Goal: Task Accomplishment & Management: Use online tool/utility

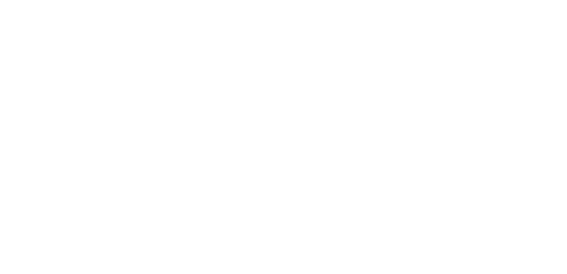
click at [327, 85] on div at bounding box center [283, 137] width 567 height 274
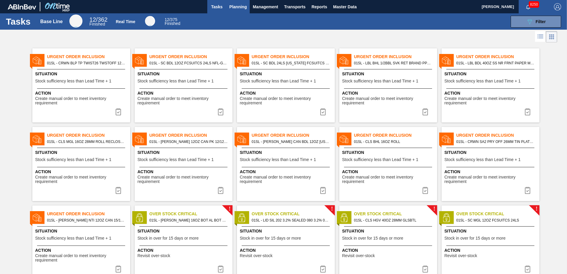
click at [236, 9] on span "Planning" at bounding box center [238, 6] width 18 height 7
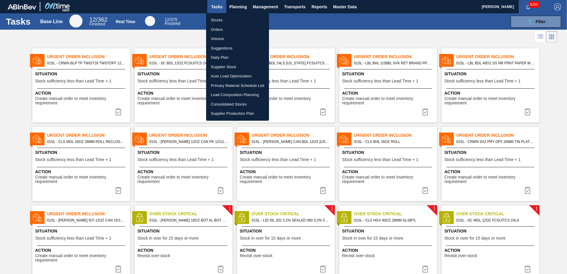
click at [226, 48] on li "Suggestions" at bounding box center [237, 48] width 63 height 9
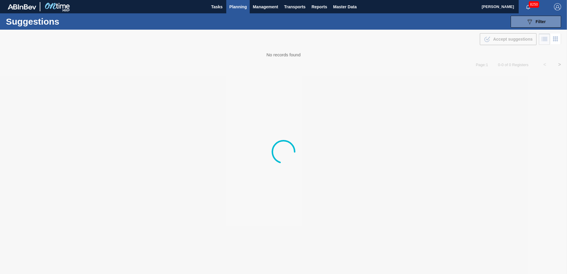
type from "[DATE]"
type to "[DATE]"
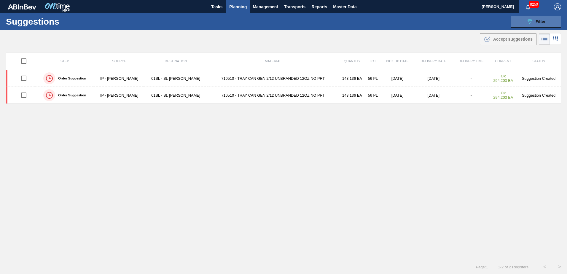
click at [523, 22] on button "089F7B8B-B2A5-4AFE-B5C0-19BA573D28AC Filter" at bounding box center [536, 22] width 50 height 12
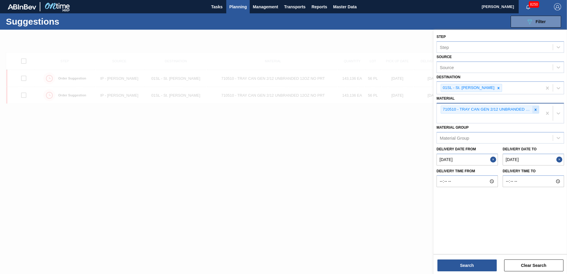
click at [534, 108] on icon at bounding box center [536, 110] width 4 height 4
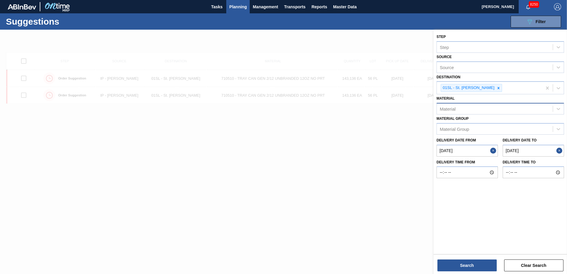
click at [478, 108] on div "Material" at bounding box center [495, 109] width 116 height 9
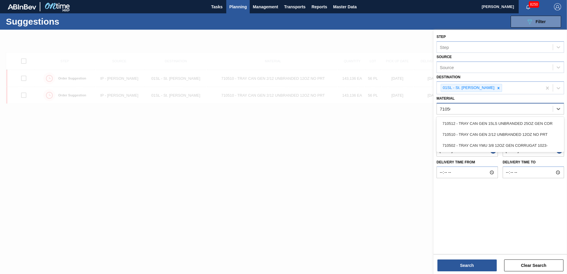
type input "710502"
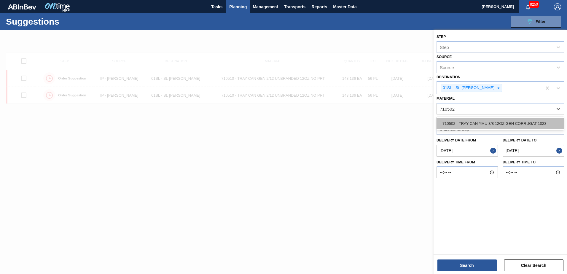
click at [476, 121] on div "710502 - TRAY CAN YMU 3/8 12OZ GEN CORRUGAT 1023-" at bounding box center [501, 123] width 128 height 11
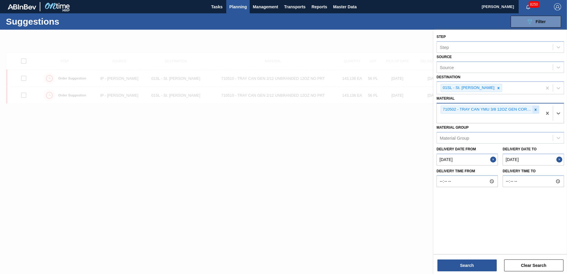
click at [536, 110] on icon at bounding box center [536, 110] width 4 height 4
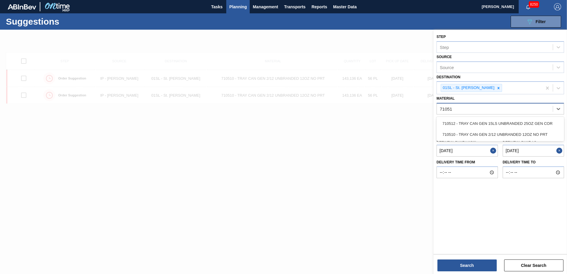
type input "710512"
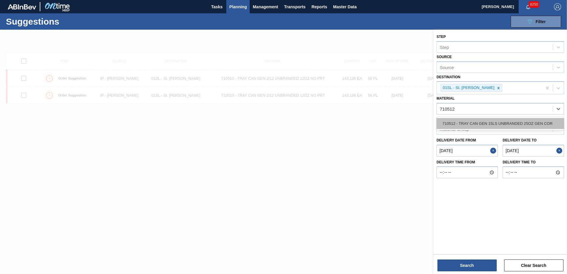
click at [496, 119] on div "710512 - TRAY CAN GEN 15LS UNBRANDED 25OZ GEN COR" at bounding box center [501, 123] width 128 height 11
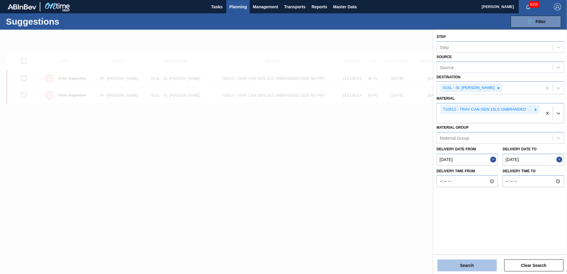
click at [457, 265] on button "Search" at bounding box center [467, 266] width 59 height 12
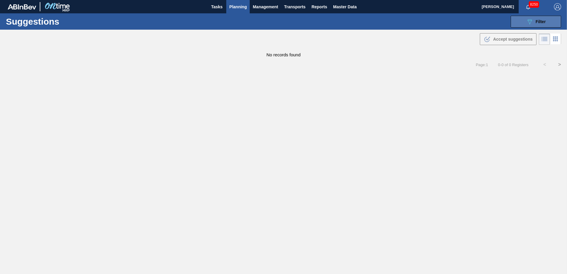
click at [531, 18] on icon "089F7B8B-B2A5-4AFE-B5C0-19BA573D28AC" at bounding box center [529, 21] width 7 height 7
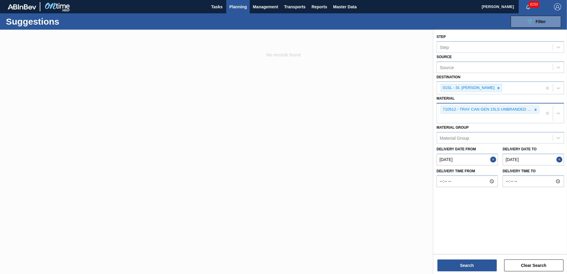
click at [537, 110] on icon at bounding box center [536, 110] width 4 height 4
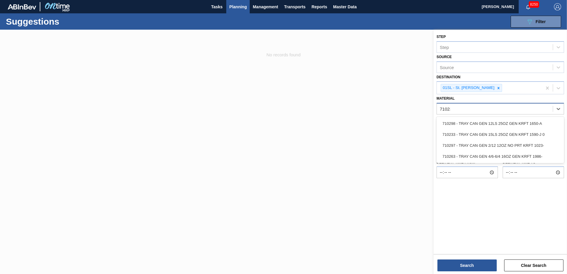
type input "710233"
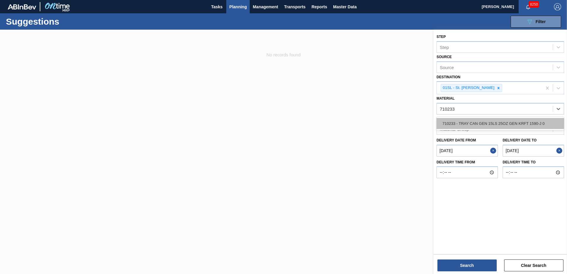
click at [514, 123] on div "710233 - TRAY CAN GEN 15LS 25OZ GEN KRFT 1590-J 0" at bounding box center [501, 123] width 128 height 11
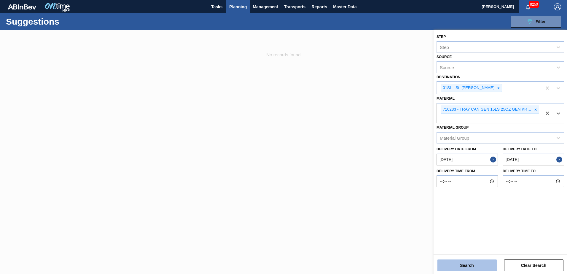
click at [471, 264] on button "Search" at bounding box center [467, 266] width 59 height 12
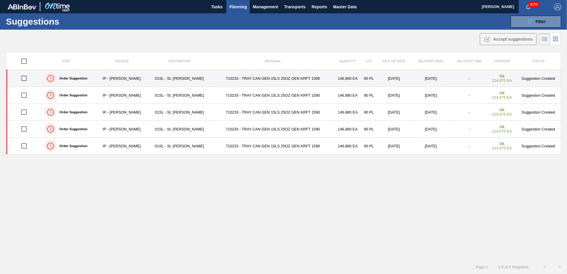
click at [234, 78] on td "710233 - TRAY CAN GEN 15LS 25OZ GEN KRFT 1590" at bounding box center [273, 78] width 122 height 17
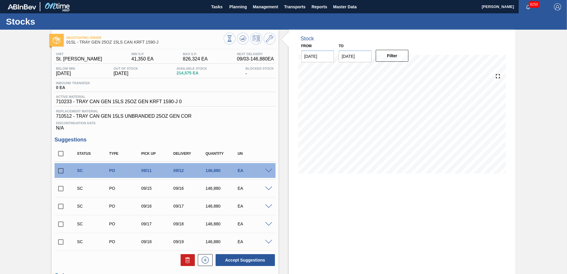
click at [269, 171] on span at bounding box center [268, 171] width 7 height 4
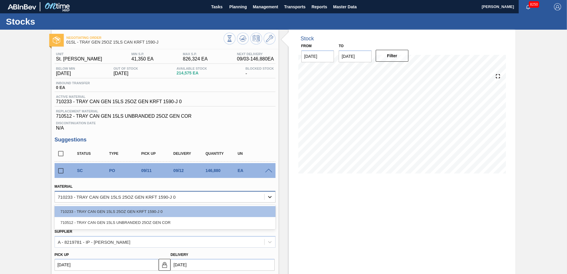
click at [266, 199] on div at bounding box center [270, 197] width 11 height 11
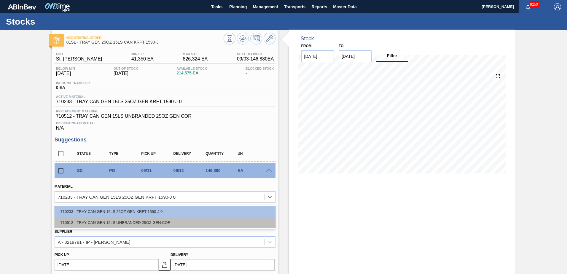
click at [156, 225] on div "710512 - TRAY CAN GEN 15LS UNBRANDED 25OZ GEN COR" at bounding box center [165, 222] width 221 height 11
type input "2,400"
type input "61.2"
type input "1.391"
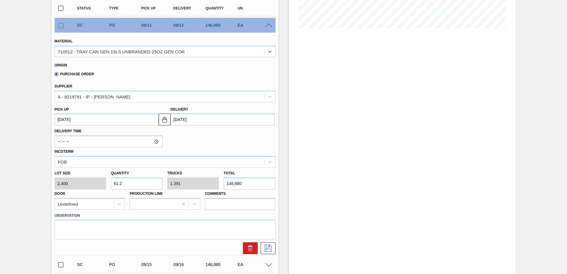
scroll to position [178, 0]
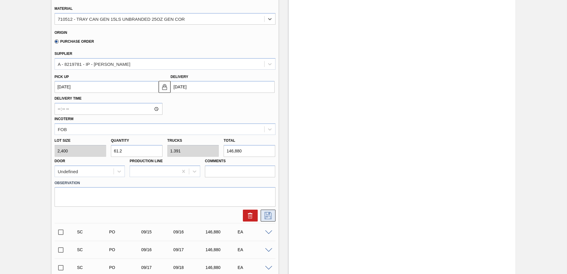
click at [265, 215] on icon at bounding box center [267, 215] width 9 height 7
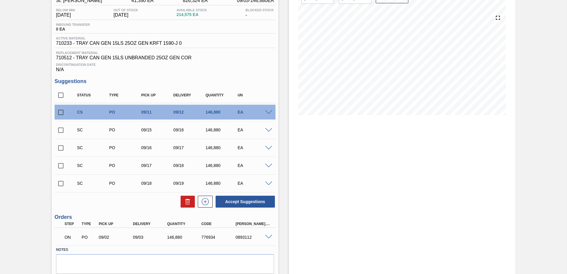
scroll to position [49, 0]
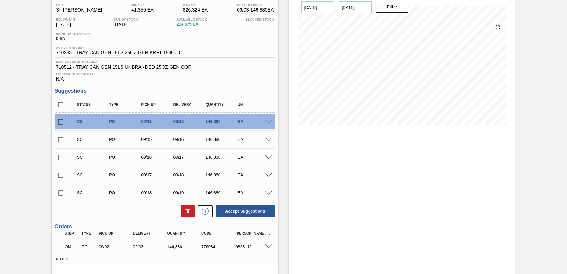
click at [60, 123] on input "checkbox" at bounding box center [61, 122] width 12 height 12
click at [237, 211] on button "Accept Suggestions" at bounding box center [245, 211] width 59 height 12
checkbox input "false"
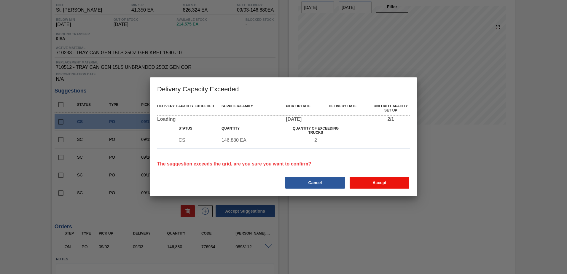
click at [368, 186] on button "Accept" at bounding box center [380, 183] width 60 height 12
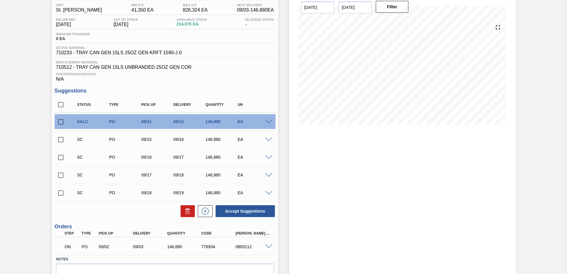
scroll to position [0, 0]
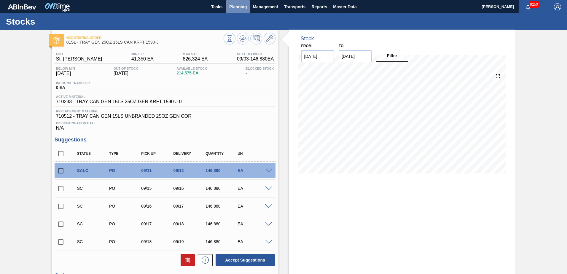
click at [241, 8] on span "Planning" at bounding box center [238, 6] width 18 height 7
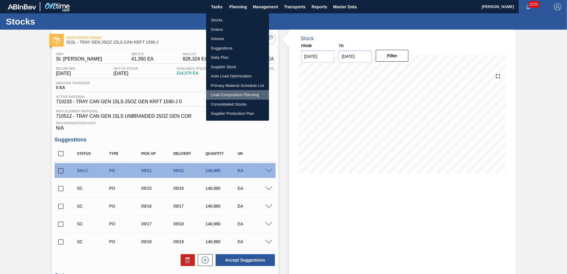
drag, startPoint x: 230, startPoint y: 95, endPoint x: 242, endPoint y: 101, distance: 13.1
click at [230, 95] on li "Load Composition Planning" at bounding box center [237, 94] width 63 height 9
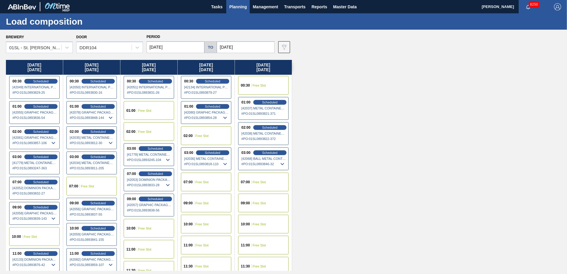
click at [258, 87] on span "Free Slot" at bounding box center [259, 86] width 13 height 4
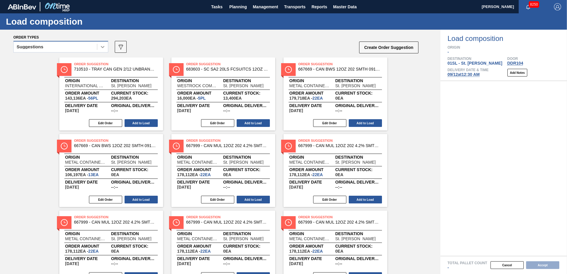
click at [107, 48] on div at bounding box center [102, 47] width 11 height 11
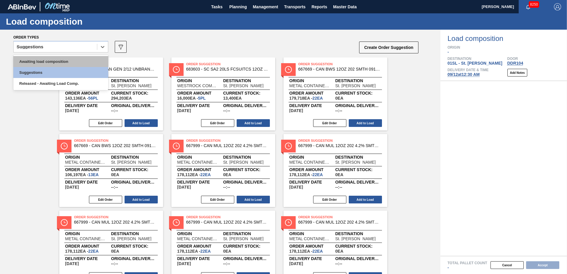
click at [81, 59] on div "Awaiting load composition" at bounding box center [60, 61] width 95 height 11
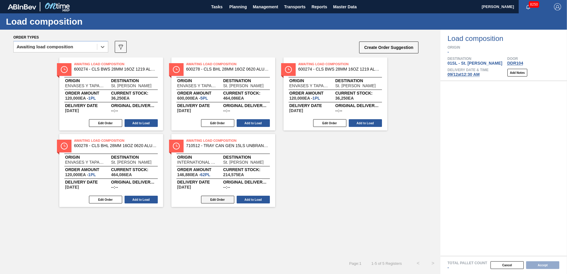
click at [214, 201] on button "Edit Order" at bounding box center [217, 200] width 33 height 8
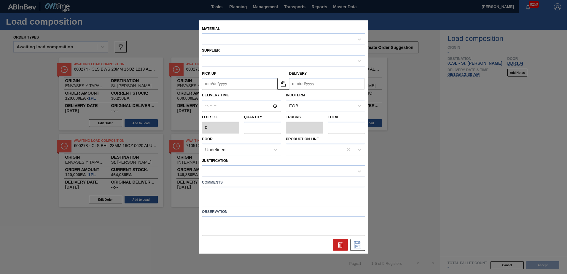
type input "2,400"
type input "61.2"
type input "1.391"
type input "146,880"
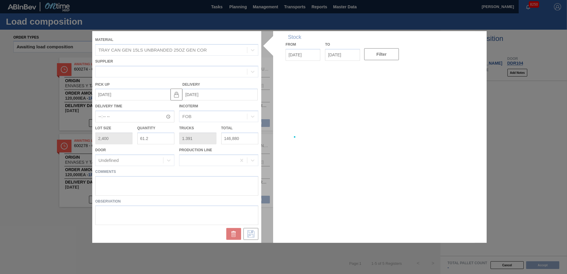
type up "[DATE]"
type input "[DATE]"
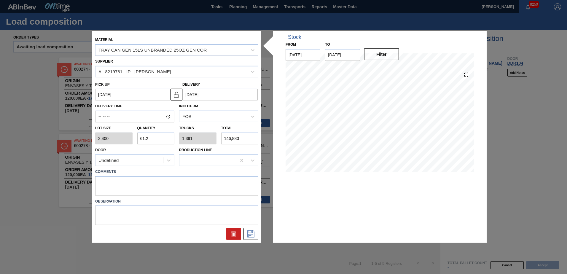
click at [129, 140] on div "Lot size 2,400 Quantity 61.2 Trucks 1.391 Total 146,880" at bounding box center [177, 134] width 168 height 22
type input "9"
type input "0.205"
type input "21,600"
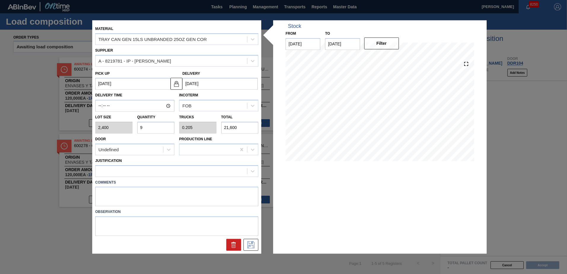
type input "90"
type input "2.045"
type input "216,000"
type input "90"
click at [141, 151] on div "Undefined" at bounding box center [130, 149] width 68 height 9
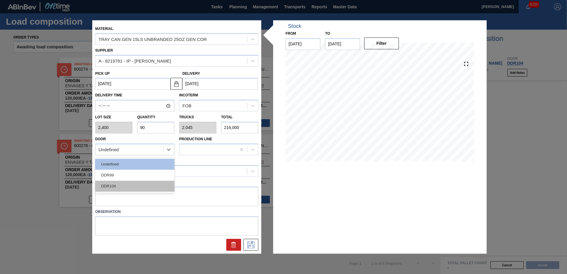
click at [132, 184] on div "DDR104" at bounding box center [134, 186] width 79 height 11
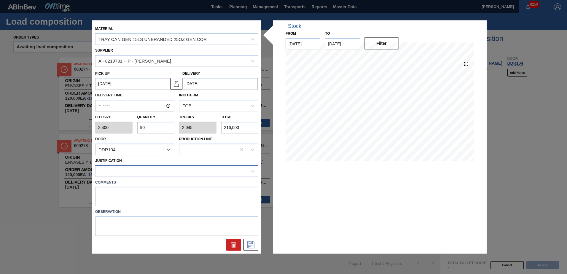
click at [135, 171] on div at bounding box center [172, 171] width 152 height 9
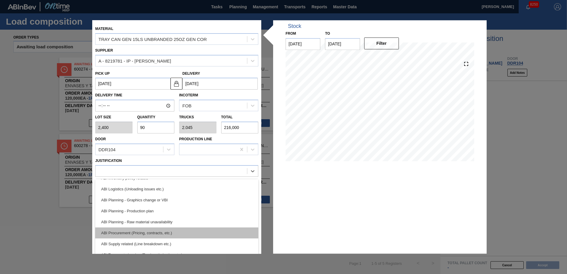
scroll to position [59, 0]
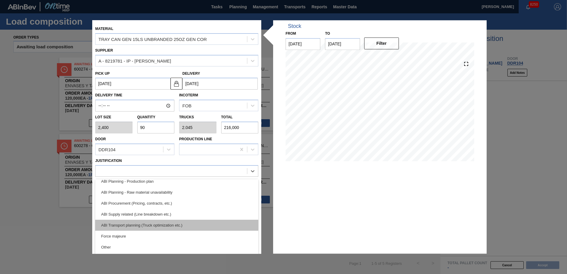
click at [164, 226] on div "ABI Transport planning (Truck optimization etc.)" at bounding box center [176, 225] width 163 height 11
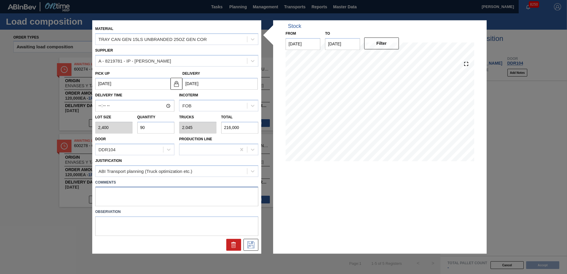
click at [136, 193] on textarea at bounding box center [176, 197] width 163 height 20
type textarea "Live unload/Deliver at 2300"
click at [252, 246] on icon at bounding box center [250, 245] width 9 height 7
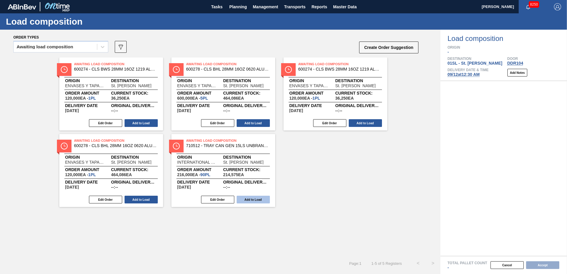
click at [245, 199] on button "Add to Load" at bounding box center [253, 200] width 33 height 8
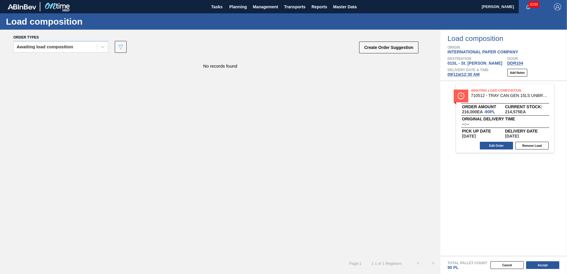
click at [540, 265] on button "Accept" at bounding box center [542, 265] width 33 height 8
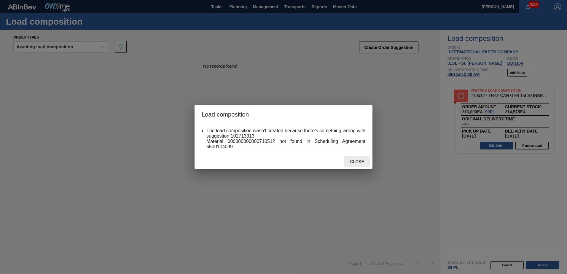
click at [356, 164] on div "Close" at bounding box center [357, 161] width 26 height 11
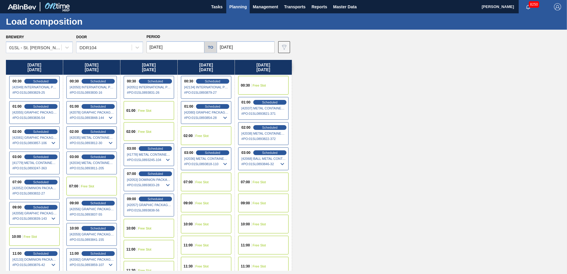
click at [242, 9] on span "Planning" at bounding box center [238, 6] width 18 height 7
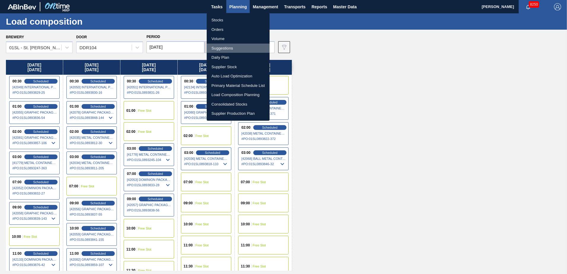
click at [223, 48] on li "Suggestions" at bounding box center [238, 48] width 63 height 9
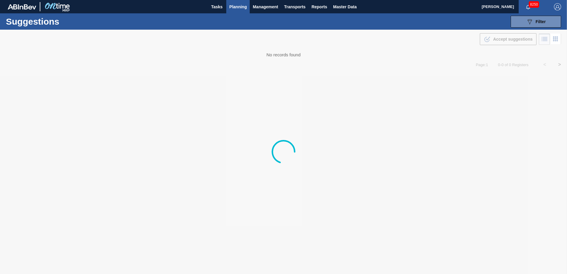
type from "[DATE]"
type to "[DATE]"
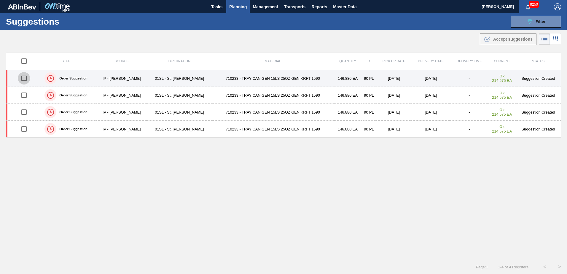
click at [25, 81] on input "checkbox" at bounding box center [24, 78] width 12 height 12
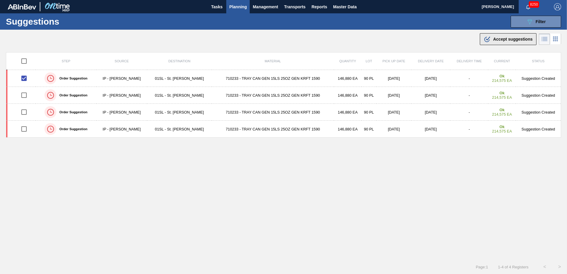
click at [511, 45] on button ".b{fill:var(--color-action-default)} Accept suggestions" at bounding box center [508, 39] width 57 height 12
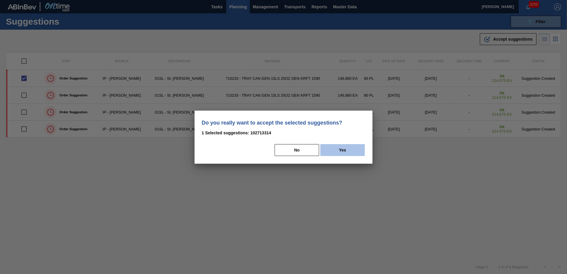
click at [344, 147] on button "Yes" at bounding box center [342, 150] width 45 height 12
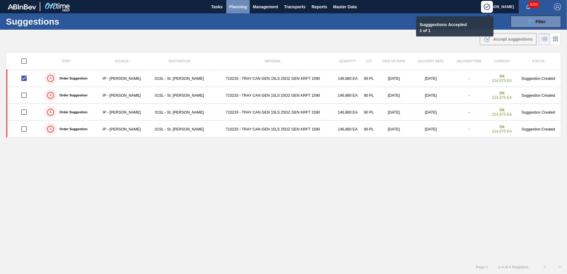
click at [237, 7] on span "Planning" at bounding box center [238, 6] width 18 height 7
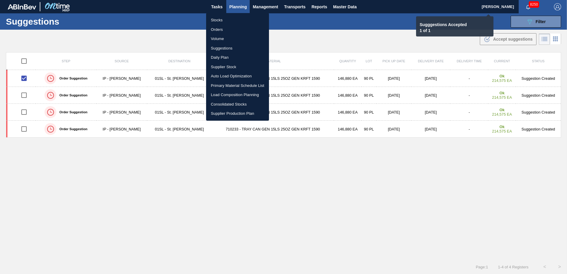
checkbox input "false"
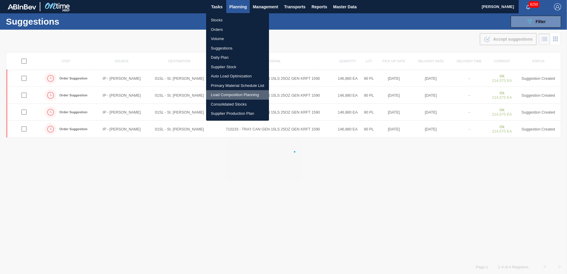
click at [226, 93] on li "Load Composition Planning" at bounding box center [237, 94] width 63 height 9
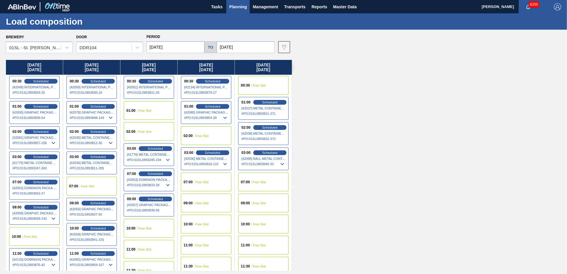
click at [264, 86] on span "Free Slot" at bounding box center [259, 86] width 13 height 4
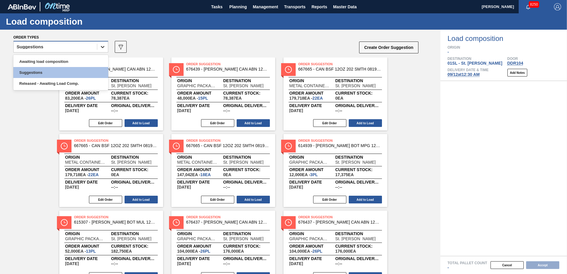
click at [99, 47] on div at bounding box center [102, 47] width 11 height 11
click at [58, 59] on div "Awaiting load composition" at bounding box center [60, 61] width 95 height 11
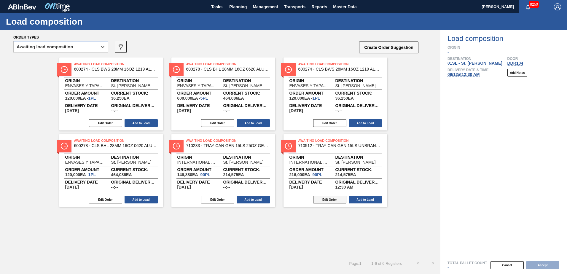
click at [324, 200] on button "Edit Order" at bounding box center [329, 200] width 33 height 8
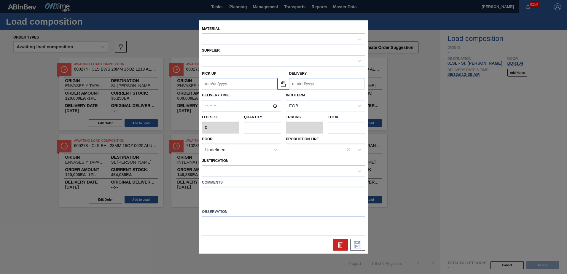
type input "00:30:00"
type input "2,400"
type input "90"
type input "2.045"
type input "216,000"
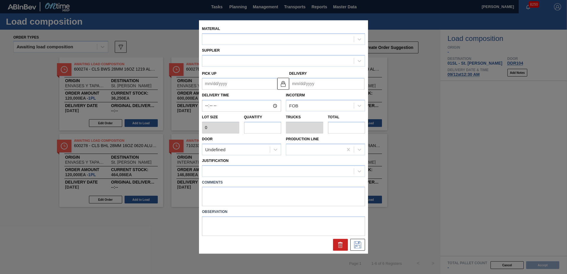
type textarea "Live unload/Deliver at 2300"
type up "[DATE]"
type input "[DATE]"
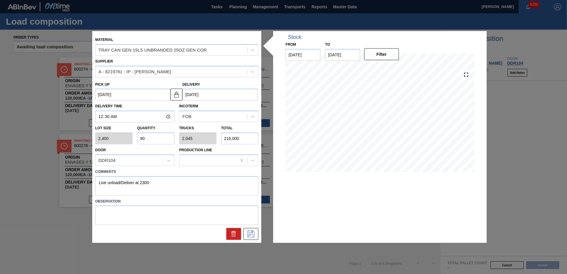
click at [225, 234] on div at bounding box center [177, 234] width 168 height 12
click at [237, 234] on icon at bounding box center [233, 234] width 7 height 7
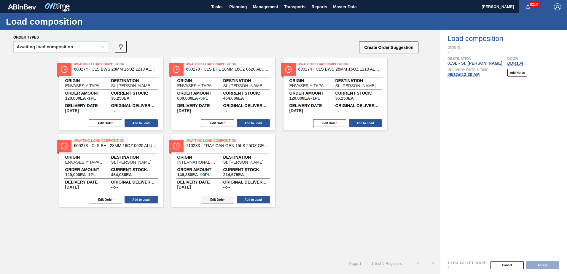
click at [213, 196] on button "Edit Order" at bounding box center [217, 200] width 33 height 8
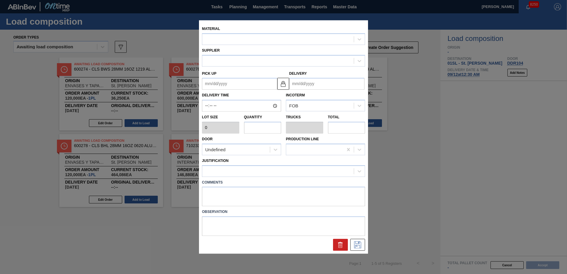
type input "1,632"
type input "90"
type input "1"
type input "146,880"
type up "[DATE]"
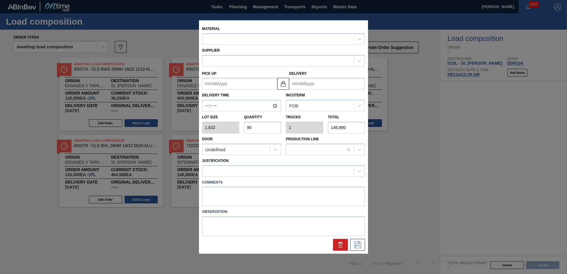
type input "[DATE]"
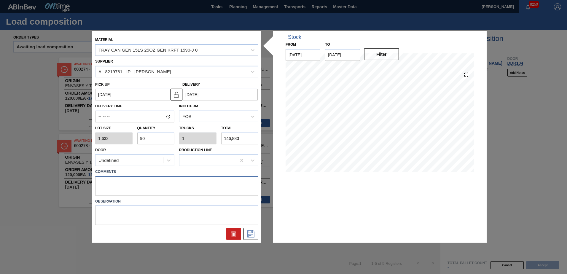
click at [128, 186] on textarea at bounding box center [176, 186] width 163 height 20
type textarea "Live unload/deliver at 2300"
click at [253, 231] on icon at bounding box center [250, 234] width 7 height 7
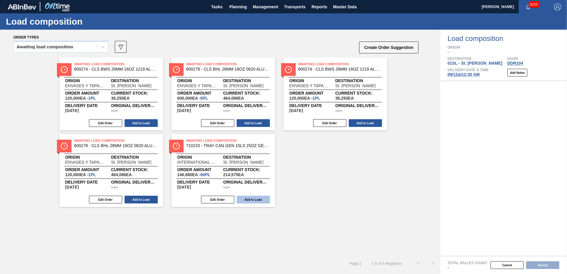
click at [254, 201] on button "Add to Load" at bounding box center [253, 200] width 33 height 8
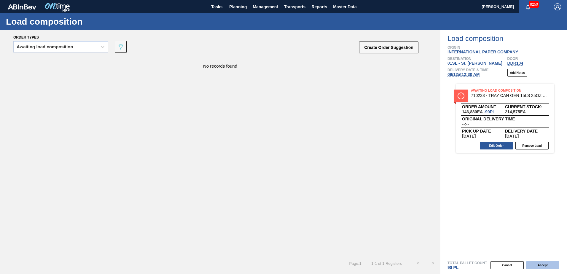
click at [534, 263] on button "Accept" at bounding box center [542, 265] width 33 height 8
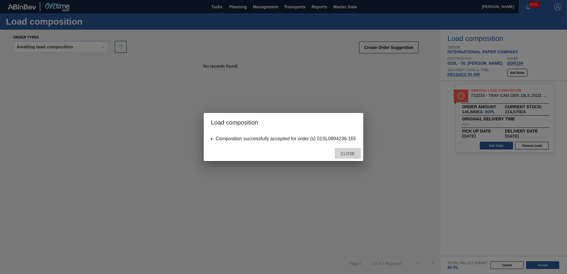
click at [356, 156] on div "Close" at bounding box center [348, 153] width 26 height 11
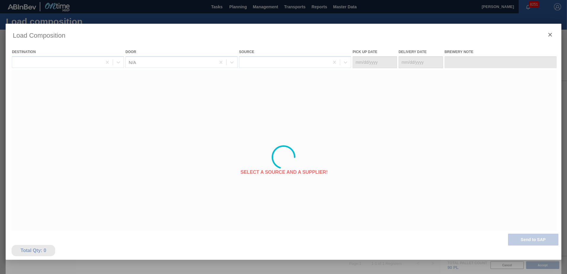
type Date "[DATE]"
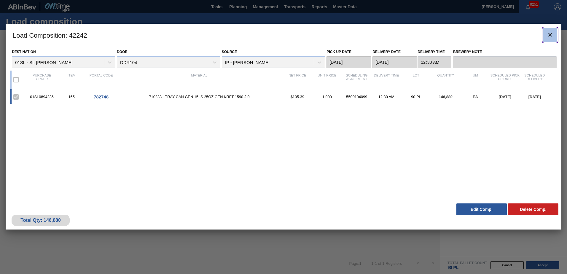
click at [551, 38] on span "botão de ícone" at bounding box center [550, 34] width 7 height 7
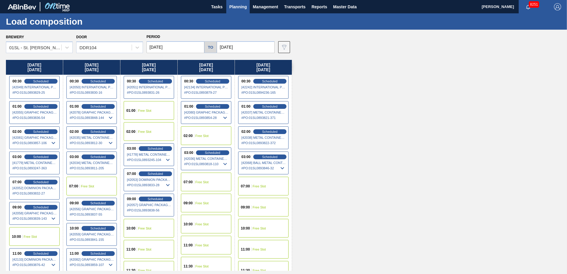
click at [239, 10] on span "Planning" at bounding box center [238, 6] width 18 height 7
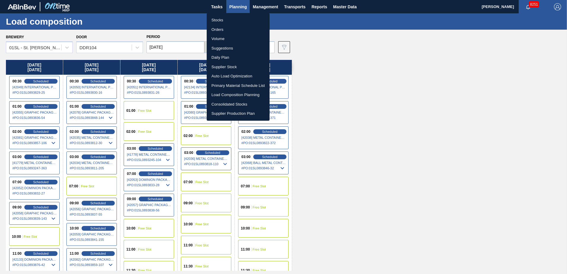
click at [223, 48] on li "Suggestions" at bounding box center [238, 48] width 63 height 9
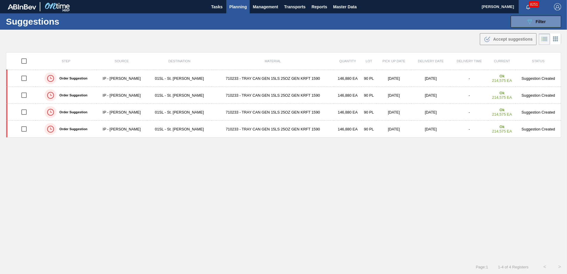
type from "[DATE]"
type to "[DATE]"
click at [536, 18] on div "089F7B8B-B2A5-4AFE-B5C0-19BA573D28AC Filter" at bounding box center [536, 21] width 20 height 7
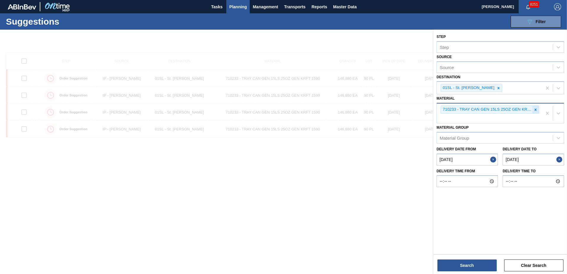
click at [534, 112] on div at bounding box center [536, 109] width 7 height 7
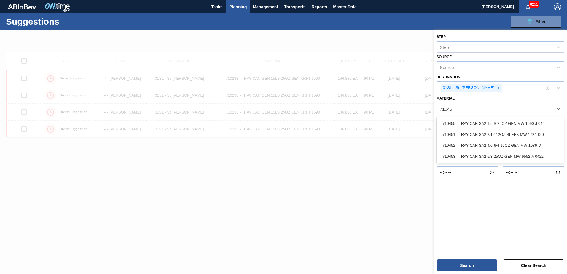
type input "710451"
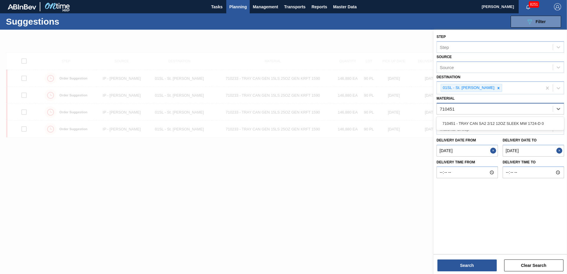
click at [512, 117] on div "710451 - TRAY CAN SA2 2/12 12OZ SLEEK MW 1724-D 0" at bounding box center [501, 123] width 128 height 13
click at [506, 120] on div "710451 - TRAY CAN SA2 2/12 12OZ SLEEK MW 1724-D 0" at bounding box center [501, 123] width 128 height 11
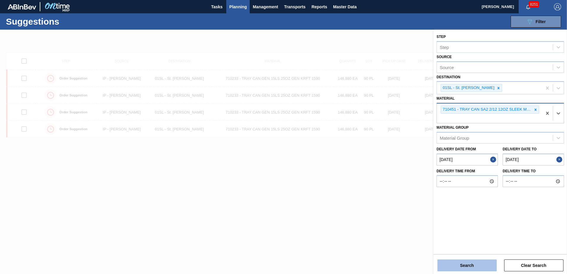
click at [466, 266] on button "Search" at bounding box center [467, 266] width 59 height 12
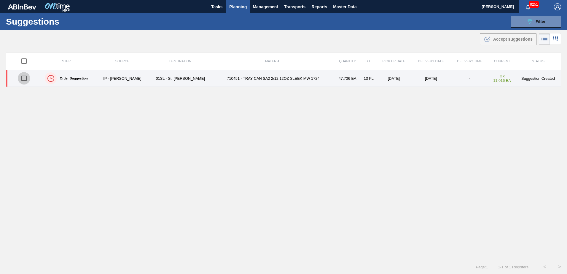
click at [25, 77] on input "checkbox" at bounding box center [24, 78] width 12 height 12
checkbox input "true"
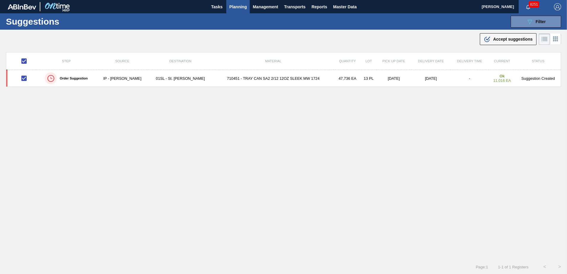
drag, startPoint x: 512, startPoint y: 39, endPoint x: 560, endPoint y: 51, distance: 49.1
click at [512, 39] on span "Accept suggestions" at bounding box center [512, 39] width 39 height 5
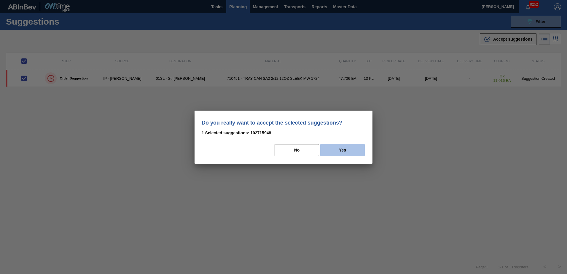
click at [352, 152] on button "Yes" at bounding box center [342, 150] width 45 height 12
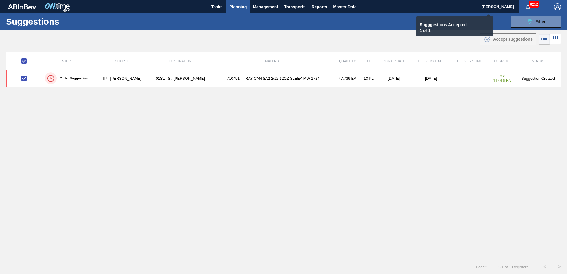
checkbox input "false"
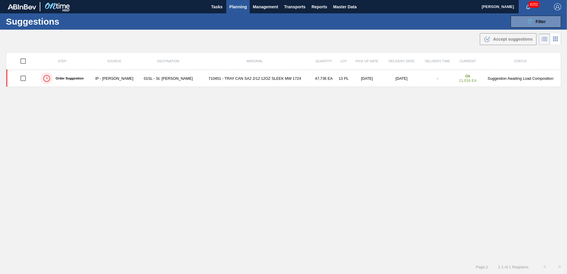
click at [238, 5] on span "Planning" at bounding box center [238, 6] width 18 height 7
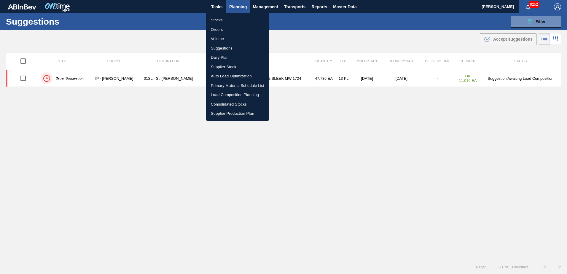
click at [231, 93] on li "Load Composition Planning" at bounding box center [237, 94] width 63 height 9
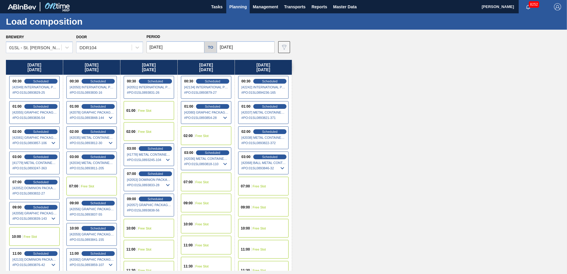
click at [253, 189] on div "07:00 Free Slot" at bounding box center [263, 186] width 50 height 19
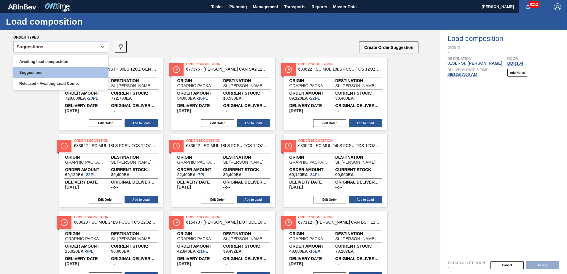
click at [103, 45] on icon at bounding box center [103, 47] width 6 height 6
click at [74, 58] on div "Awaiting load composition" at bounding box center [60, 61] width 95 height 11
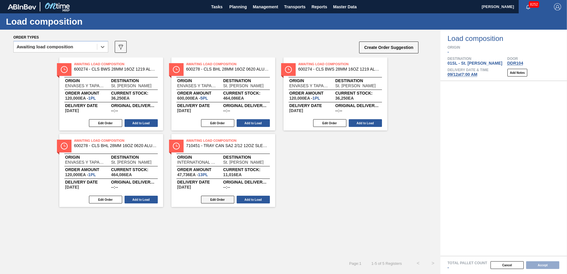
click at [215, 196] on button "Edit Order" at bounding box center [217, 200] width 33 height 8
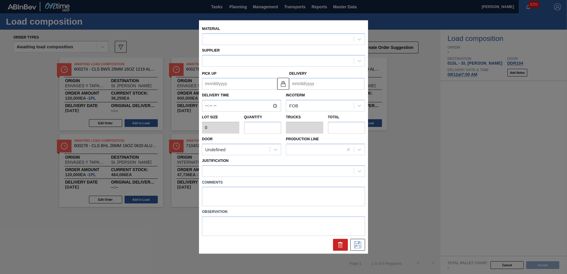
type input "3,672"
type input "13"
type input "0.452"
type input "47,736"
type up "[DATE]"
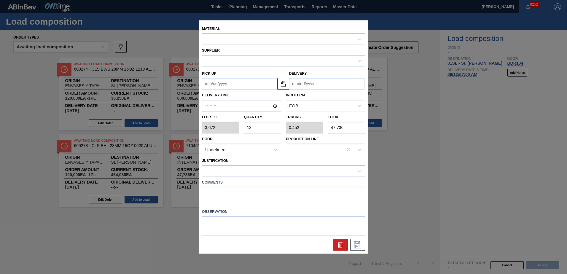
type input "[DATE]"
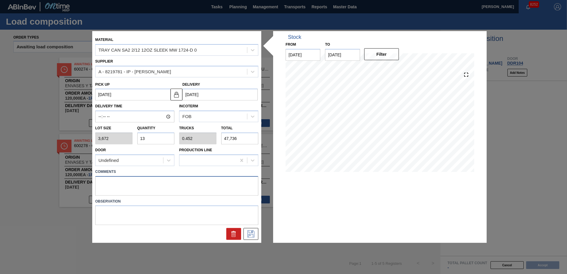
click at [114, 183] on textarea at bounding box center [176, 186] width 163 height 20
type textarea "Live unload/deliver at 2300"
click at [248, 240] on div at bounding box center [251, 234] width 15 height 12
click at [248, 234] on icon at bounding box center [250, 234] width 9 height 7
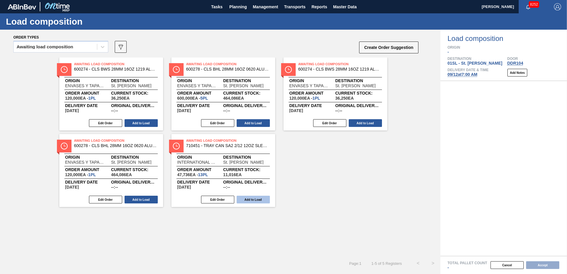
click at [248, 198] on button "Add to Load" at bounding box center [253, 200] width 33 height 8
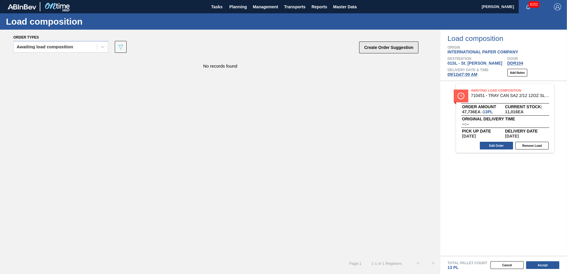
click at [380, 48] on button "Create Order Suggestion" at bounding box center [388, 48] width 59 height 12
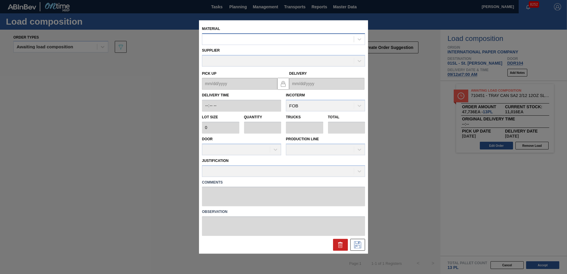
click at [255, 42] on div at bounding box center [278, 39] width 152 height 9
type input "710194"
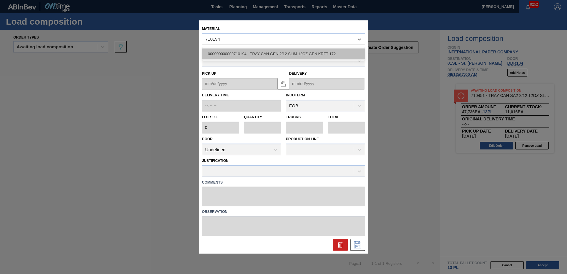
click at [267, 55] on div "000000000000710194 - TRAY CAN GEN 2/12 SLIM 12OZ GEN KRFT 172" at bounding box center [283, 53] width 163 height 11
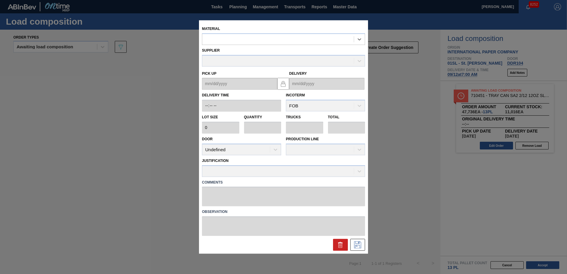
type input "3,672"
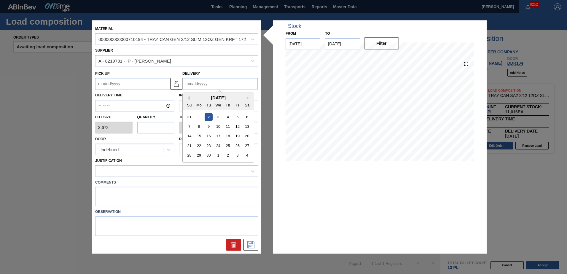
click at [215, 84] on input "Delivery" at bounding box center [219, 84] width 75 height 12
click at [202, 83] on input "Delivery" at bounding box center [219, 84] width 75 height 12
click at [188, 96] on button "Previous Month" at bounding box center [188, 98] width 4 height 4
click at [250, 99] on button "Next Month" at bounding box center [249, 98] width 4 height 4
click at [237, 125] on div "12" at bounding box center [237, 127] width 8 height 8
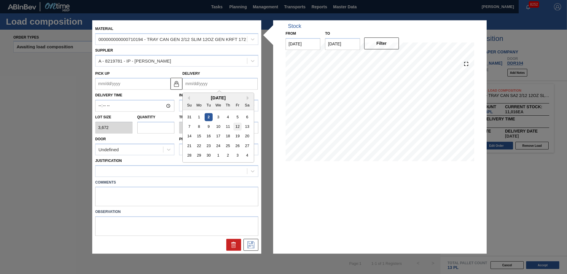
type up "[DATE]"
type input "[DATE]"
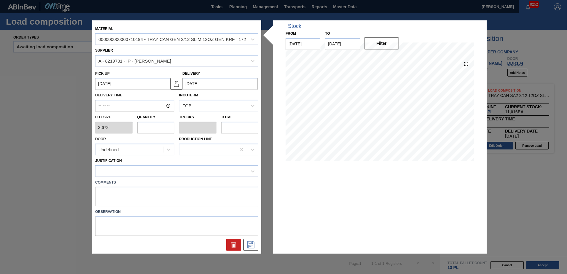
click at [152, 126] on input "text" at bounding box center [155, 128] width 37 height 12
type input "3"
type input "0.068"
type input "11,016"
type input "35"
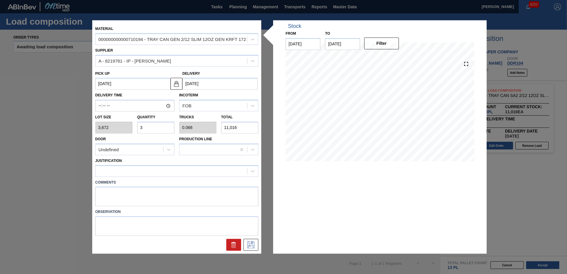
type input "0.795"
type input "128,520"
type input "35"
drag, startPoint x: 152, startPoint y: 149, endPoint x: 136, endPoint y: 182, distance: 37.3
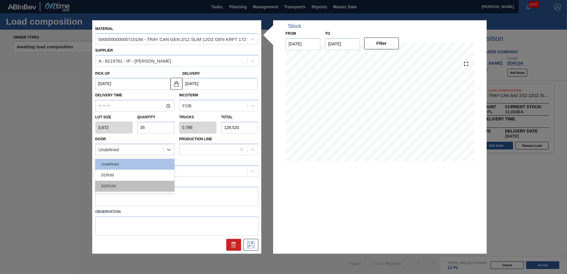
click at [151, 150] on div "Undefined" at bounding box center [130, 149] width 68 height 9
click at [133, 189] on div "DDR104" at bounding box center [134, 186] width 79 height 11
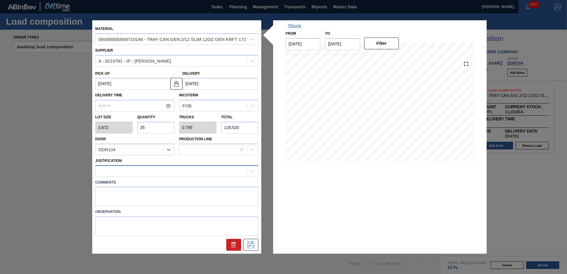
click at [131, 172] on div at bounding box center [172, 171] width 152 height 9
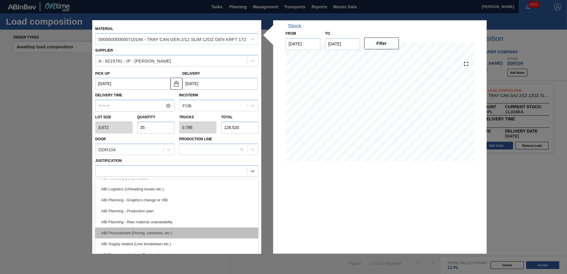
scroll to position [59, 0]
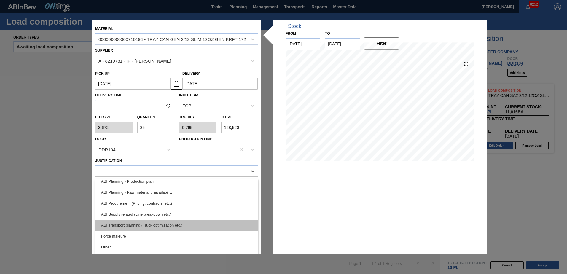
click at [154, 227] on div "ABI Transport planning (Truck optimization etc.)" at bounding box center [176, 225] width 163 height 11
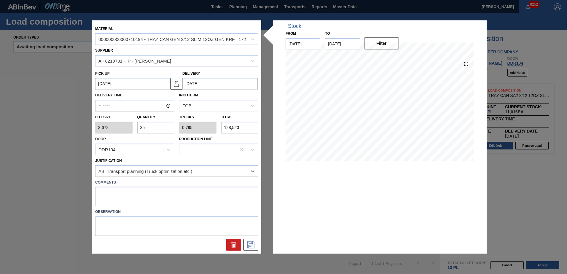
click at [125, 196] on textarea at bounding box center [176, 197] width 163 height 20
type textarea "Live unload/Deliver at 2300"
click at [252, 250] on button at bounding box center [251, 245] width 15 height 12
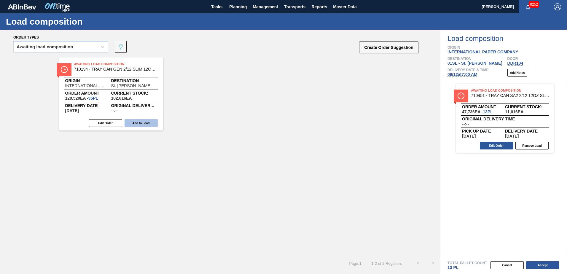
click at [147, 123] on button "Add to Load" at bounding box center [141, 123] width 33 height 8
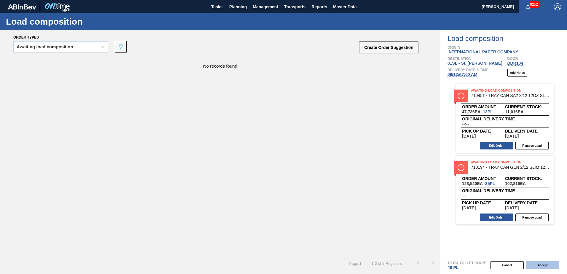
click at [538, 265] on button "Accept" at bounding box center [542, 265] width 33 height 8
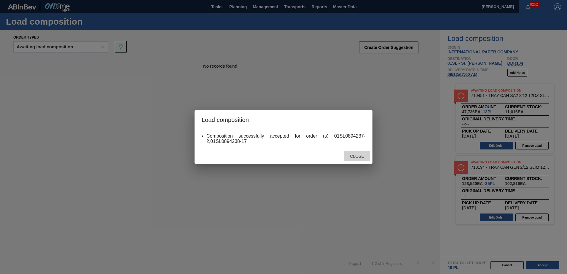
click at [354, 157] on span "Close" at bounding box center [356, 156] width 23 height 5
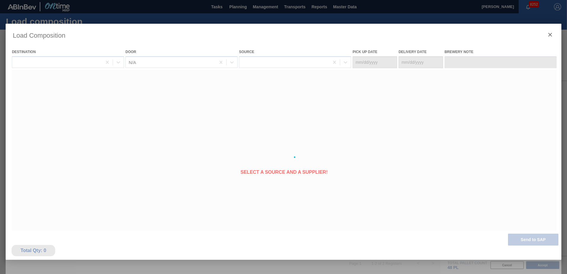
type Date "[DATE]"
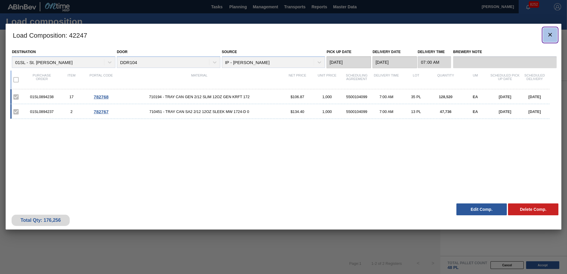
click at [551, 33] on icon "botão de ícone" at bounding box center [550, 34] width 7 height 7
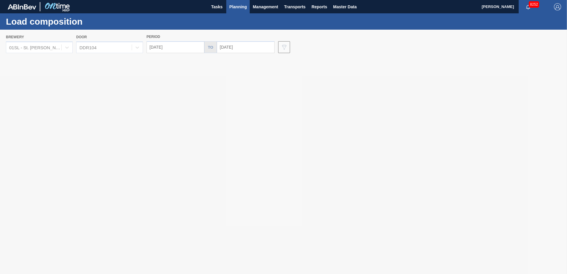
click at [235, 5] on span "Planning" at bounding box center [238, 6] width 18 height 7
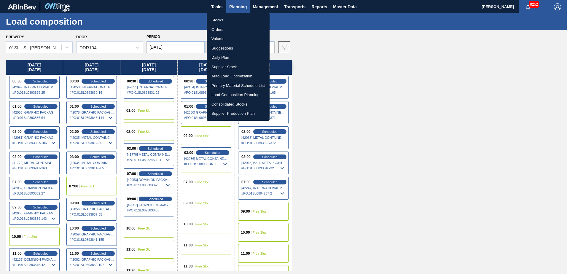
click at [231, 50] on li "Suggestions" at bounding box center [238, 48] width 63 height 9
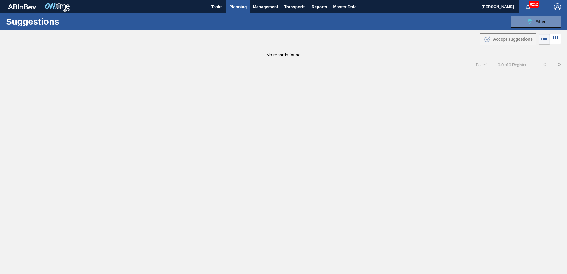
type from "[DATE]"
type to "[DATE]"
click at [525, 21] on button "089F7B8B-B2A5-4AFE-B5C0-19BA573D28AC Filter" at bounding box center [536, 22] width 50 height 12
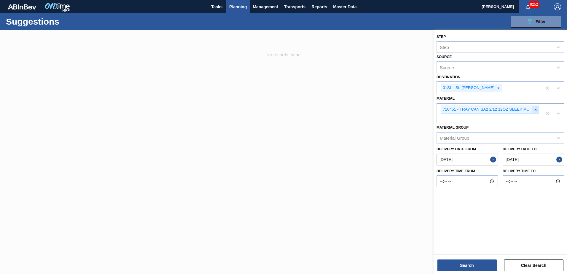
click at [538, 109] on icon at bounding box center [536, 110] width 4 height 4
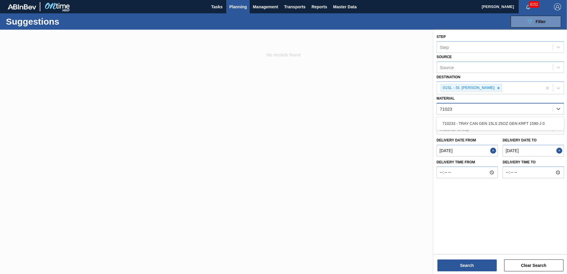
type input "710233"
click at [531, 118] on div "710233 - TRAY CAN GEN 15LS 25OZ GEN KRFT 1590-J 0" at bounding box center [501, 123] width 128 height 13
click at [526, 123] on div "710233 - TRAY CAN GEN 15LS 25OZ GEN KRFT 1590-J 0" at bounding box center [501, 123] width 128 height 11
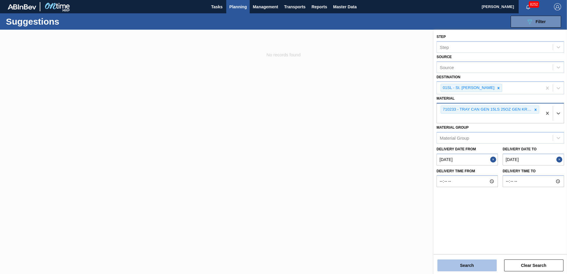
click at [472, 264] on button "Search" at bounding box center [467, 266] width 59 height 12
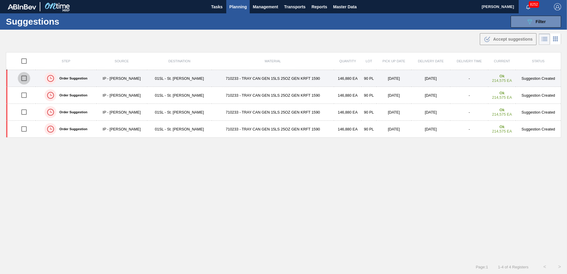
click at [28, 82] on input "checkbox" at bounding box center [24, 78] width 12 height 12
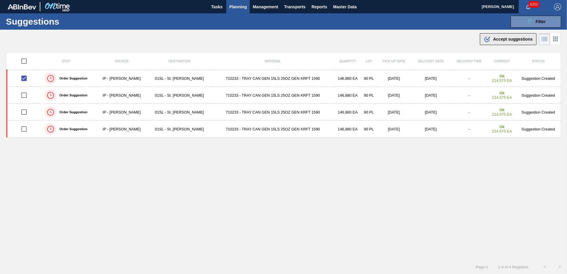
click at [506, 37] on span "Accept suggestions" at bounding box center [512, 39] width 39 height 5
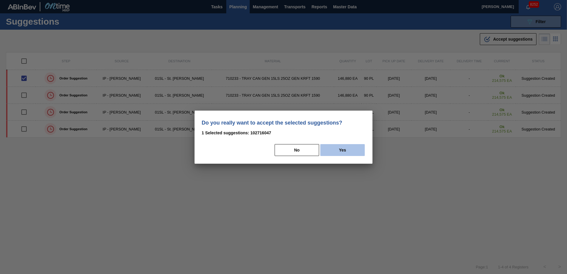
click at [337, 154] on button "Yes" at bounding box center [342, 150] width 45 height 12
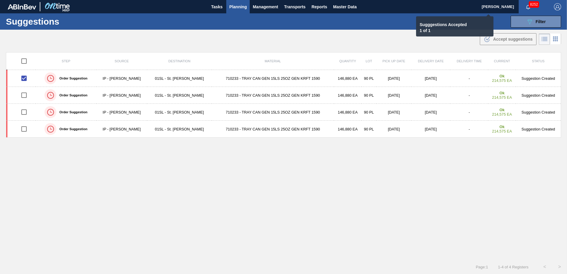
checkbox input "false"
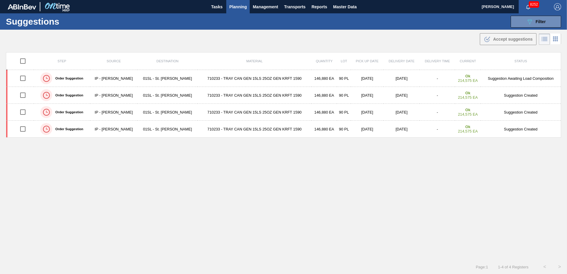
click at [227, 5] on button "Planning" at bounding box center [237, 6] width 23 height 13
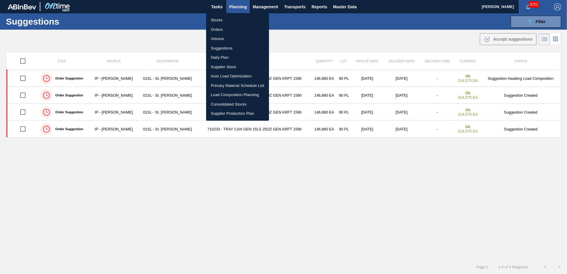
click at [233, 94] on li "Load Composition Planning" at bounding box center [237, 94] width 63 height 9
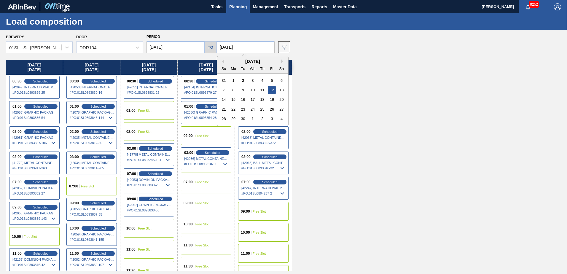
click at [245, 49] on input "[DATE]" at bounding box center [246, 47] width 58 height 12
click at [270, 101] on div "19" at bounding box center [272, 100] width 8 height 8
type input "[DATE]"
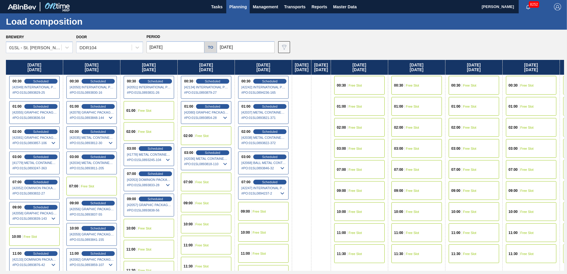
click at [182, 49] on input "[DATE]" at bounding box center [176, 47] width 58 height 12
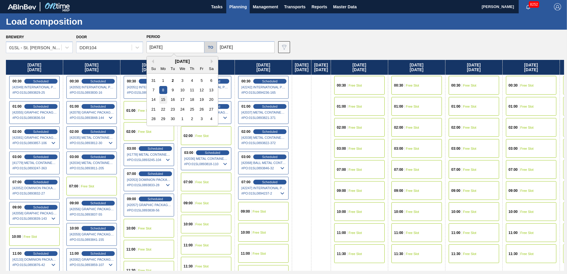
click at [165, 100] on div "15" at bounding box center [163, 100] width 8 height 8
type input "[DATE]"
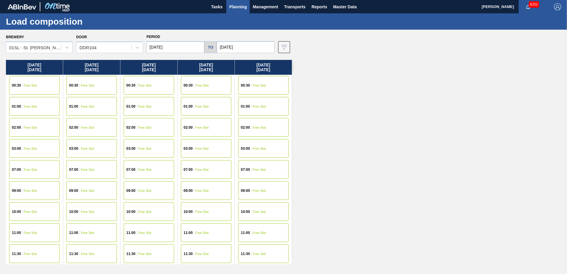
click at [37, 83] on div "00:30 Free Slot" at bounding box center [34, 85] width 50 height 19
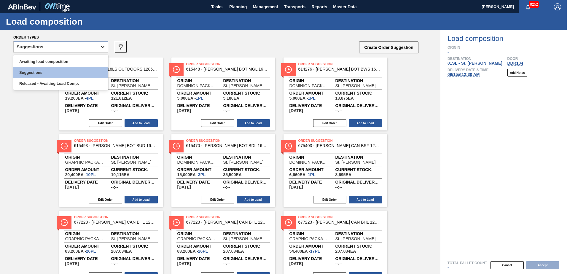
click at [101, 50] on div at bounding box center [102, 47] width 11 height 11
click at [67, 61] on div "Awaiting load composition" at bounding box center [60, 61] width 95 height 11
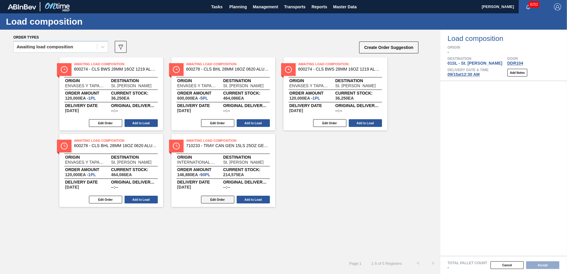
click at [213, 201] on button "Edit Order" at bounding box center [217, 200] width 33 height 8
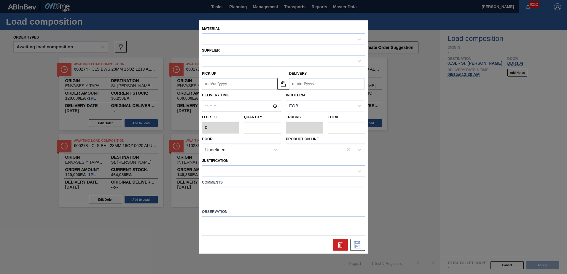
type input "1,632"
type input "90"
type input "1"
type input "146,880"
type up "[DATE]"
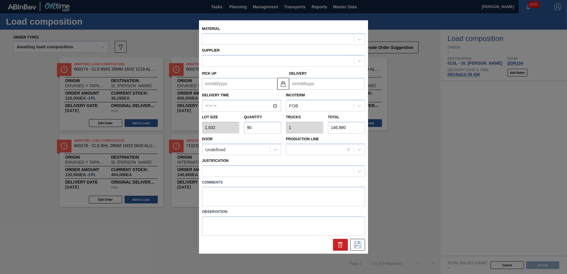
type input "[DATE]"
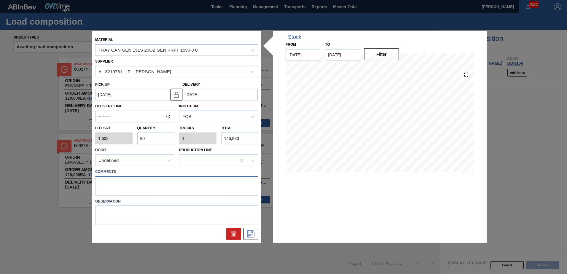
click at [118, 179] on textarea at bounding box center [176, 186] width 163 height 20
type textarea "Live unload/Deliver at 2300"
click at [249, 234] on icon at bounding box center [250, 234] width 9 height 7
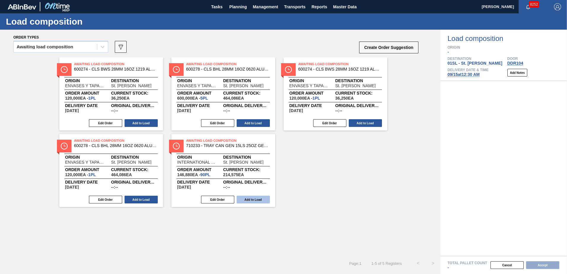
click at [256, 201] on button "Add to Load" at bounding box center [253, 200] width 33 height 8
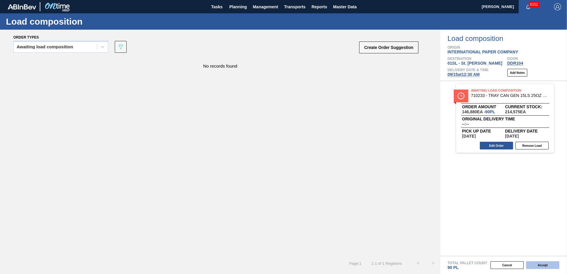
click at [538, 265] on button "Accept" at bounding box center [542, 265] width 33 height 8
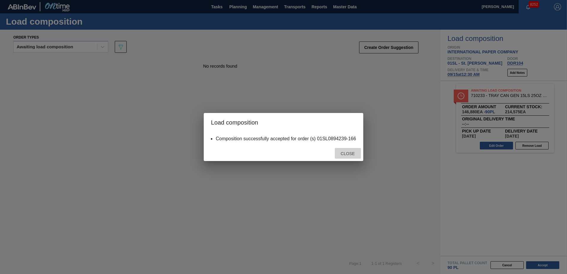
click at [352, 155] on span "Close" at bounding box center [347, 153] width 23 height 5
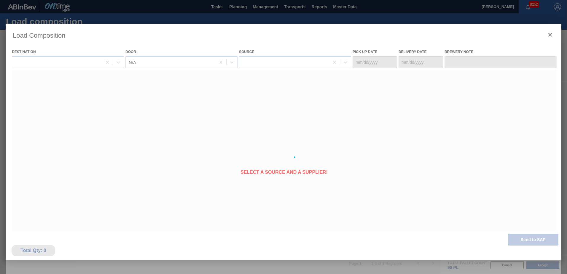
type Date "[DATE]"
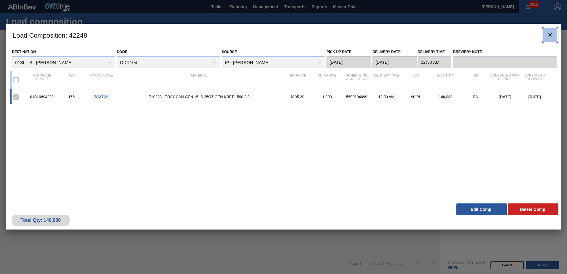
click at [546, 32] on button "botão de ícone" at bounding box center [550, 35] width 14 height 14
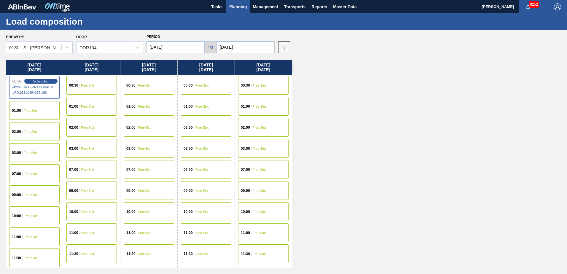
click at [232, 9] on span "Planning" at bounding box center [238, 6] width 18 height 7
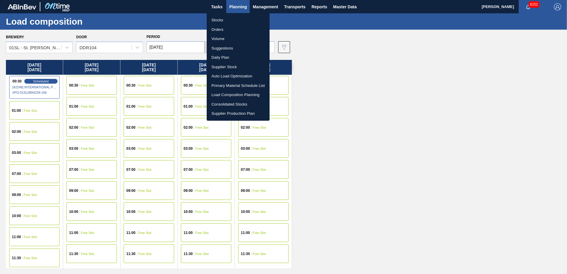
drag, startPoint x: 231, startPoint y: 49, endPoint x: 236, endPoint y: 49, distance: 5.0
click at [230, 49] on li "Suggestions" at bounding box center [238, 48] width 63 height 9
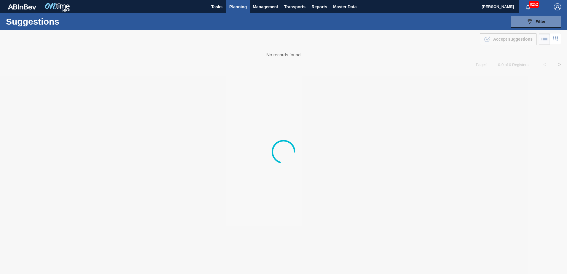
type from "[DATE]"
type to "[DATE]"
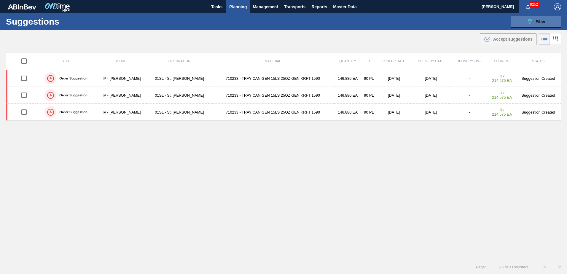
click at [529, 23] on icon "089F7B8B-B2A5-4AFE-B5C0-19BA573D28AC" at bounding box center [529, 21] width 7 height 7
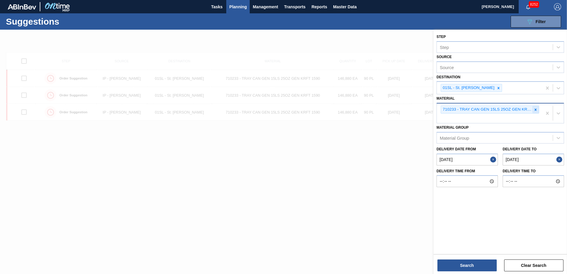
click at [535, 112] on div at bounding box center [536, 109] width 7 height 7
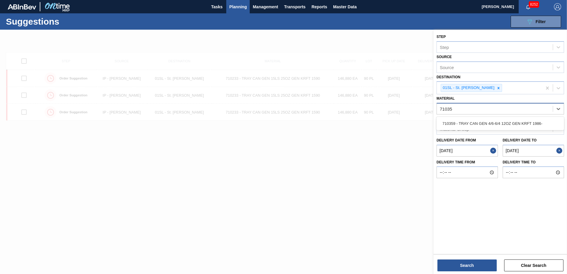
type input "710359"
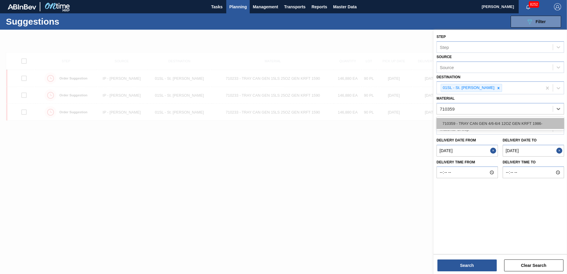
click at [517, 118] on div "710359 - TRAY CAN GEN 4/6-6/4 12OZ GEN KRFT 1986-" at bounding box center [501, 123] width 128 height 11
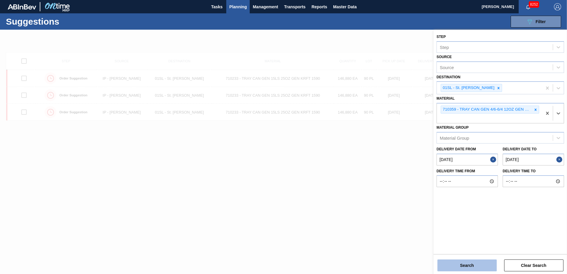
click at [473, 264] on button "Search" at bounding box center [467, 266] width 59 height 12
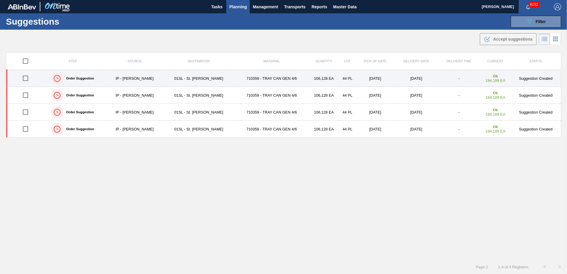
click at [23, 76] on input "checkbox" at bounding box center [25, 78] width 12 height 12
checkbox input "true"
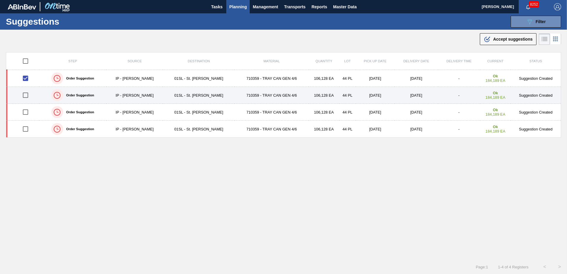
click at [26, 94] on input "checkbox" at bounding box center [25, 95] width 12 height 12
checkbox input "true"
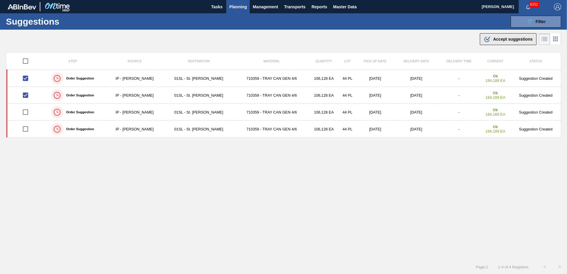
click at [509, 43] on button ".b{fill:var(--color-action-default)} Accept suggestions" at bounding box center [508, 39] width 57 height 12
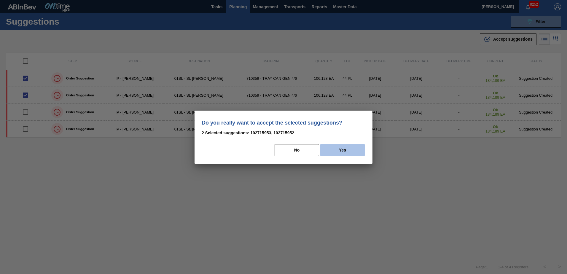
click at [345, 150] on button "Yes" at bounding box center [342, 150] width 45 height 12
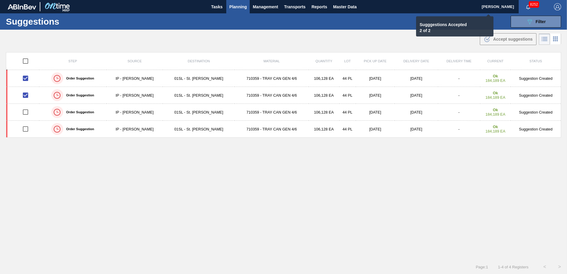
checkbox input "false"
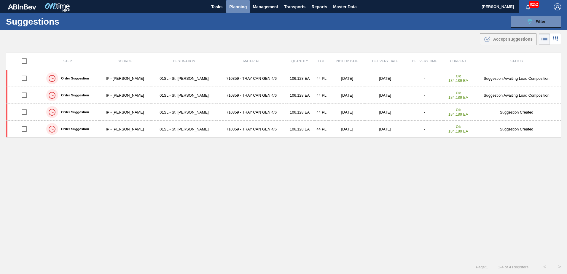
click at [235, 8] on span "Planning" at bounding box center [238, 6] width 18 height 7
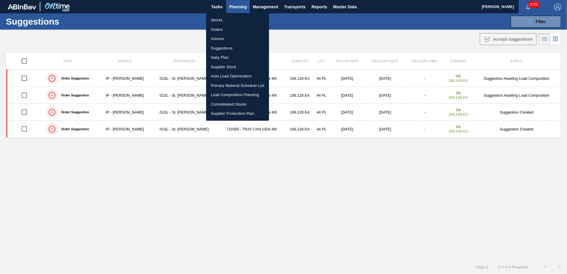
click at [221, 93] on li "Load Composition Planning" at bounding box center [237, 94] width 63 height 9
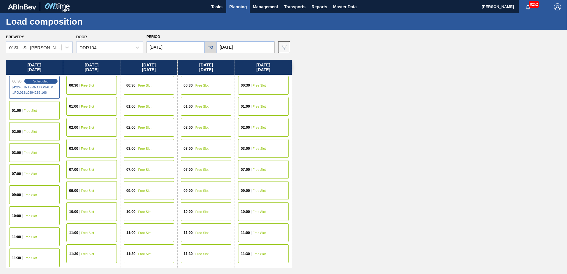
click at [90, 87] on div "00:30 Free Slot" at bounding box center [91, 85] width 50 height 19
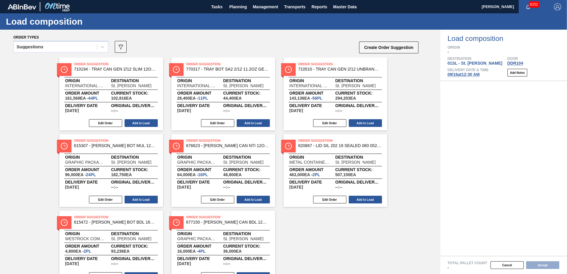
click at [102, 47] on icon at bounding box center [103, 47] width 4 height 2
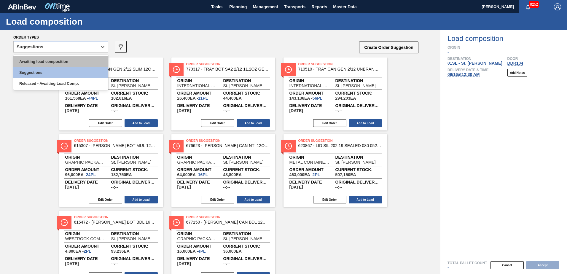
click at [92, 61] on div "Awaiting load composition" at bounding box center [60, 61] width 95 height 11
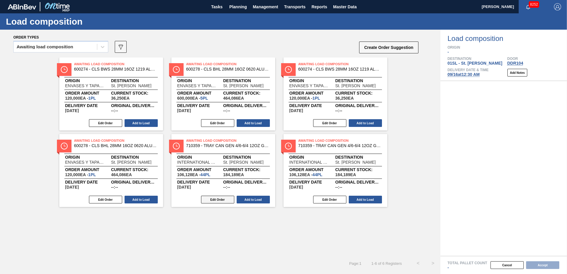
click at [223, 199] on button "Edit Order" at bounding box center [217, 200] width 33 height 8
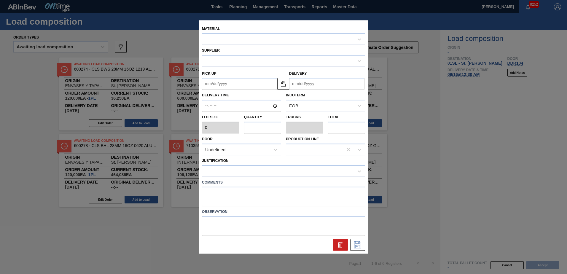
type input "2,412"
type input "44"
type input "1"
type input "106,128"
type up "[DATE]"
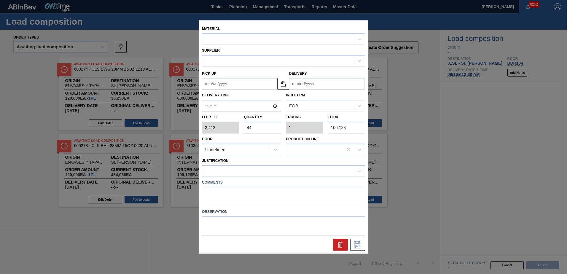
type input "[DATE]"
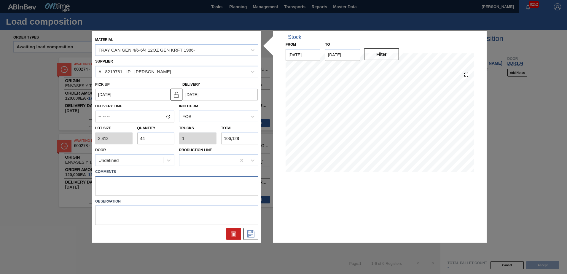
click at [139, 186] on textarea at bounding box center [176, 186] width 163 height 20
type textarea "Live unload/Deliver at 2300"
click at [255, 237] on icon at bounding box center [250, 234] width 9 height 7
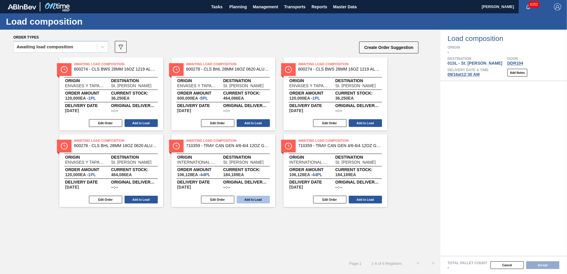
click at [249, 197] on button "Add to Load" at bounding box center [253, 200] width 33 height 8
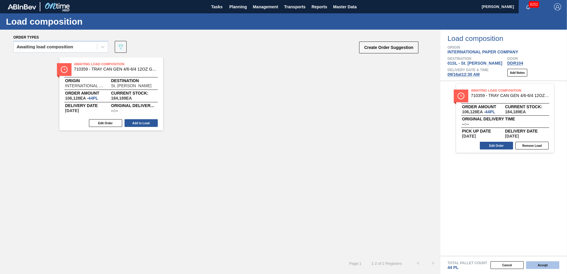
click at [535, 268] on button "Accept" at bounding box center [542, 265] width 33 height 8
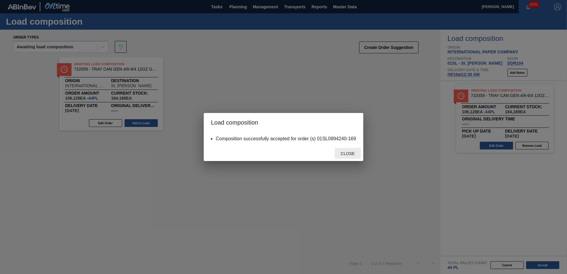
click at [344, 151] on div "Close" at bounding box center [348, 153] width 26 height 11
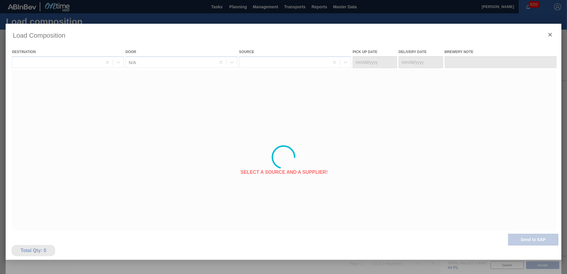
type Date "[DATE]"
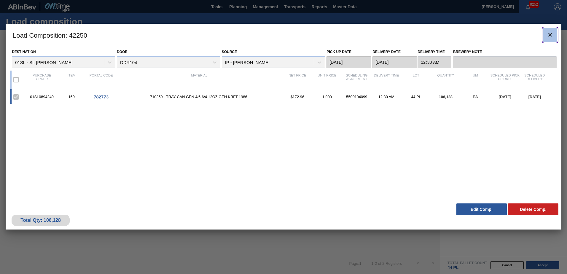
click at [550, 34] on icon "botão de ícone" at bounding box center [550, 34] width 7 height 7
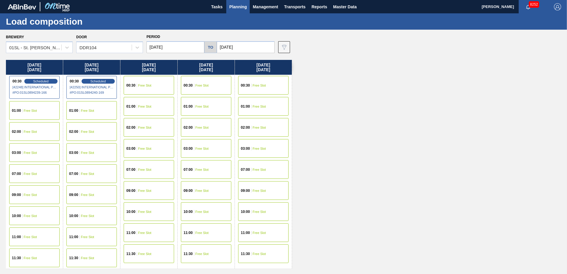
click at [146, 85] on span "Free Slot" at bounding box center [144, 86] width 13 height 4
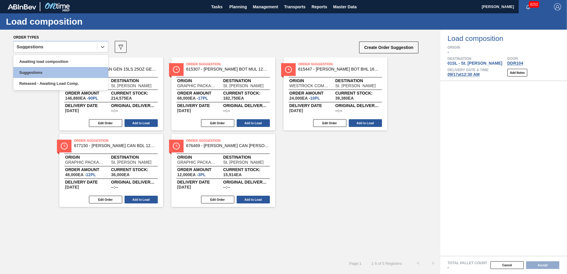
click at [101, 47] on icon at bounding box center [103, 47] width 4 height 2
click at [69, 61] on div "Awaiting load composition" at bounding box center [60, 61] width 95 height 11
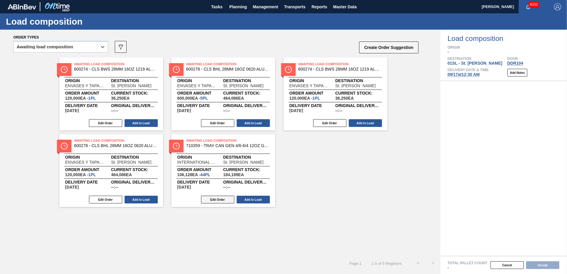
click at [215, 198] on button "Edit Order" at bounding box center [217, 200] width 33 height 8
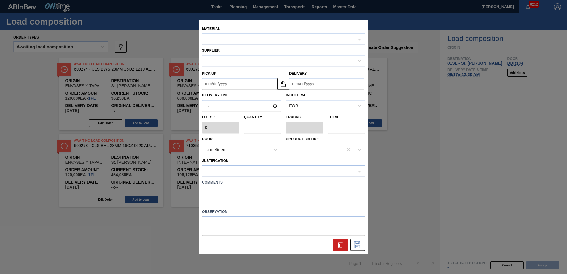
type input "2,412"
type input "44"
type input "1"
type input "106,128"
type up "[DATE]"
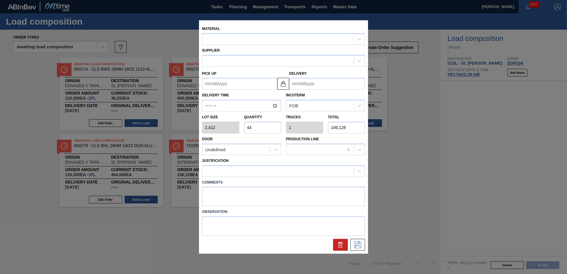
type input "[DATE]"
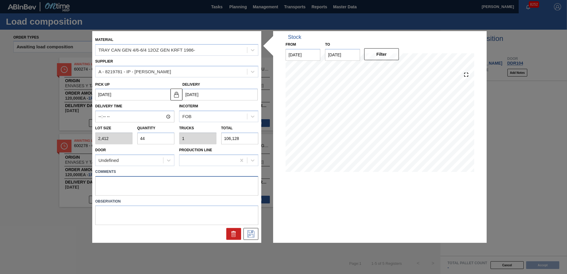
click at [102, 182] on textarea at bounding box center [176, 186] width 163 height 20
type textarea "Live unload/Deliver at 2300"
click at [254, 235] on icon at bounding box center [250, 234] width 7 height 7
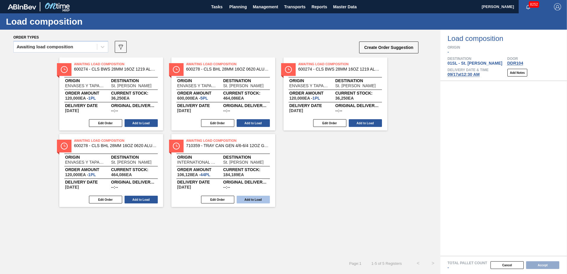
click at [252, 202] on button "Add to Load" at bounding box center [253, 200] width 33 height 8
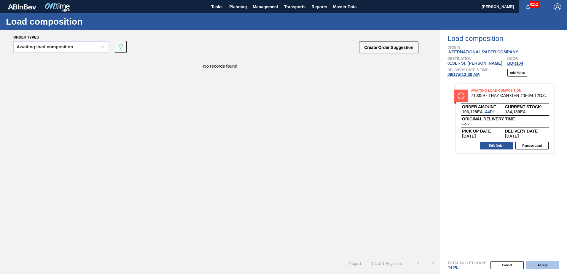
click at [541, 267] on button "Accept" at bounding box center [542, 265] width 33 height 8
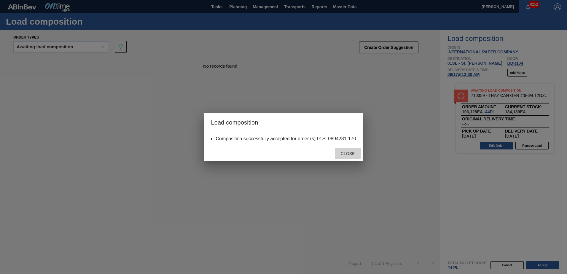
click at [355, 153] on span "Close" at bounding box center [347, 153] width 23 height 5
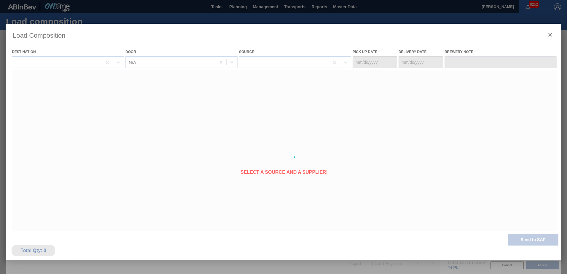
type Date "[DATE]"
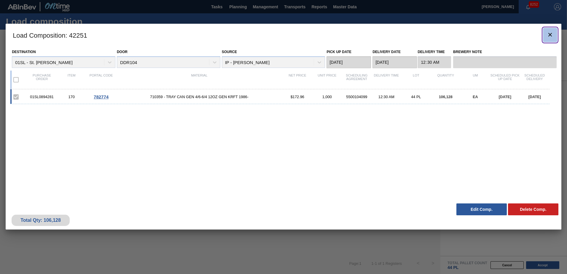
click at [546, 37] on button "botão de ícone" at bounding box center [550, 35] width 14 height 14
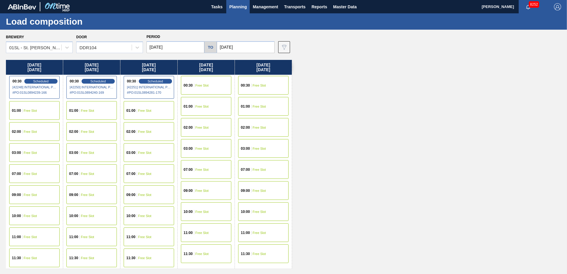
click at [228, 13] on button "Planning" at bounding box center [237, 6] width 23 height 13
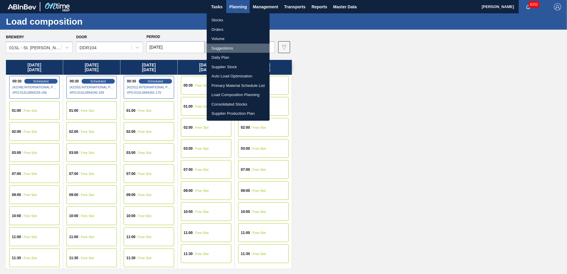
click at [226, 49] on li "Suggestions" at bounding box center [238, 48] width 63 height 9
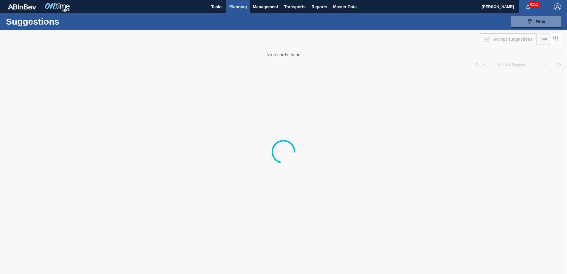
type from "[DATE]"
type to "[DATE]"
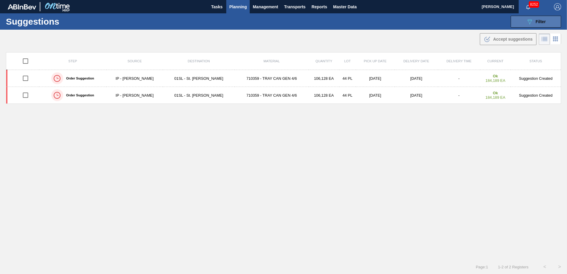
click at [530, 26] on button "089F7B8B-B2A5-4AFE-B5C0-19BA573D28AC Filter" at bounding box center [536, 22] width 50 height 12
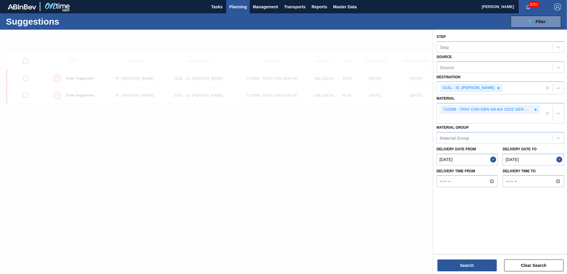
click at [138, 151] on div at bounding box center [283, 167] width 567 height 274
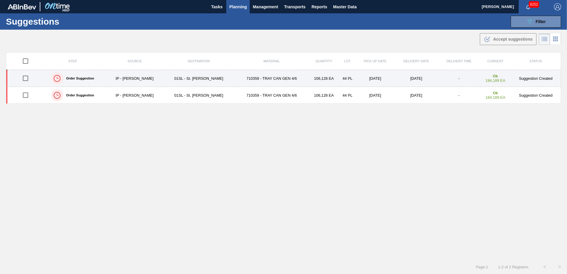
click at [25, 76] on input "checkbox" at bounding box center [25, 78] width 12 height 12
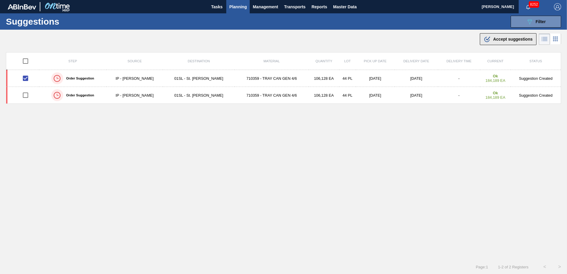
click at [501, 42] on div ".b{fill:var(--color-action-default)} Accept suggestions" at bounding box center [508, 39] width 49 height 7
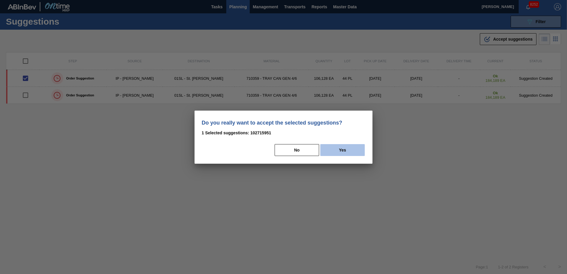
click at [357, 150] on button "Yes" at bounding box center [342, 150] width 45 height 12
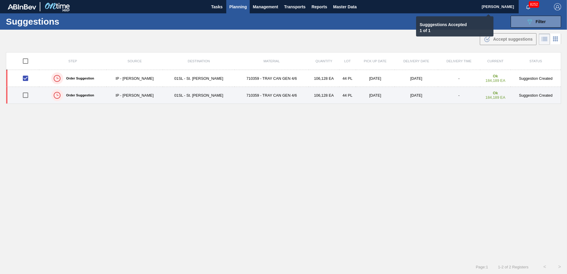
checkbox input "false"
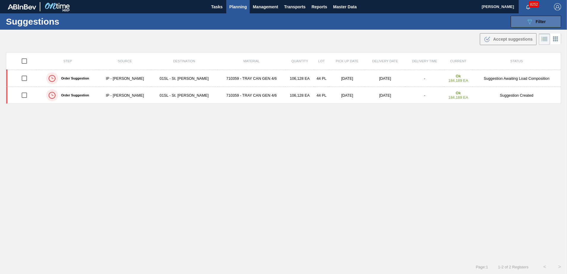
click at [542, 20] on span "Filter" at bounding box center [541, 21] width 10 height 5
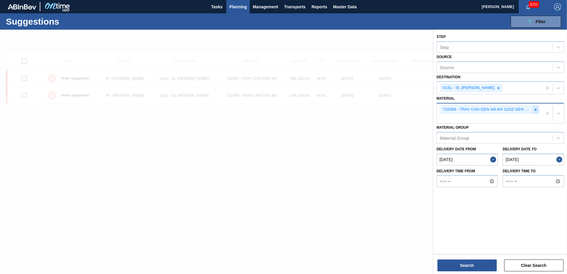
click at [536, 110] on icon at bounding box center [536, 110] width 4 height 4
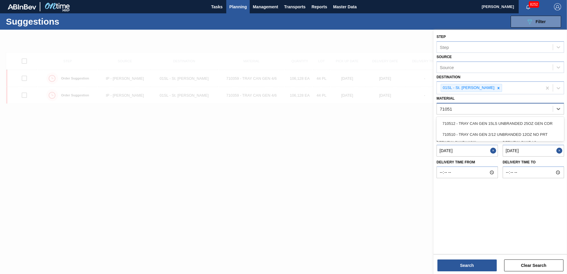
type input "710510"
click at [528, 117] on div "710510 - TRAY CAN GEN 2/12 UNBRANDED 12OZ NO PRT" at bounding box center [501, 123] width 128 height 13
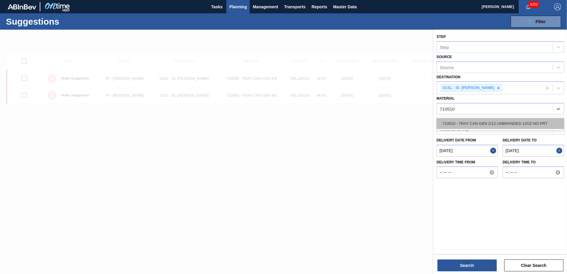
click at [520, 122] on div "710510 - TRAY CAN GEN 2/12 UNBRANDED 12OZ NO PRT" at bounding box center [501, 123] width 128 height 11
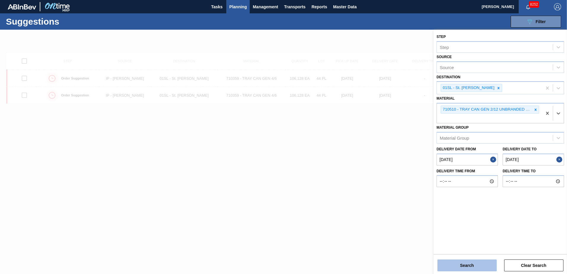
click at [454, 264] on button "Search" at bounding box center [467, 266] width 59 height 12
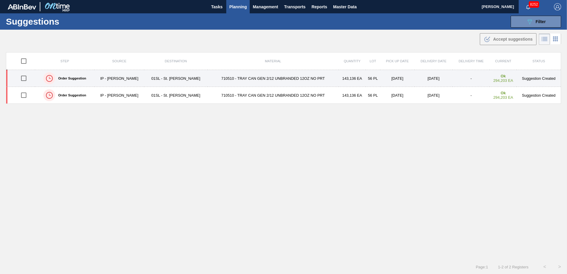
drag, startPoint x: 26, startPoint y: 78, endPoint x: 120, endPoint y: 80, distance: 94.1
click at [26, 78] on input "checkbox" at bounding box center [24, 78] width 12 height 12
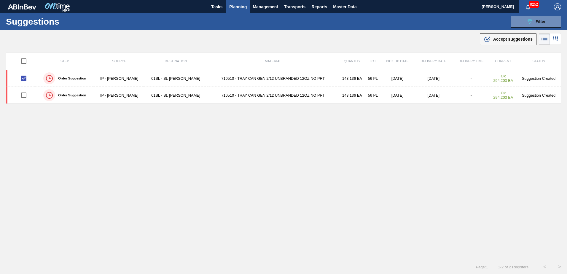
click at [515, 33] on div ".b{fill:var(--color-action-default)} Accept suggestions" at bounding box center [283, 38] width 567 height 17
click at [507, 39] on span "Accept suggestions" at bounding box center [512, 39] width 39 height 5
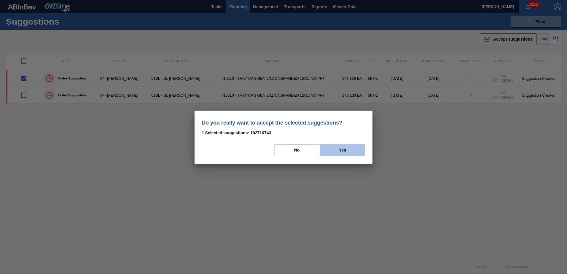
click at [344, 150] on button "Yes" at bounding box center [342, 150] width 45 height 12
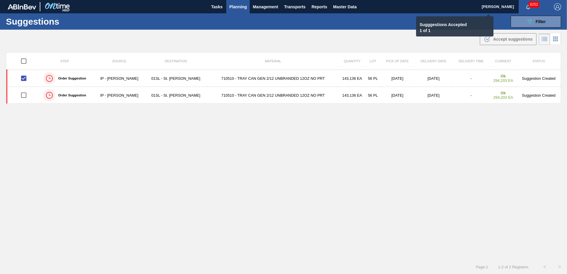
checkbox input "false"
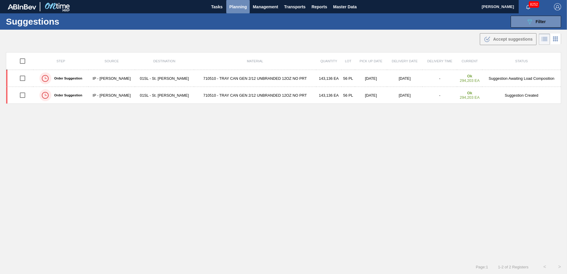
click at [227, 7] on button "Planning" at bounding box center [237, 6] width 23 height 13
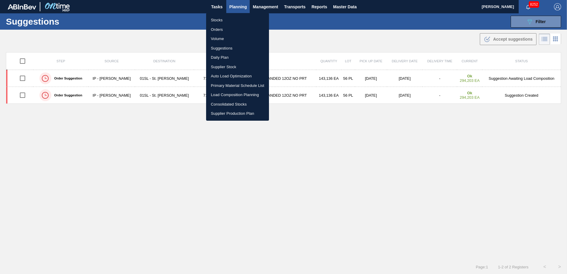
click at [221, 95] on li "Load Composition Planning" at bounding box center [237, 94] width 63 height 9
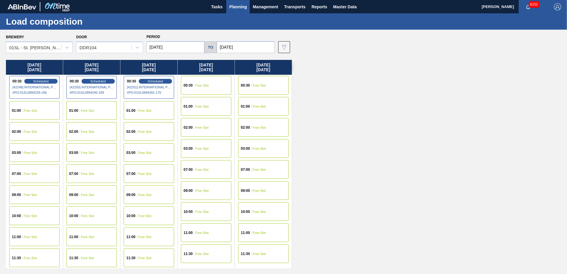
click at [205, 83] on div "00:30 Free Slot" at bounding box center [206, 85] width 50 height 19
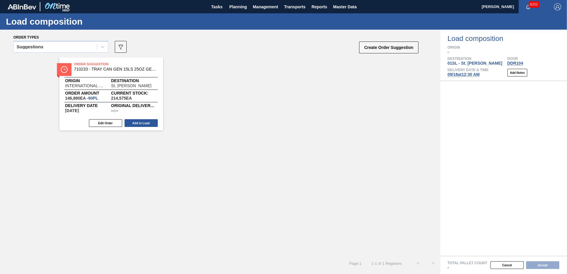
click at [100, 47] on icon at bounding box center [103, 47] width 6 height 6
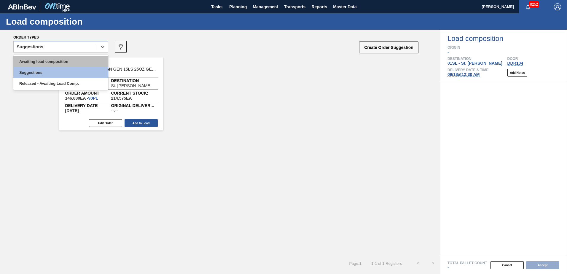
click at [89, 61] on div "Awaiting load composition" at bounding box center [60, 61] width 95 height 11
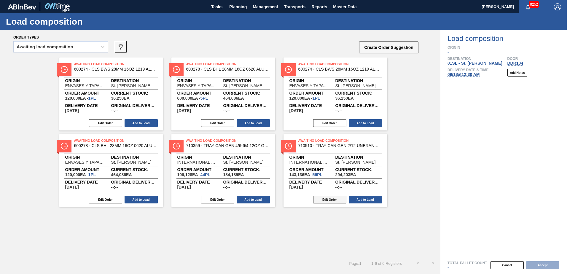
click at [325, 198] on button "Edit Order" at bounding box center [329, 200] width 33 height 8
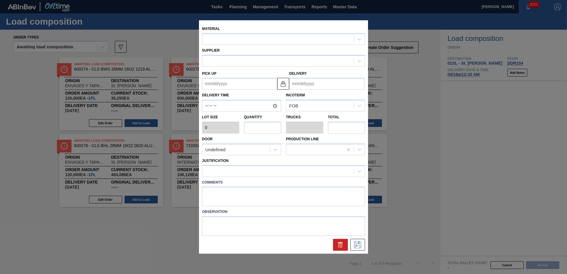
type input "2,556"
type input "56"
type input "1"
type input "143,136"
type up "[DATE]"
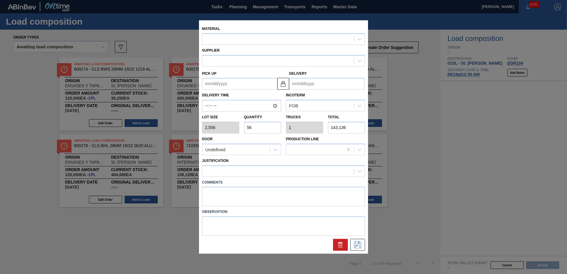
type input "[DATE]"
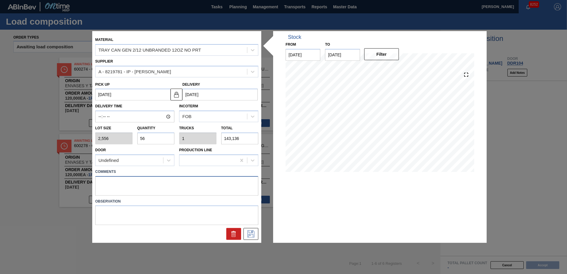
click at [137, 183] on textarea at bounding box center [176, 186] width 163 height 20
type textarea "Live unload/Deliver at 2300"
click at [253, 236] on icon at bounding box center [250, 234] width 9 height 7
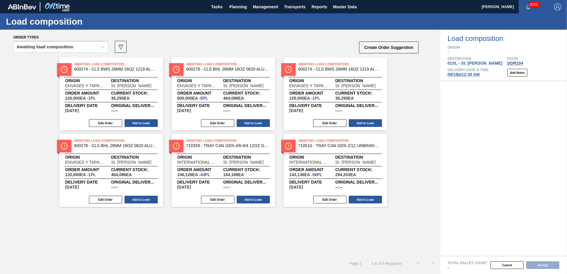
click at [360, 205] on div "Awaiting Load Composition 710510 - TRAY CAN GEN 2/12 UNBRANDED 12OZ NO PRT Orig…" at bounding box center [336, 170] width 104 height 73
click at [365, 201] on button "Add to Load" at bounding box center [365, 200] width 33 height 8
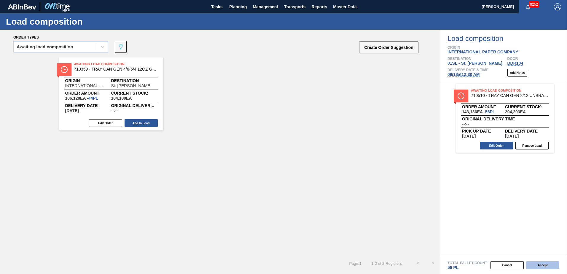
click at [541, 267] on button "Accept" at bounding box center [542, 265] width 33 height 8
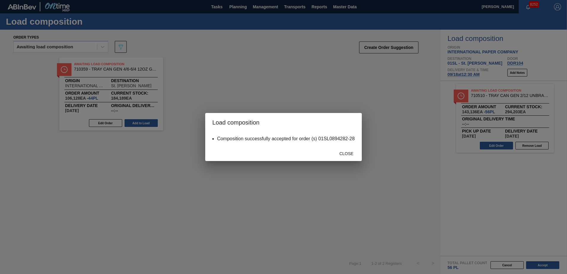
click at [335, 149] on div "Close" at bounding box center [346, 153] width 26 height 11
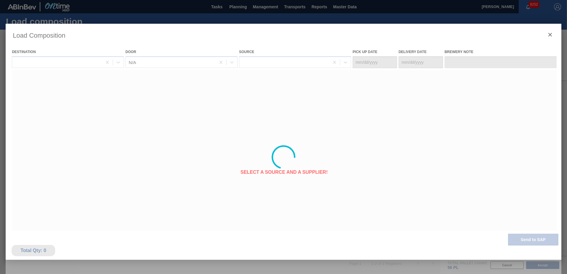
type Date "[DATE]"
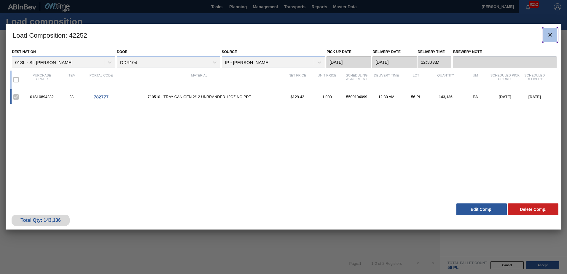
click at [552, 34] on icon "botão de ícone" at bounding box center [550, 34] width 7 height 7
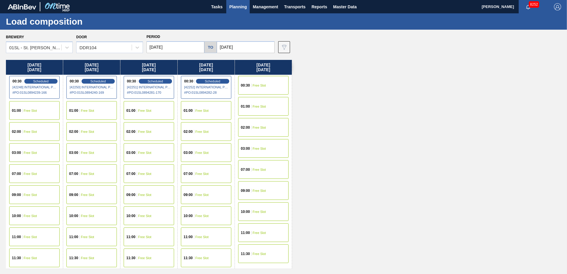
click at [258, 85] on span "Free Slot" at bounding box center [259, 86] width 13 height 4
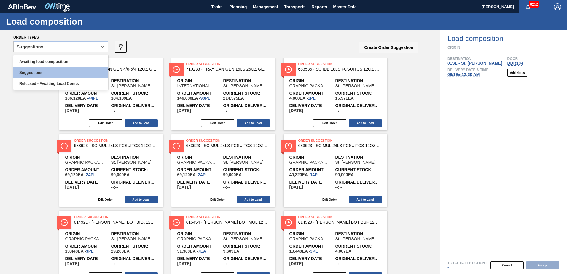
click at [103, 49] on icon at bounding box center [103, 47] width 6 height 6
click at [79, 57] on div "Awaiting load composition" at bounding box center [60, 61] width 95 height 11
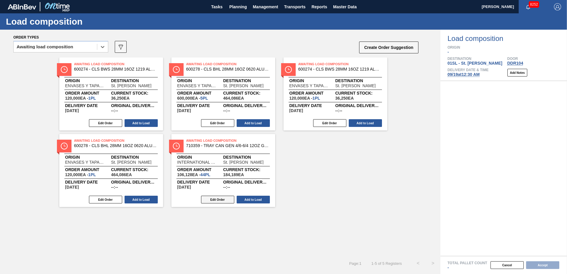
click at [211, 197] on button "Edit Order" at bounding box center [217, 200] width 33 height 8
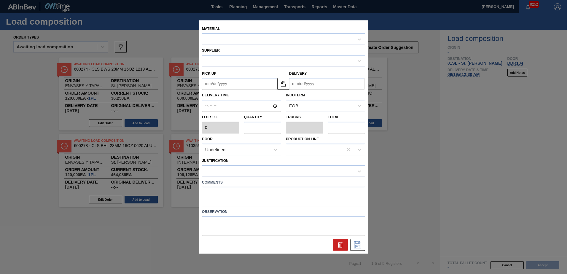
type input "2,412"
type input "44"
type input "1"
type input "106,128"
type up "[DATE]"
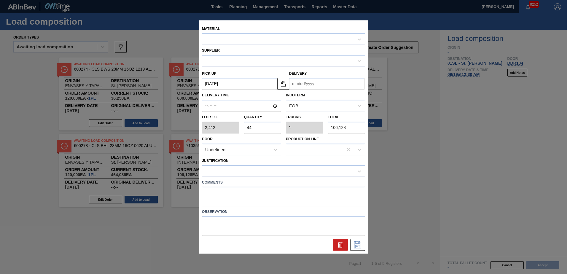
type input "[DATE]"
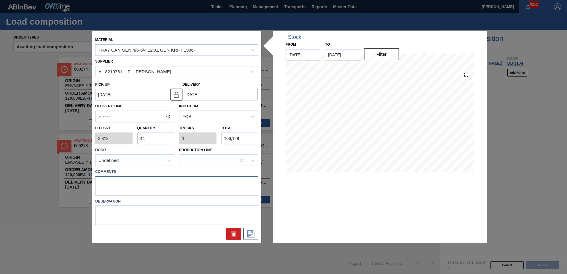
click at [125, 185] on textarea at bounding box center [176, 186] width 163 height 20
type textarea "Live unload/Deliver at 2300"
click at [249, 239] on button at bounding box center [251, 234] width 15 height 12
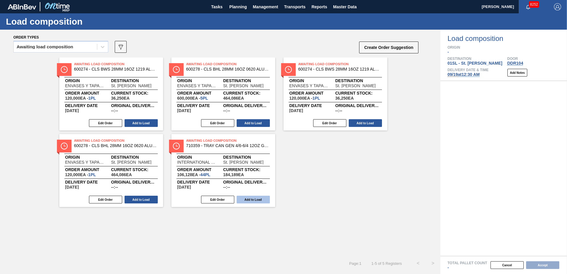
click at [260, 201] on button "Add to Load" at bounding box center [253, 200] width 33 height 8
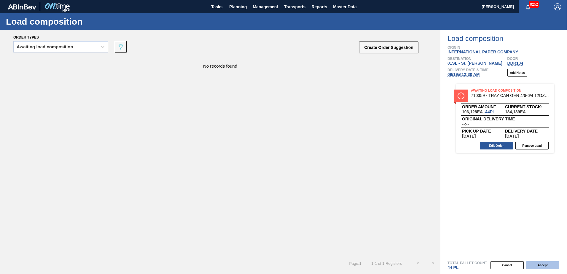
click at [544, 265] on button "Accept" at bounding box center [542, 265] width 33 height 8
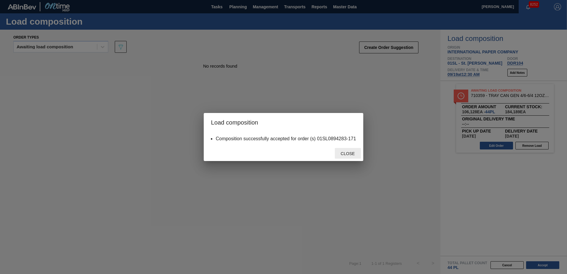
click at [338, 153] on span "Close" at bounding box center [347, 153] width 23 height 5
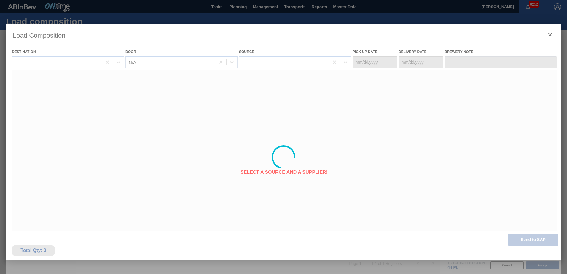
type Date "[DATE]"
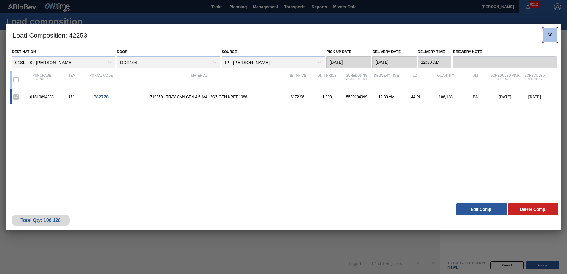
click at [549, 35] on icon "botão de ícone" at bounding box center [550, 34] width 7 height 7
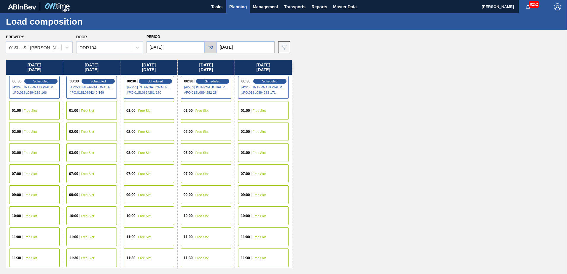
click at [243, 8] on span "Planning" at bounding box center [238, 6] width 18 height 7
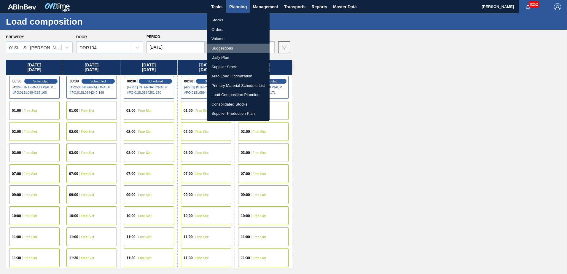
click at [223, 46] on li "Suggestions" at bounding box center [238, 48] width 63 height 9
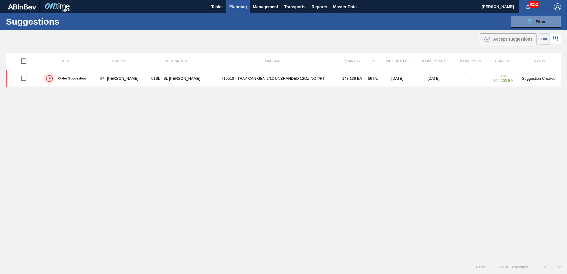
type from "[DATE]"
type to "[DATE]"
click at [538, 23] on span "Filter" at bounding box center [541, 21] width 10 height 5
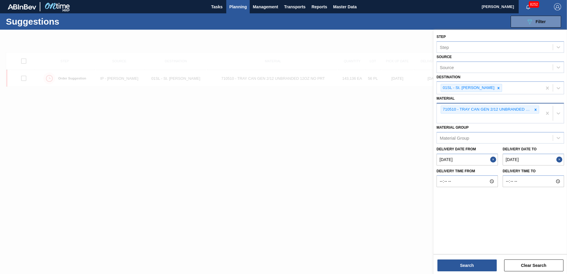
click at [537, 110] on icon at bounding box center [536, 110] width 4 height 4
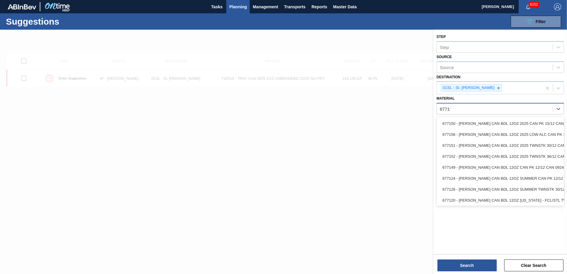
type input "677195"
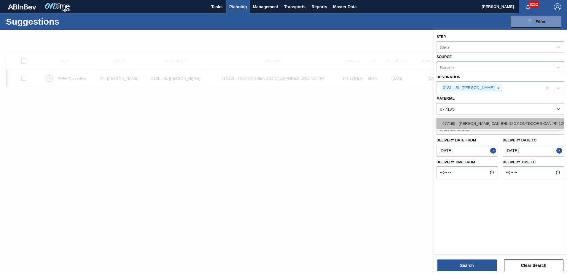
click at [511, 126] on div "677195 - [PERSON_NAME] CAN BHL 12OZ OUTDOORS CAN PK 12/12" at bounding box center [501, 123] width 128 height 11
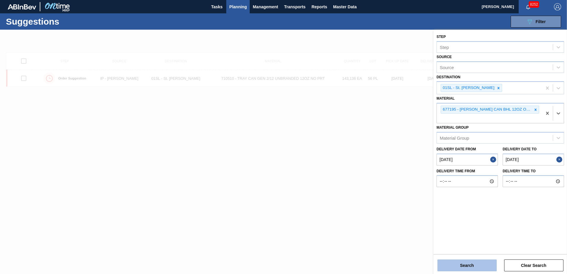
click at [455, 268] on button "Search" at bounding box center [467, 266] width 59 height 12
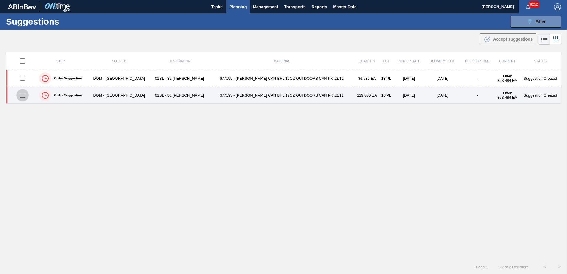
click at [23, 97] on input "checkbox" at bounding box center [22, 95] width 12 height 12
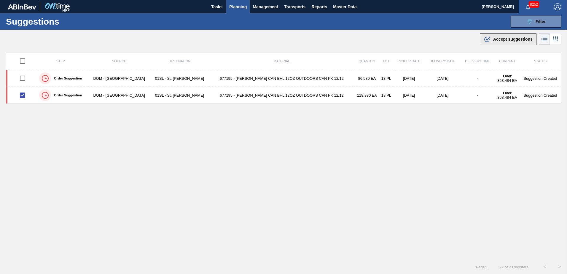
click at [506, 39] on span "Accept suggestions" at bounding box center [512, 39] width 39 height 5
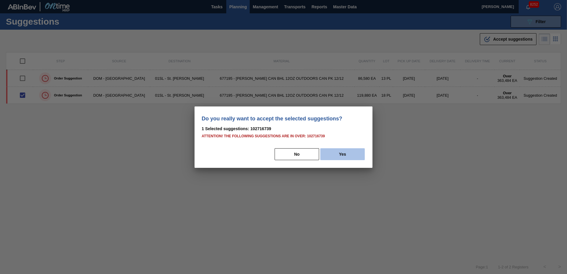
click at [338, 152] on button "Yes" at bounding box center [342, 154] width 45 height 12
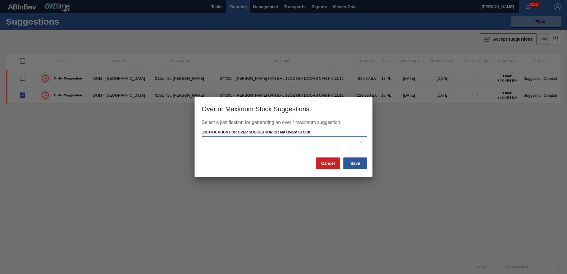
click at [336, 142] on div at bounding box center [279, 142] width 154 height 9
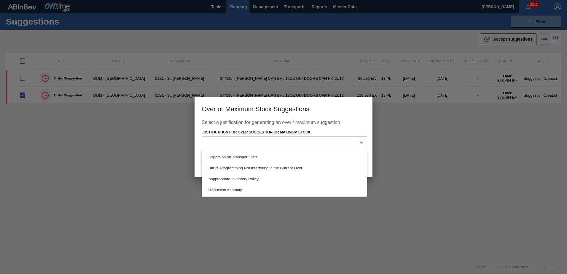
click at [288, 151] on div "Dispersion on Transport Date Future Programming Not Interfering in the Current …" at bounding box center [285, 173] width 166 height 46
click at [289, 154] on div "Dispersion on Transport Date" at bounding box center [285, 157] width 166 height 11
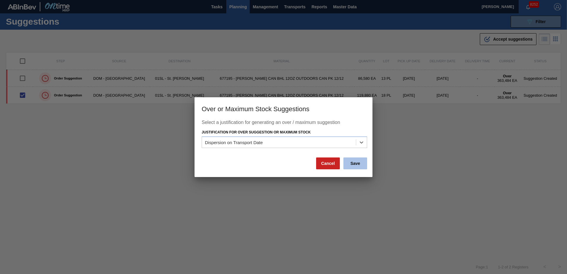
click at [359, 166] on button "Save" at bounding box center [356, 164] width 24 height 12
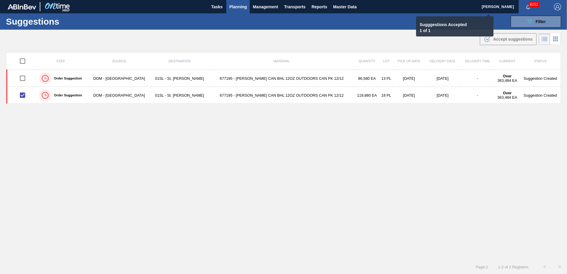
checkbox input "false"
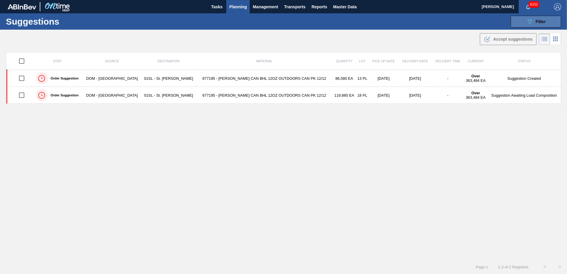
click at [528, 23] on icon "089F7B8B-B2A5-4AFE-B5C0-19BA573D28AC" at bounding box center [529, 21] width 7 height 7
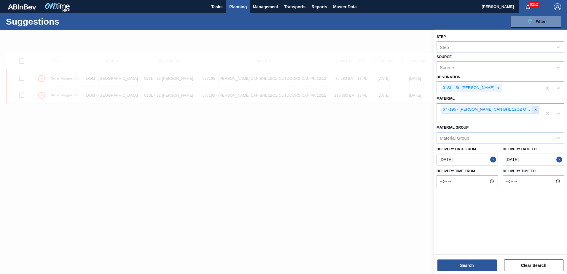
click at [538, 109] on icon at bounding box center [536, 110] width 4 height 4
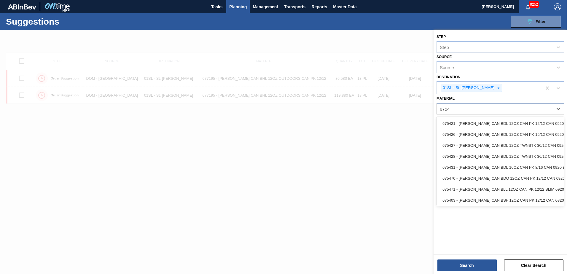
type input "675403"
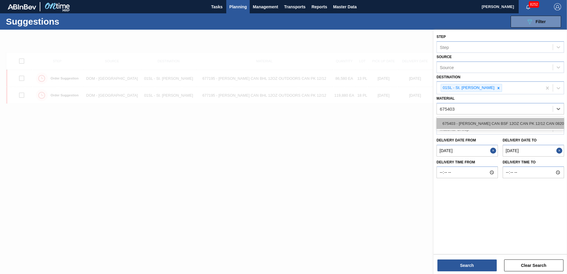
click at [511, 120] on div "675403 - CARR CAN BSF 12OZ CAN PK 12/12 CAN 0820" at bounding box center [501, 123] width 128 height 11
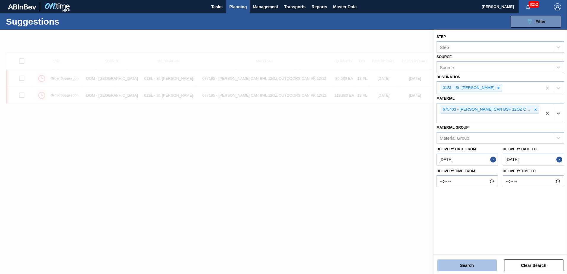
click at [481, 263] on button "Search" at bounding box center [467, 266] width 59 height 12
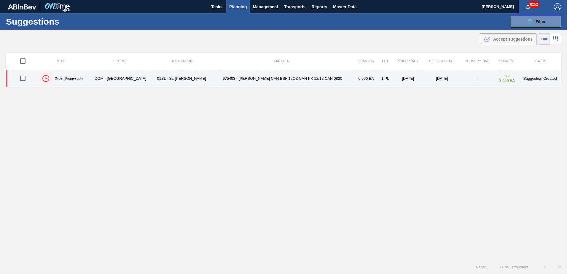
click at [23, 79] on input "checkbox" at bounding box center [23, 78] width 12 height 12
checkbox input "true"
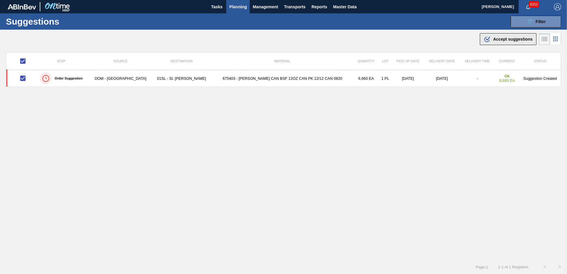
click at [512, 42] on div ".b{fill:var(--color-action-default)} Accept suggestions" at bounding box center [508, 39] width 49 height 7
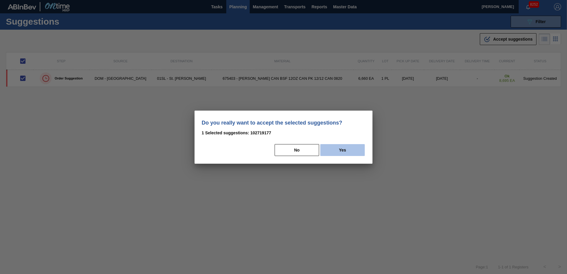
click at [360, 154] on button "Yes" at bounding box center [342, 150] width 45 height 12
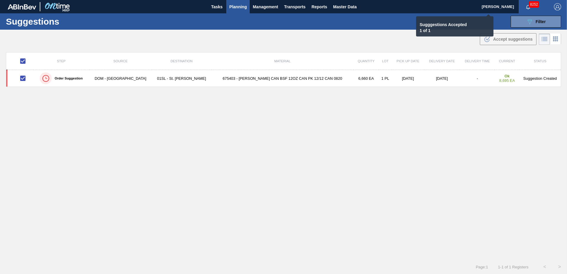
checkbox input "false"
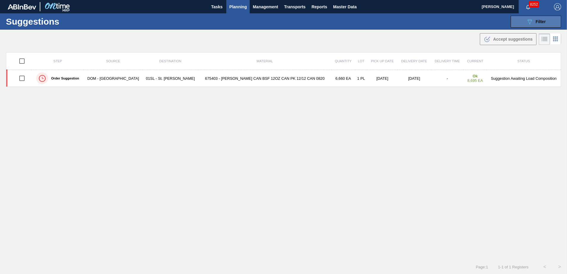
click at [526, 23] on icon "089F7B8B-B2A5-4AFE-B5C0-19BA573D28AC" at bounding box center [529, 21] width 7 height 7
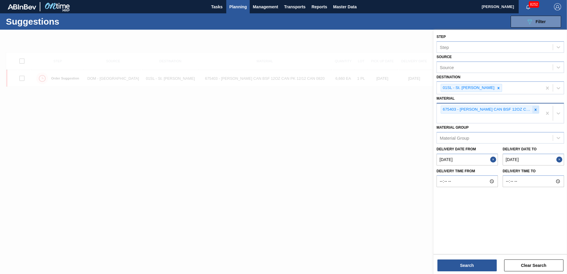
click at [533, 109] on div at bounding box center [536, 109] width 7 height 7
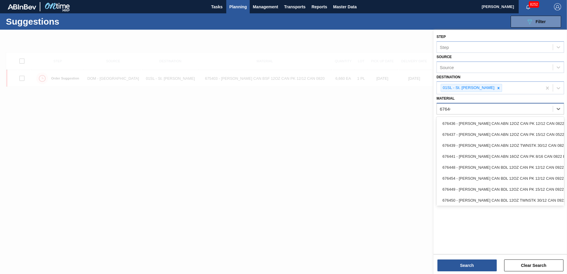
type input "676468"
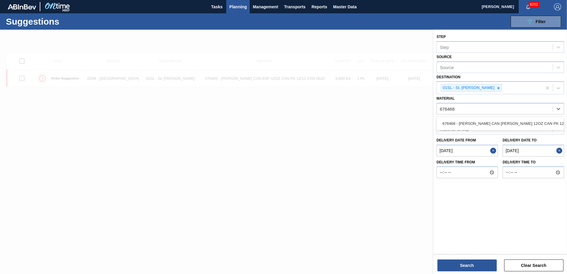
drag, startPoint x: 479, startPoint y: 124, endPoint x: 475, endPoint y: 181, distance: 56.8
click at [479, 124] on div "676468 - [PERSON_NAME] CAN [PERSON_NAME] 12OZ CAN PK 12/12 CAN 0922" at bounding box center [501, 123] width 128 height 11
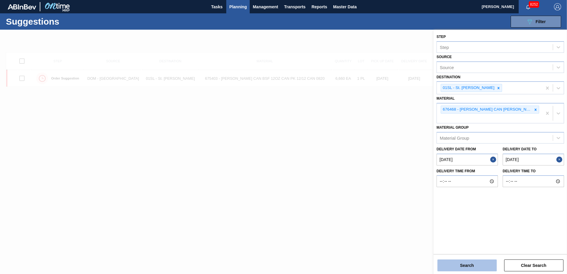
click at [464, 268] on button "Search" at bounding box center [467, 266] width 59 height 12
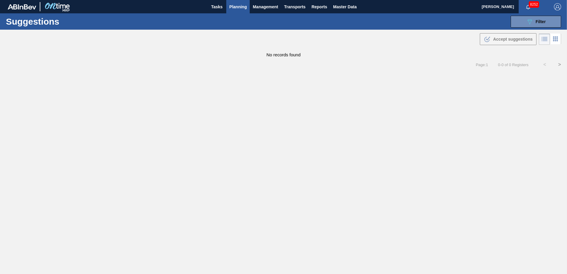
click at [237, 6] on span "Planning" at bounding box center [238, 6] width 18 height 7
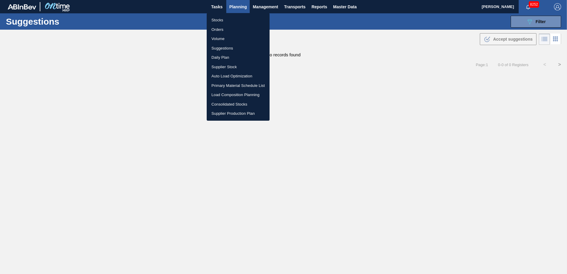
click at [235, 95] on li "Load Composition Planning" at bounding box center [238, 94] width 63 height 9
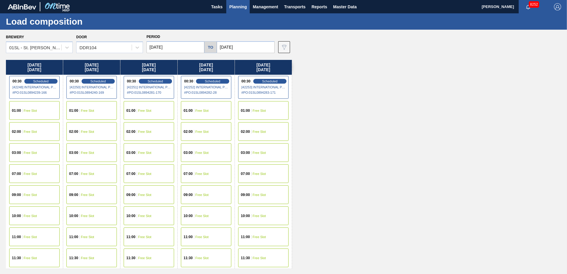
click at [179, 45] on input "[DATE]" at bounding box center [176, 47] width 58 height 12
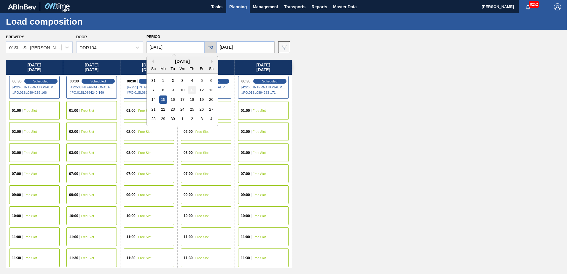
click at [190, 90] on div "11" at bounding box center [192, 90] width 8 height 8
type input "[DATE]"
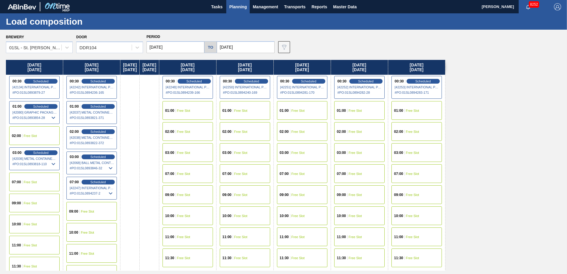
click at [28, 182] on span "Free Slot" at bounding box center [30, 182] width 13 height 4
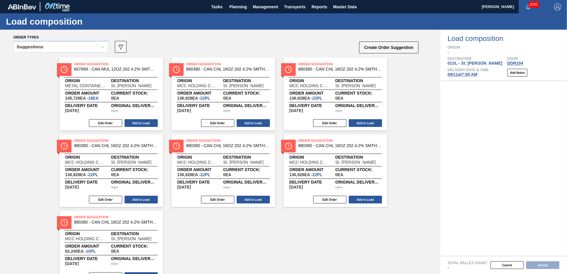
click at [102, 48] on icon at bounding box center [103, 47] width 6 height 6
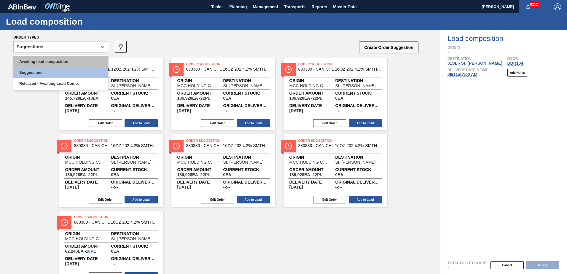
click at [82, 60] on div "Awaiting load composition" at bounding box center [60, 61] width 95 height 11
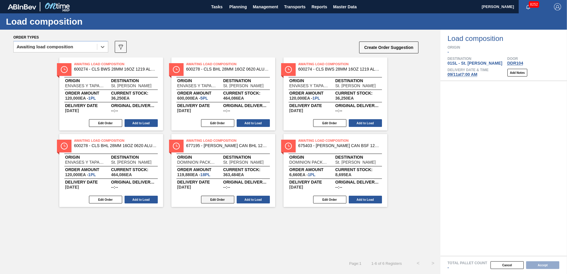
click at [219, 198] on button "Edit Order" at bounding box center [217, 200] width 33 height 8
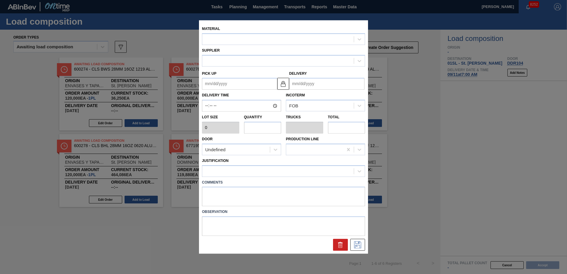
type input "6,660"
type input "18"
type input "0.692"
type input "119,880"
type up "09/20/2025"
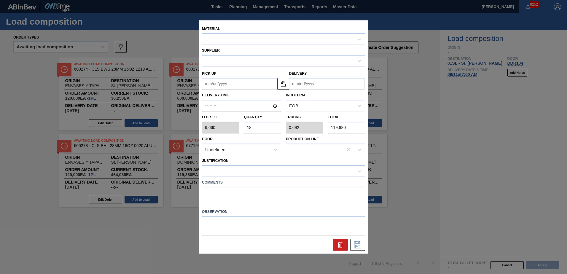
type input "[DATE]"
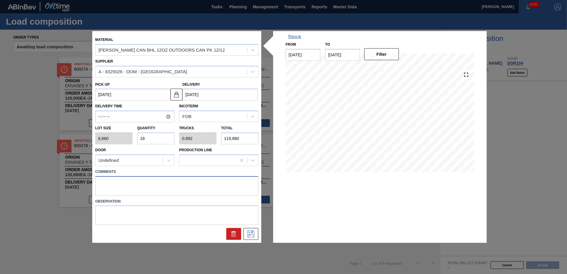
click at [137, 182] on textarea at bounding box center [176, 186] width 163 height 20
type textarea "Live unload"
click at [249, 237] on icon at bounding box center [250, 234] width 9 height 7
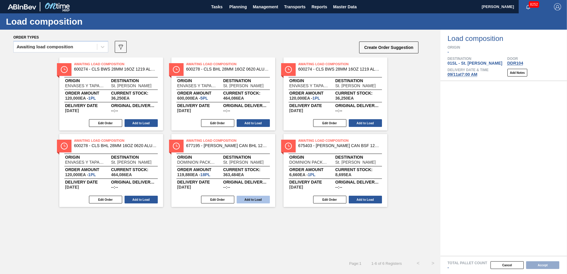
click at [247, 200] on button "Add to Load" at bounding box center [253, 200] width 33 height 8
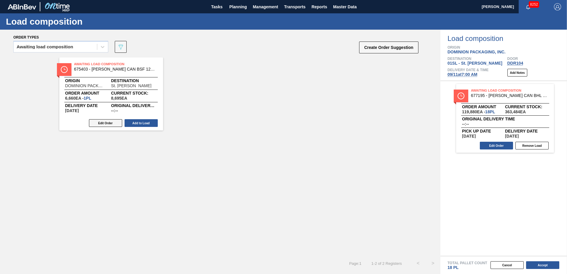
click at [101, 123] on button "Edit Order" at bounding box center [105, 123] width 33 height 8
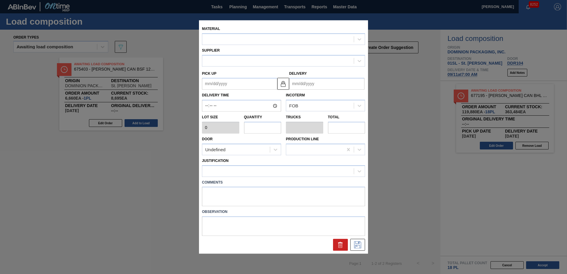
type input "6,660"
type input "1"
type input "0.038"
type input "6,660"
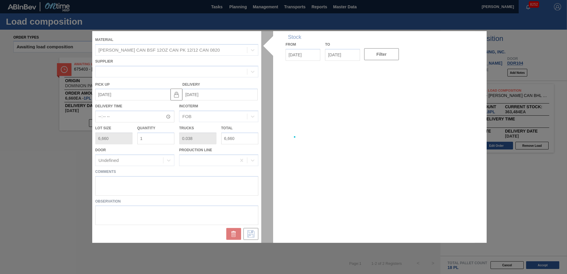
type up "[DATE]"
type input "[DATE]"
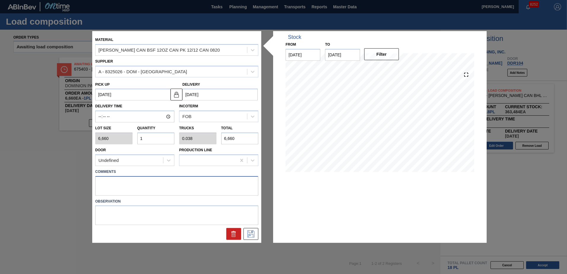
click at [128, 181] on textarea at bounding box center [176, 186] width 163 height 20
type textarea "live unload"
click at [248, 236] on icon at bounding box center [250, 234] width 9 height 7
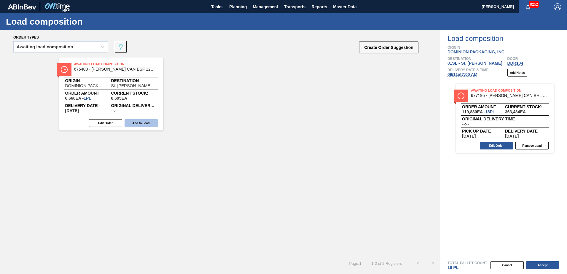
click at [135, 120] on button "Add to Load" at bounding box center [141, 123] width 33 height 8
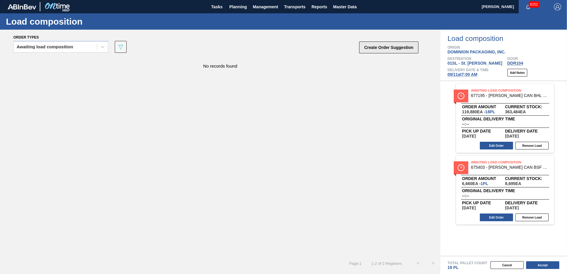
click at [391, 49] on button "Create Order Suggestion" at bounding box center [388, 48] width 59 height 12
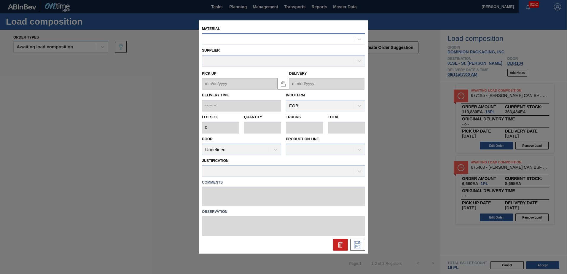
click at [275, 39] on div at bounding box center [278, 39] width 152 height 9
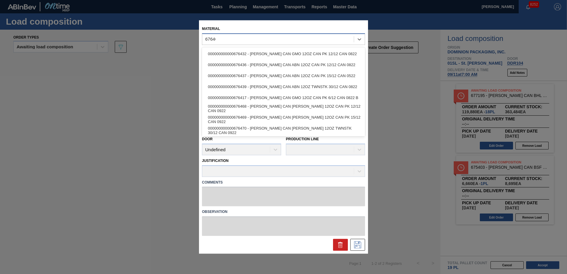
type input "676468"
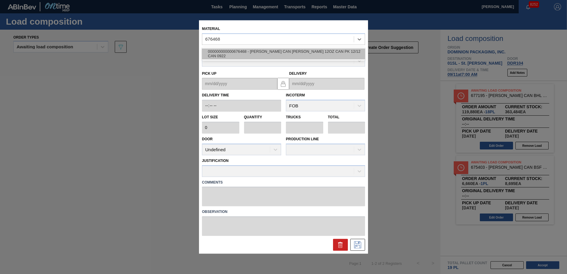
click at [277, 54] on div "000000000000676468 - [PERSON_NAME] CAN [PERSON_NAME] 12OZ CAN PK 12/12 CAN 0922" at bounding box center [283, 53] width 163 height 11
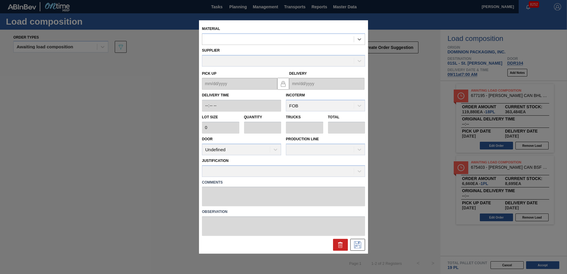
type input "6,660"
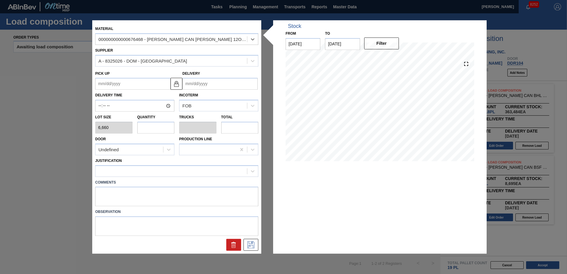
click at [206, 83] on input "Delivery" at bounding box center [219, 84] width 75 height 12
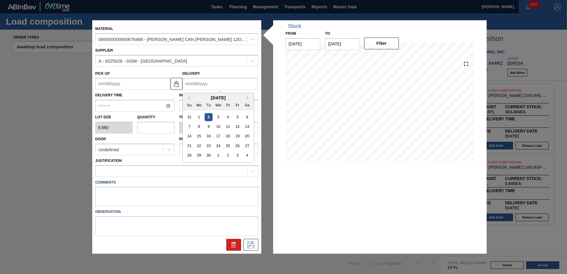
click at [212, 81] on input "Delivery" at bounding box center [219, 84] width 75 height 12
click at [229, 127] on div "11" at bounding box center [228, 127] width 8 height 8
type up "[DATE]"
type input "[DATE]"
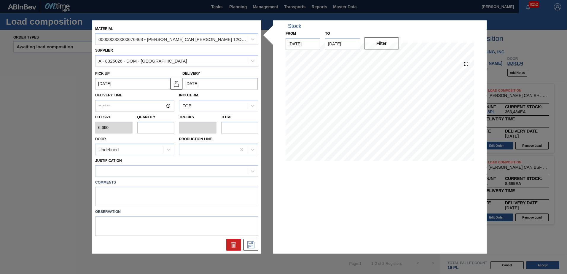
click at [163, 129] on input "text" at bounding box center [155, 128] width 37 height 12
type input "7"
type input "0.269"
type input "46,620"
type input "7"
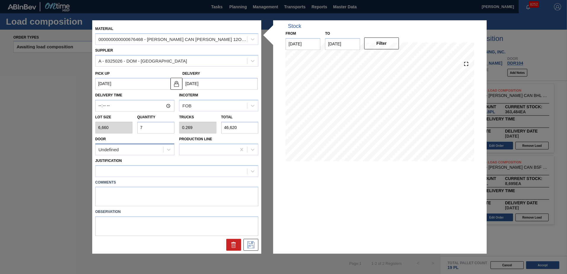
click at [149, 149] on div "Undefined" at bounding box center [130, 149] width 68 height 9
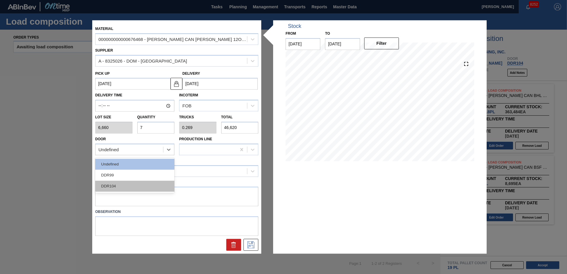
click at [118, 187] on div "DDR104" at bounding box center [134, 186] width 79 height 11
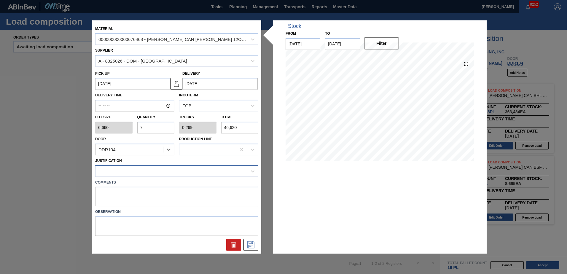
click at [121, 168] on div at bounding box center [172, 171] width 152 height 9
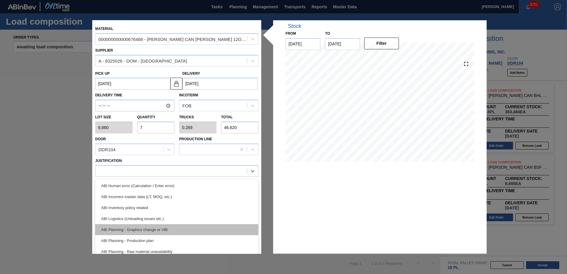
click at [166, 229] on div "ABI Planning - Graphics change or VBI" at bounding box center [176, 229] width 163 height 11
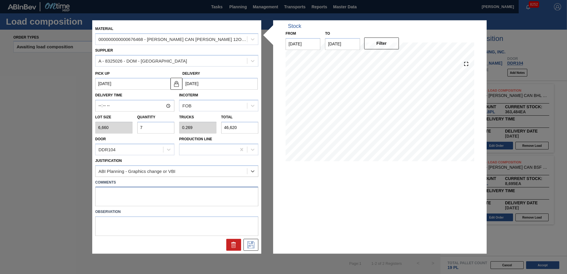
click at [123, 197] on textarea at bounding box center [176, 197] width 163 height 20
type textarea "Live unload"
click at [254, 246] on icon at bounding box center [250, 245] width 9 height 7
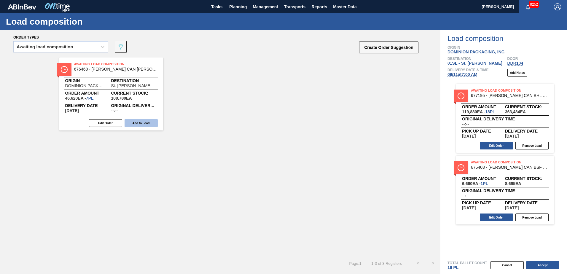
click at [139, 124] on button "Add to Load" at bounding box center [141, 123] width 33 height 8
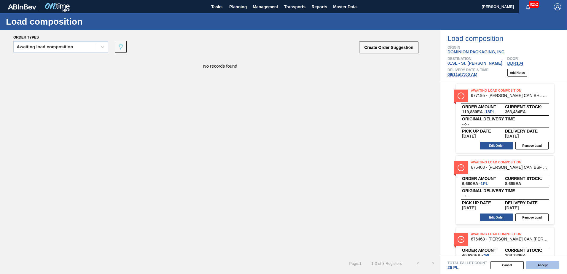
click at [552, 266] on button "Accept" at bounding box center [542, 265] width 33 height 8
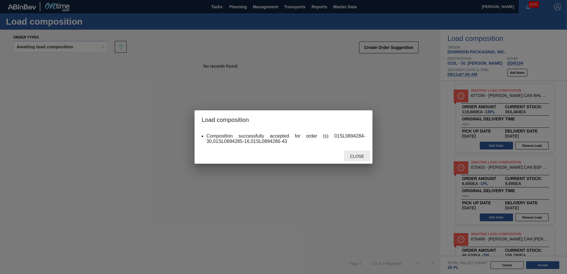
click at [355, 157] on span "Close" at bounding box center [356, 156] width 23 height 5
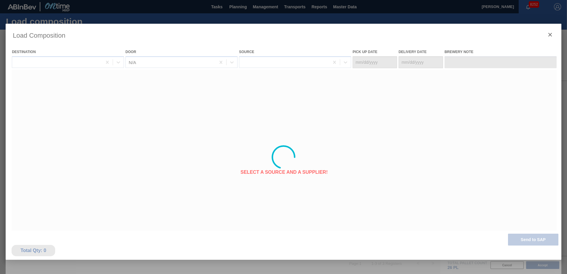
type Date "[DATE]"
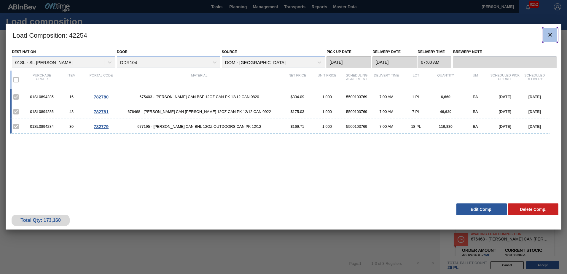
click at [552, 34] on icon "botão de ícone" at bounding box center [551, 35] width 4 height 4
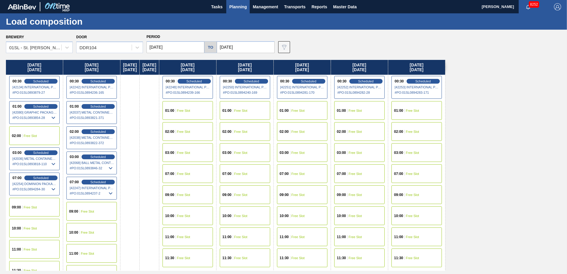
click at [250, 50] on input "[DATE]" at bounding box center [246, 47] width 58 height 12
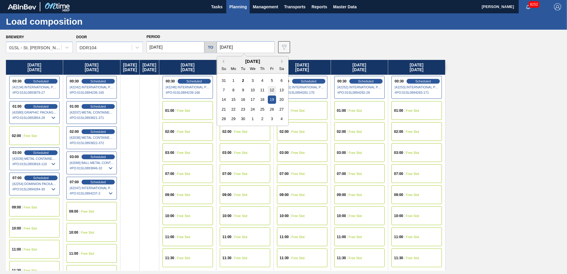
click at [271, 92] on div "12" at bounding box center [272, 90] width 8 height 8
type input "[DATE]"
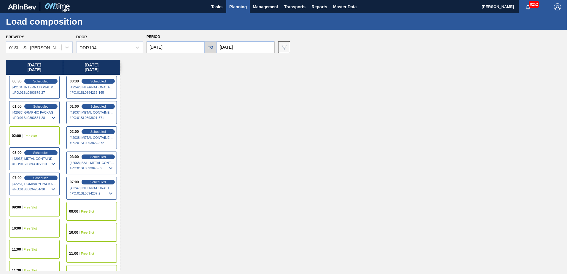
click at [180, 47] on input "[DATE]" at bounding box center [176, 47] width 58 height 12
click at [185, 90] on div "10" at bounding box center [182, 90] width 8 height 8
type input "[DATE]"
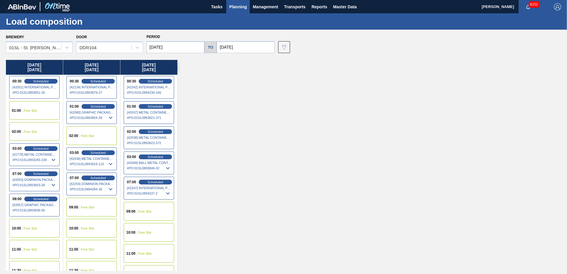
click at [237, 12] on button "Planning" at bounding box center [237, 6] width 23 height 13
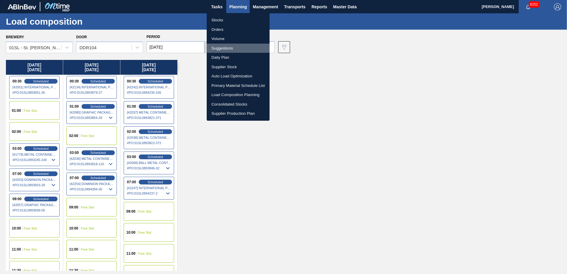
click at [226, 49] on li "Suggestions" at bounding box center [238, 48] width 63 height 9
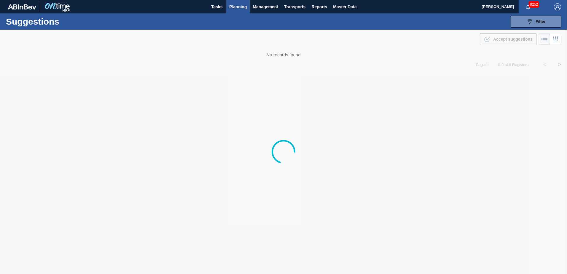
type from "[DATE]"
type to "[DATE]"
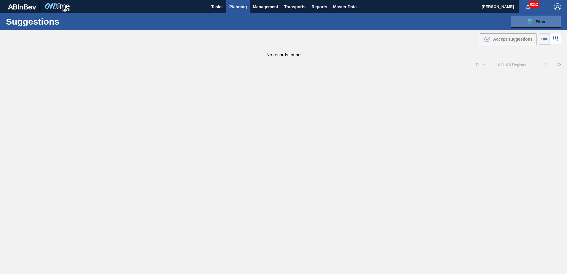
click at [526, 22] on icon "089F7B8B-B2A5-4AFE-B5C0-19BA573D28AC" at bounding box center [529, 21] width 7 height 7
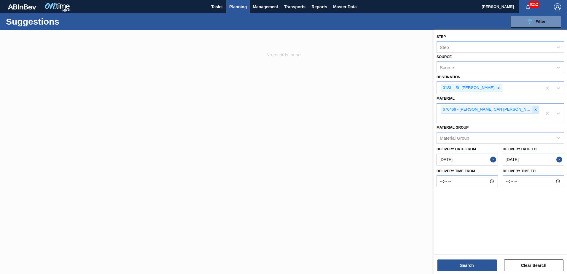
click at [538, 112] on div at bounding box center [536, 109] width 7 height 7
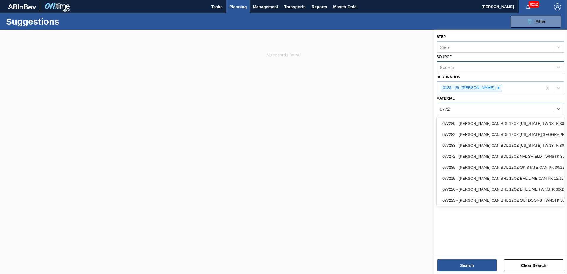
type input "677223"
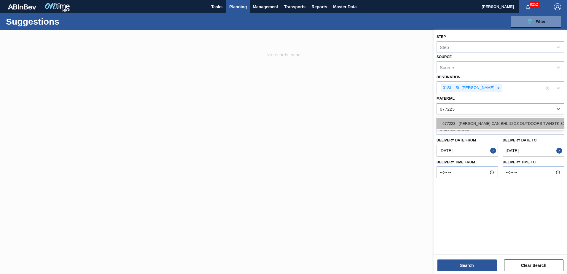
click at [514, 121] on div "677223 - [PERSON_NAME] CAN BHL 12OZ OUTDOORS TWNSTK 30/12" at bounding box center [501, 123] width 128 height 11
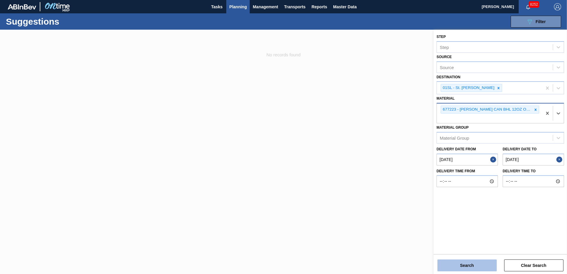
click at [474, 263] on button "Search" at bounding box center [467, 266] width 59 height 12
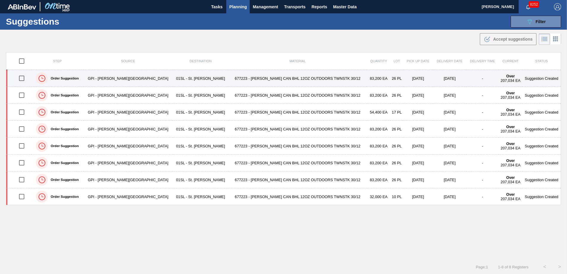
click at [24, 78] on input "checkbox" at bounding box center [21, 78] width 12 height 12
checkbox input "true"
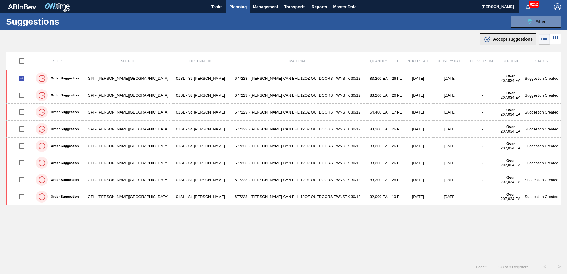
click at [495, 44] on button ".b{fill:var(--color-action-default)} Accept suggestions" at bounding box center [508, 39] width 57 height 12
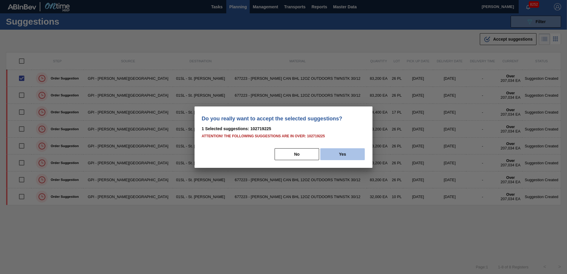
click at [354, 152] on button "Yes" at bounding box center [342, 154] width 45 height 12
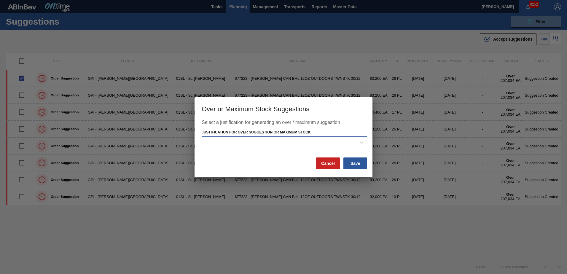
click at [253, 142] on div at bounding box center [279, 142] width 154 height 9
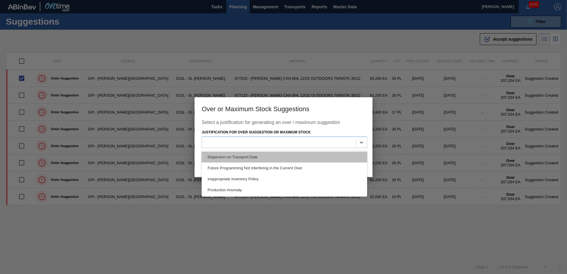
click at [245, 154] on div "Dispersion on Transport Date" at bounding box center [285, 157] width 166 height 11
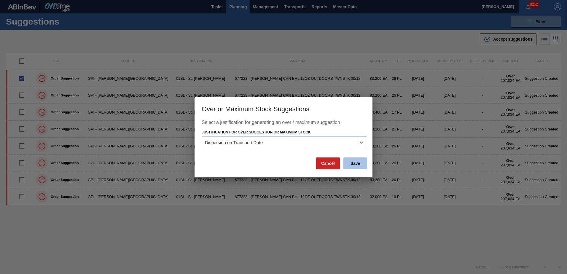
click at [348, 164] on button "Save" at bounding box center [356, 164] width 24 height 12
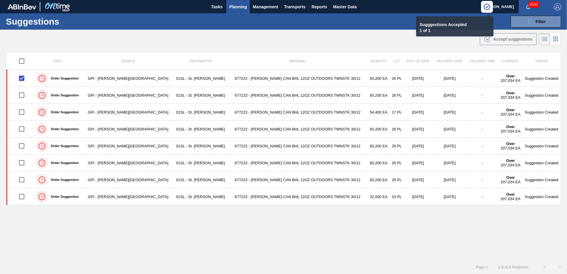
click at [242, 11] on button "Planning" at bounding box center [237, 6] width 23 height 13
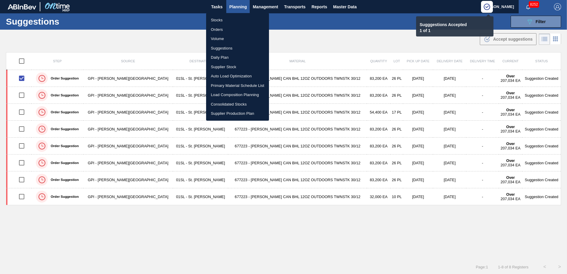
click at [228, 93] on li "Load Composition Planning" at bounding box center [237, 94] width 63 height 9
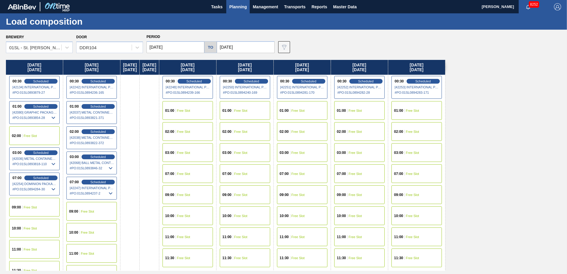
click at [24, 204] on div "09:00 Free Slot" at bounding box center [34, 207] width 50 height 19
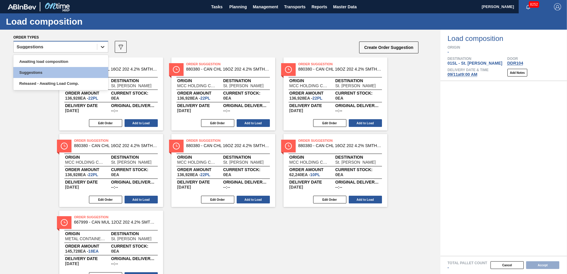
click at [103, 50] on div at bounding box center [102, 47] width 11 height 11
click at [72, 61] on div "Awaiting load composition" at bounding box center [60, 61] width 95 height 11
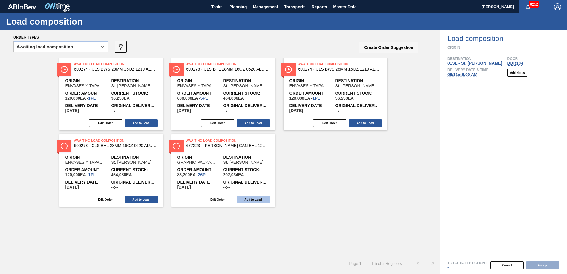
click at [257, 199] on button "Add to Load" at bounding box center [253, 200] width 33 height 8
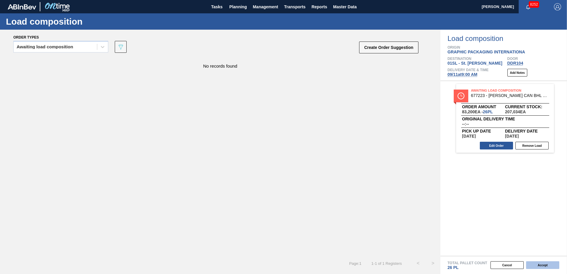
click at [531, 264] on button "Accept" at bounding box center [542, 265] width 33 height 8
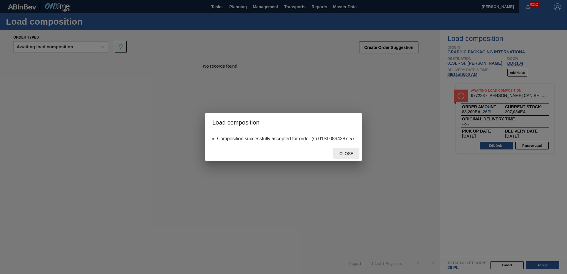
click at [348, 150] on div "Close" at bounding box center [346, 153] width 26 height 11
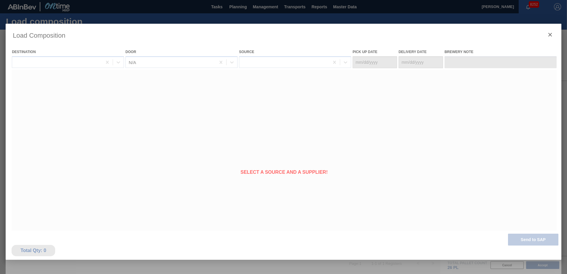
click at [323, 124] on div at bounding box center [284, 157] width 556 height 267
click at [181, 118] on div at bounding box center [284, 157] width 556 height 267
click at [550, 34] on div at bounding box center [284, 157] width 556 height 267
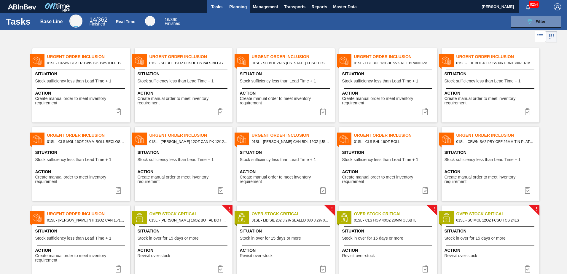
click at [243, 6] on span "Planning" at bounding box center [238, 6] width 18 height 7
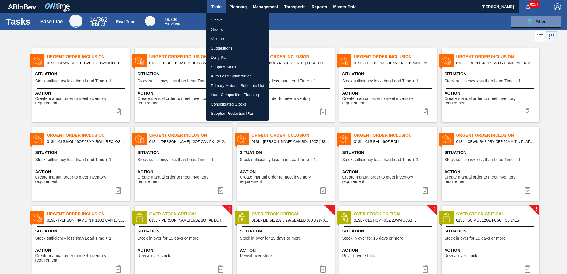
click at [228, 46] on li "Suggestions" at bounding box center [237, 48] width 63 height 9
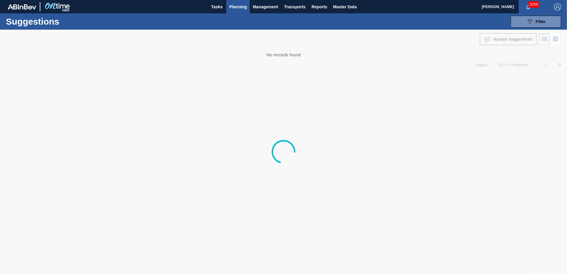
type from "[DATE]"
type to "[DATE]"
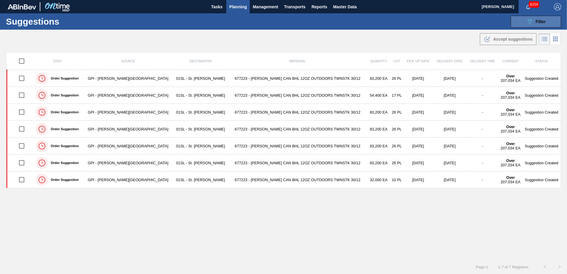
click at [538, 21] on span "Filter" at bounding box center [541, 21] width 10 height 5
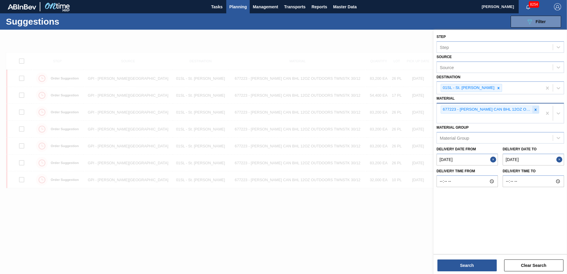
click at [535, 110] on icon at bounding box center [536, 110] width 4 height 4
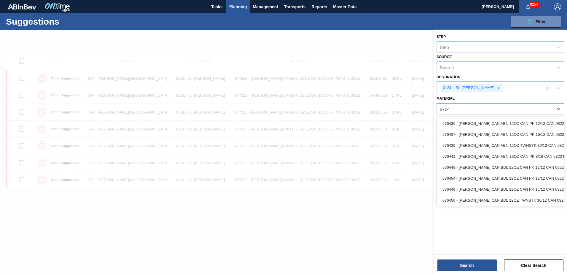
type input "676439"
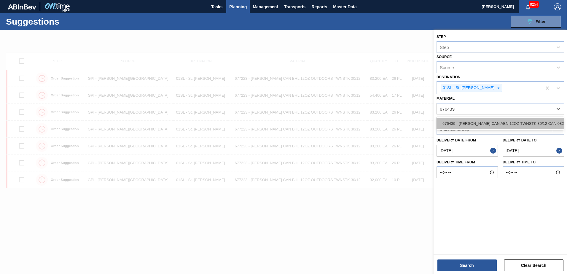
click at [500, 126] on div "676439 - [PERSON_NAME] CAN ABN 12OZ TWNSTK 30/12 CAN 0822" at bounding box center [501, 123] width 128 height 11
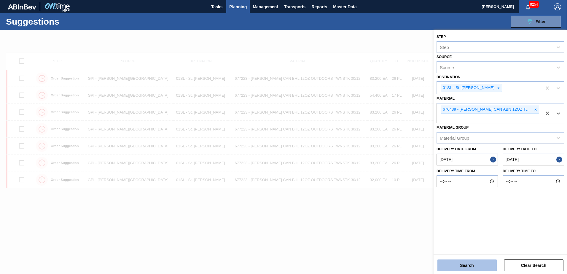
click at [467, 265] on button "Search" at bounding box center [467, 266] width 59 height 12
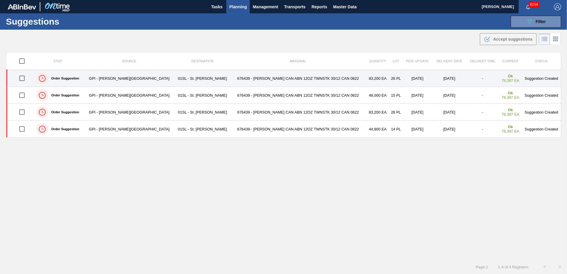
click at [22, 79] on input "checkbox" at bounding box center [22, 78] width 12 height 12
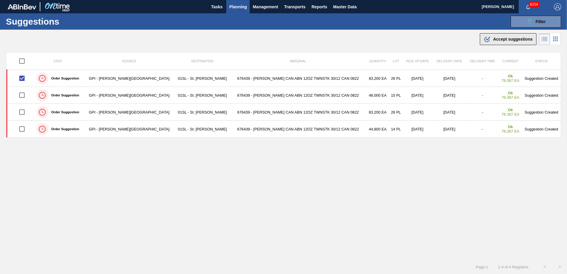
click at [515, 40] on span "Accept suggestions" at bounding box center [512, 39] width 39 height 5
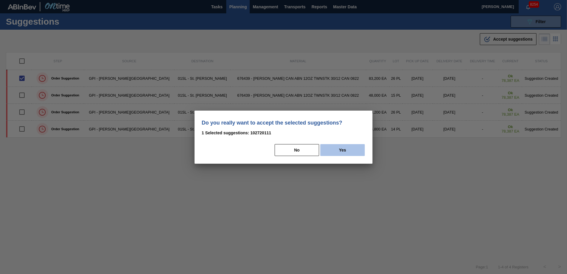
click at [334, 146] on button "Yes" at bounding box center [342, 150] width 45 height 12
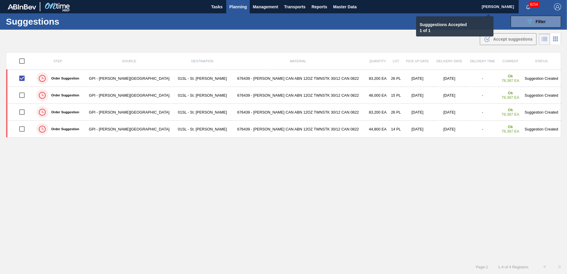
checkbox input "false"
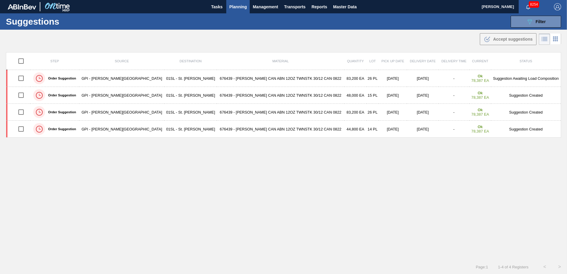
click at [239, 6] on span "Planning" at bounding box center [238, 6] width 18 height 7
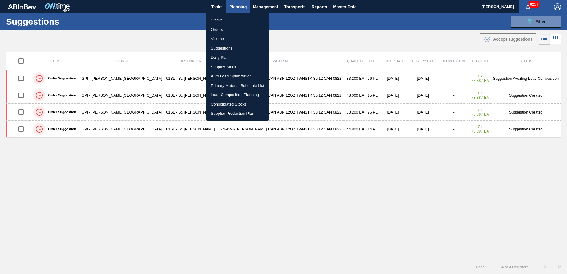
click at [221, 94] on li "Load Composition Planning" at bounding box center [237, 94] width 63 height 9
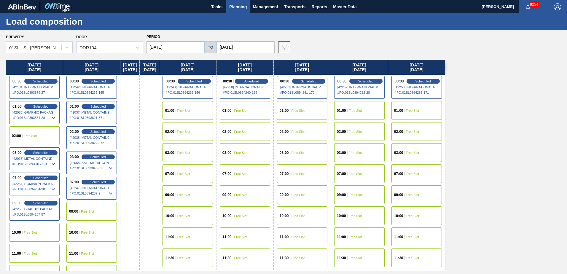
click at [180, 47] on input "[DATE]" at bounding box center [176, 47] width 58 height 12
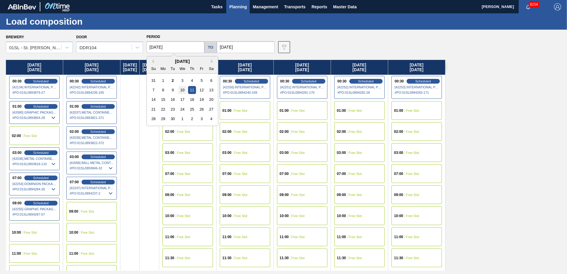
click at [184, 90] on div "10" at bounding box center [182, 90] width 8 height 8
type input "[DATE]"
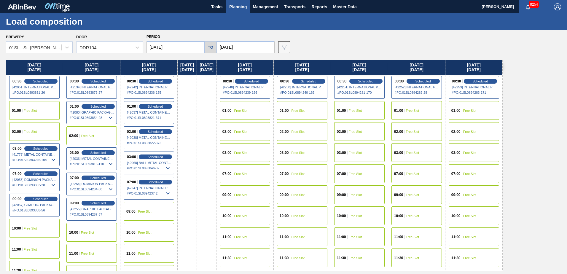
click at [243, 48] on input "[DATE]" at bounding box center [246, 47] width 58 height 12
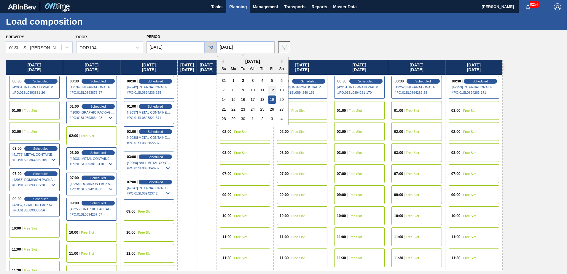
click at [271, 90] on div "12" at bounding box center [272, 90] width 8 height 8
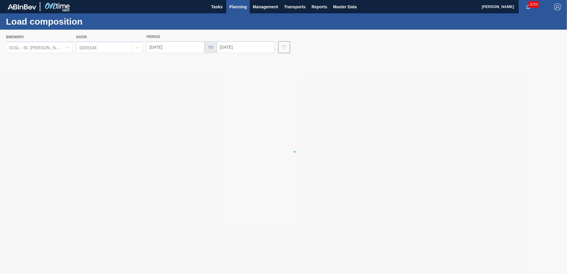
type input "[DATE]"
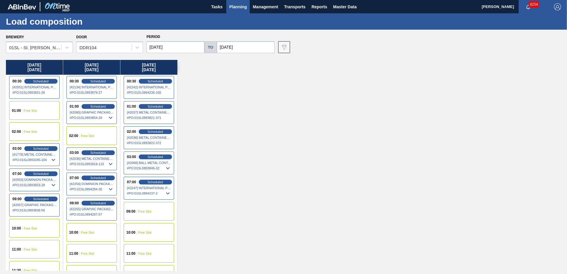
click at [40, 113] on div "01:00 Free Slot" at bounding box center [34, 110] width 50 height 19
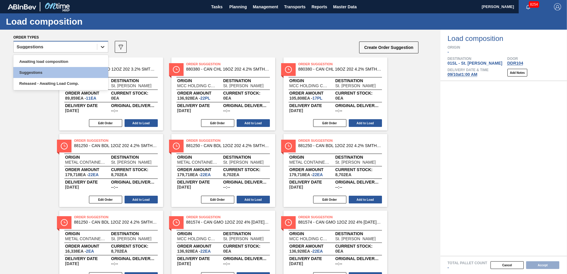
click at [101, 48] on icon at bounding box center [103, 47] width 6 height 6
click at [66, 59] on div "Awaiting load composition" at bounding box center [60, 61] width 95 height 11
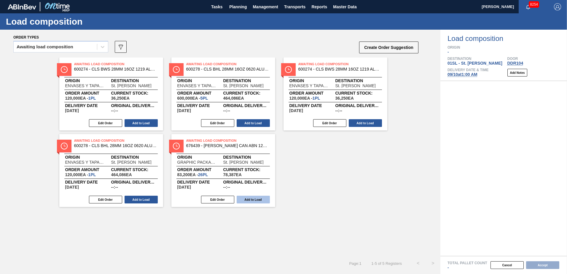
click at [257, 196] on button "Add to Load" at bounding box center [253, 200] width 33 height 8
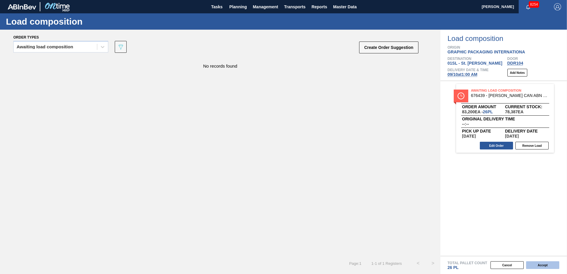
click at [535, 266] on button "Accept" at bounding box center [542, 265] width 33 height 8
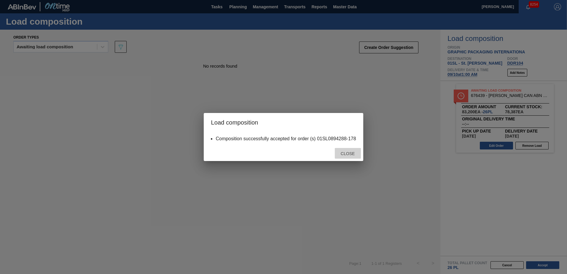
click at [338, 152] on span "Close" at bounding box center [347, 153] width 23 height 5
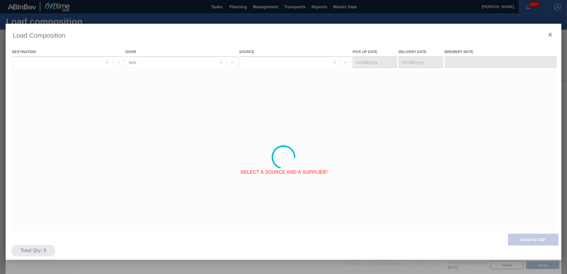
type Date "[DATE]"
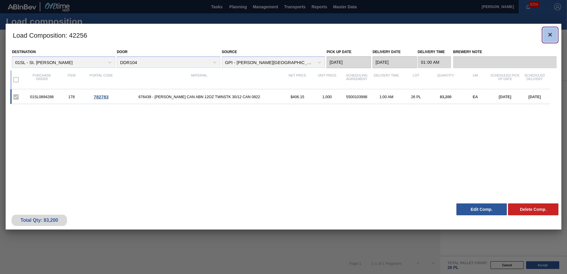
click at [546, 36] on button "botão de ícone" at bounding box center [550, 35] width 14 height 14
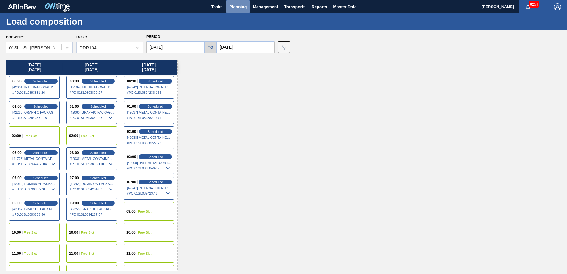
click at [236, 10] on button "Planning" at bounding box center [237, 6] width 23 height 13
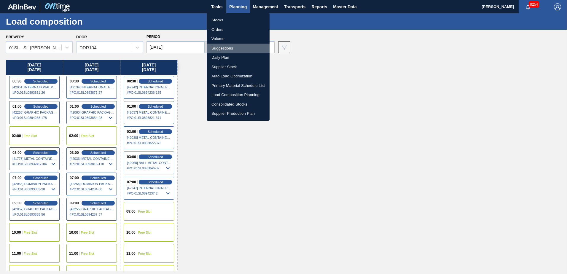
drag, startPoint x: 227, startPoint y: 50, endPoint x: 252, endPoint y: 50, distance: 24.9
click at [227, 50] on li "Suggestions" at bounding box center [238, 48] width 63 height 9
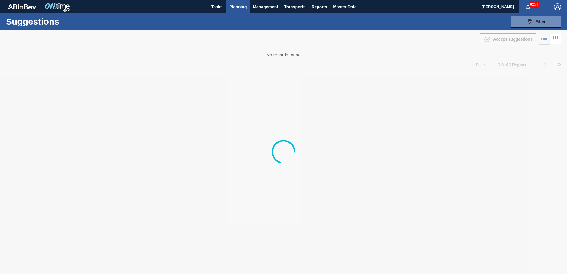
type from "[DATE]"
type to "[DATE]"
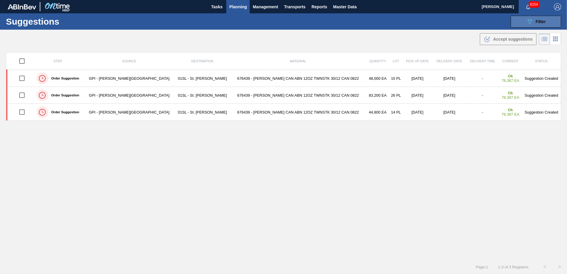
click at [523, 19] on button "089F7B8B-B2A5-4AFE-B5C0-19BA573D28AC Filter" at bounding box center [536, 22] width 50 height 12
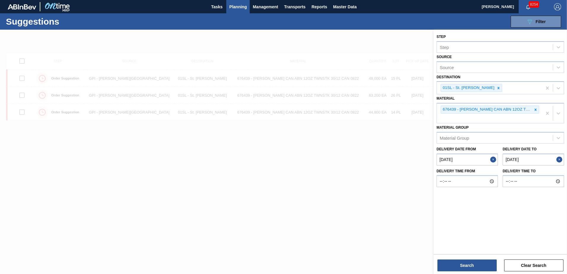
click at [322, 152] on div at bounding box center [283, 167] width 567 height 274
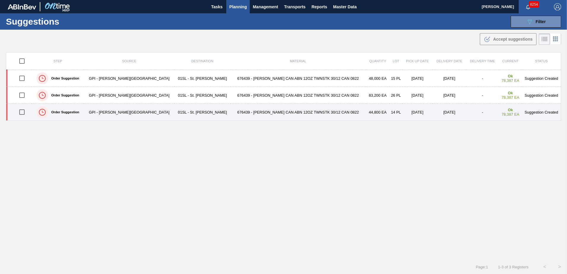
click at [25, 113] on input "checkbox" at bounding box center [22, 112] width 12 height 12
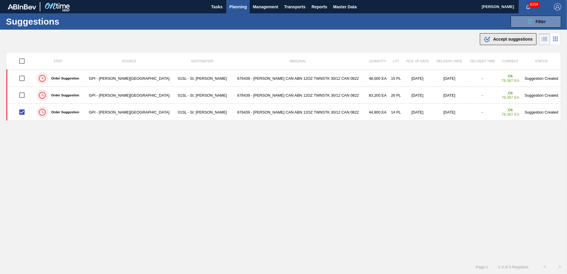
click at [502, 35] on button ".b{fill:var(--color-action-default)} Accept suggestions" at bounding box center [508, 39] width 57 height 12
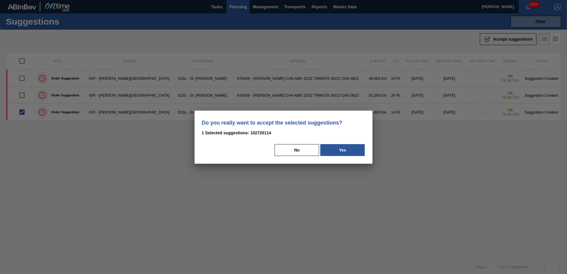
drag, startPoint x: 348, startPoint y: 150, endPoint x: 557, endPoint y: 180, distance: 210.4
click at [349, 150] on button "Yes" at bounding box center [342, 150] width 45 height 12
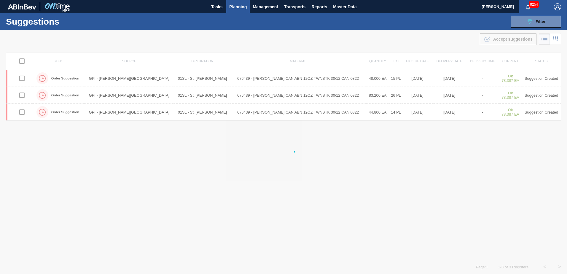
checkbox input "false"
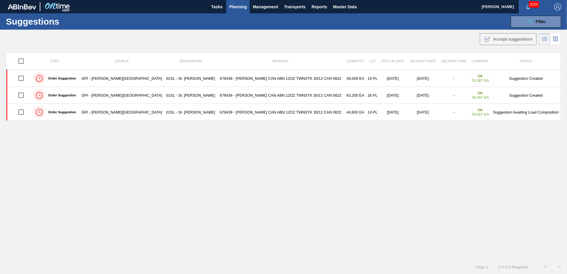
drag, startPoint x: 532, startPoint y: 24, endPoint x: 532, endPoint y: 29, distance: 5.3
click at [532, 24] on icon "089F7B8B-B2A5-4AFE-B5C0-19BA573D28AC" at bounding box center [529, 21] width 7 height 7
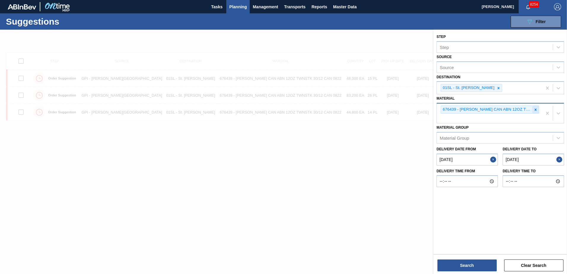
click at [536, 110] on icon at bounding box center [536, 110] width 2 height 2
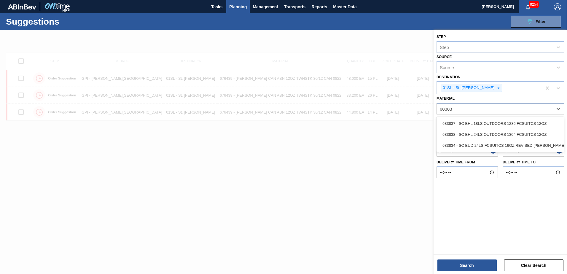
type input "683838"
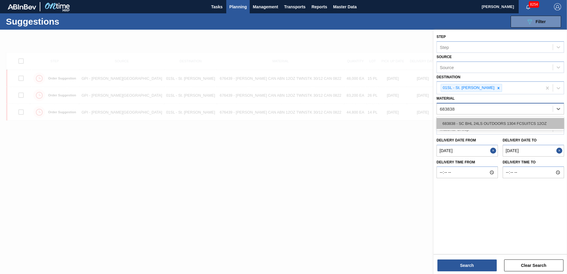
click at [468, 122] on div "683838 - SC BHL 24LS OUTDOORS 1304 FCSUITCS 12OZ" at bounding box center [501, 123] width 128 height 11
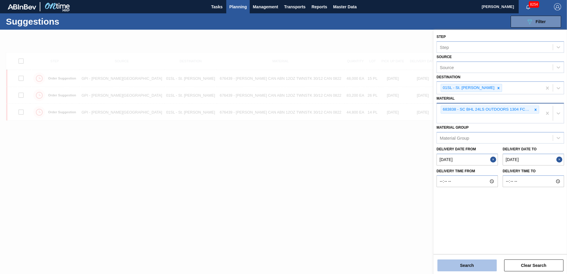
click at [481, 263] on button "Search" at bounding box center [467, 266] width 59 height 12
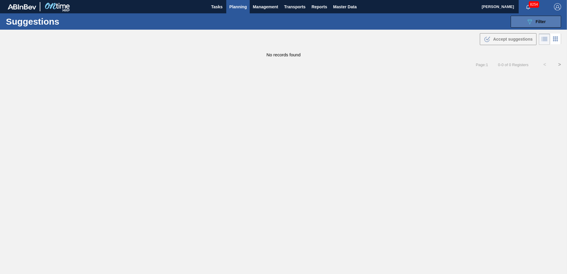
click at [543, 21] on span "Filter" at bounding box center [541, 21] width 10 height 5
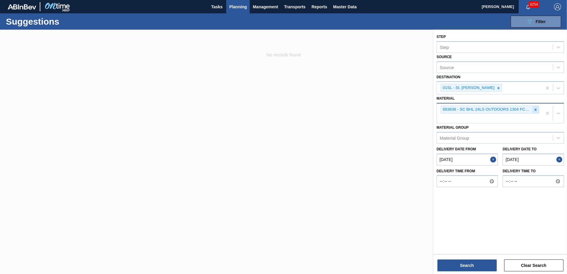
click at [535, 111] on icon at bounding box center [536, 110] width 4 height 4
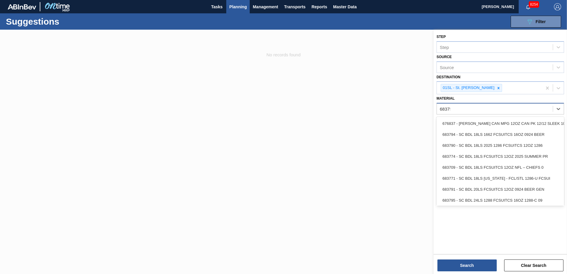
type input "683759"
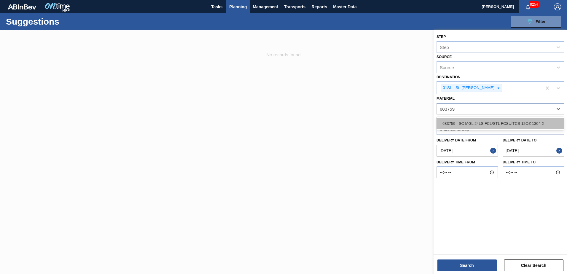
click at [530, 120] on div "683759 - SC MGL 24LS FCL/STL FCSUITCS 12OZ 1304-X" at bounding box center [501, 123] width 128 height 11
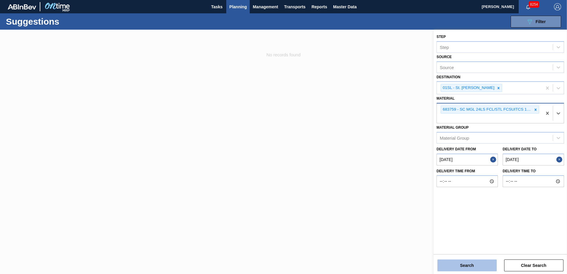
click at [480, 265] on button "Search" at bounding box center [467, 266] width 59 height 12
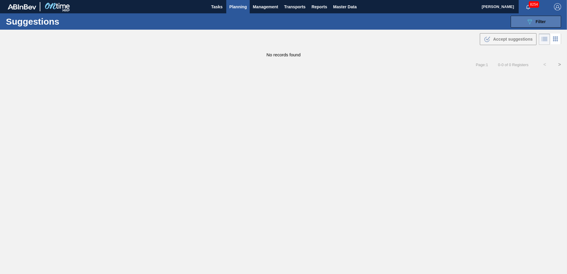
click at [533, 16] on button "089F7B8B-B2A5-4AFE-B5C0-19BA573D28AC Filter" at bounding box center [536, 22] width 50 height 12
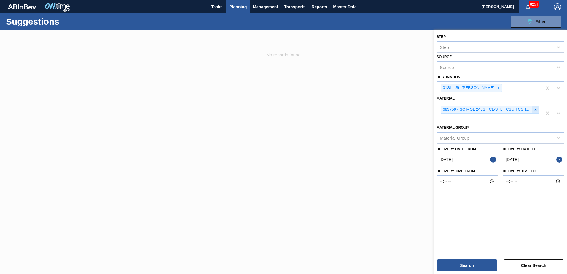
click at [535, 110] on icon at bounding box center [536, 110] width 4 height 4
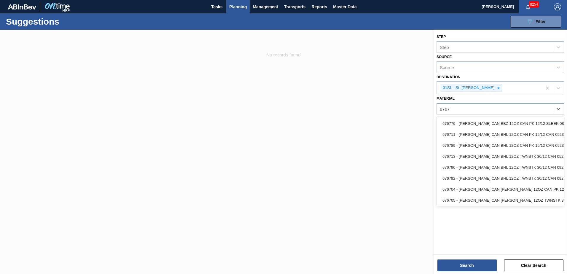
type input "676798"
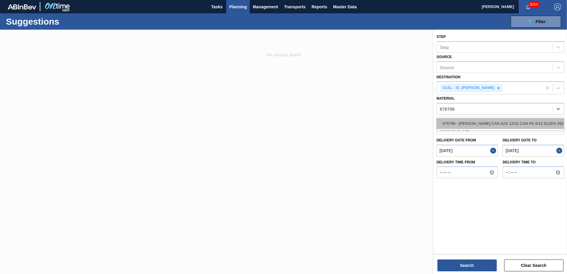
click at [527, 123] on div "676798 - [PERSON_NAME] CAN SA2 12OZ CAN PK 6/12 SLEEK 0923" at bounding box center [501, 123] width 128 height 11
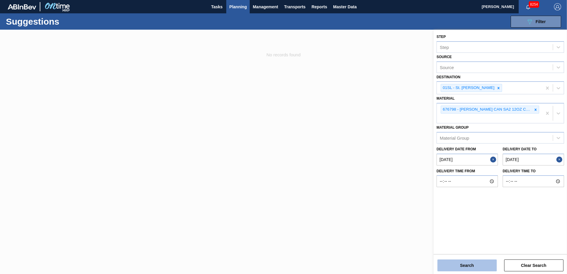
click at [475, 264] on button "Search" at bounding box center [467, 266] width 59 height 12
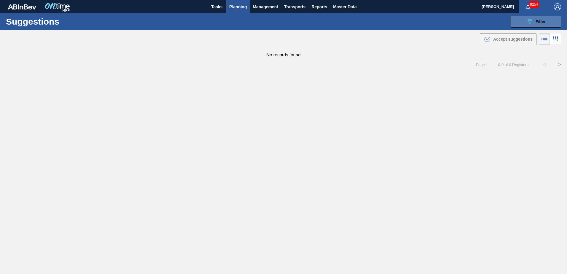
click at [533, 18] on icon "089F7B8B-B2A5-4AFE-B5C0-19BA573D28AC" at bounding box center [529, 21] width 7 height 7
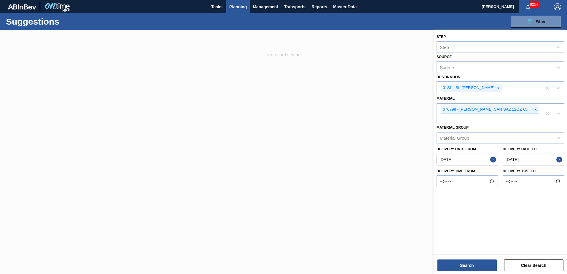
click at [534, 110] on icon at bounding box center [536, 110] width 4 height 4
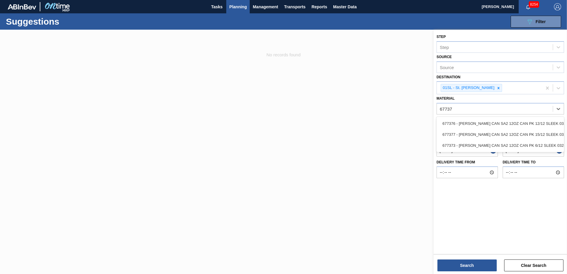
type input "677376"
click at [525, 126] on div "677376 - [PERSON_NAME] CAN SA2 12OZ CAN PK 12/12 SLEEK 032" at bounding box center [501, 123] width 128 height 11
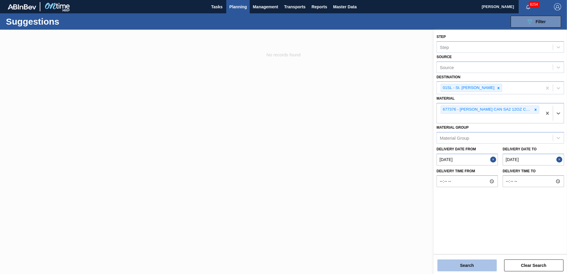
click at [464, 265] on button "Search" at bounding box center [467, 266] width 59 height 12
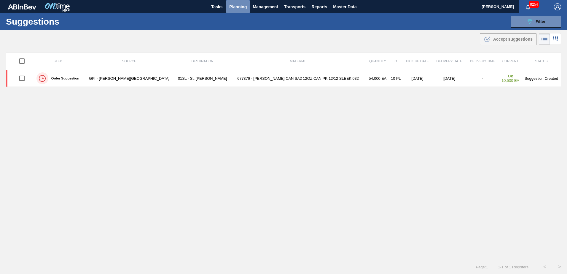
click at [239, 7] on span "Planning" at bounding box center [238, 6] width 18 height 7
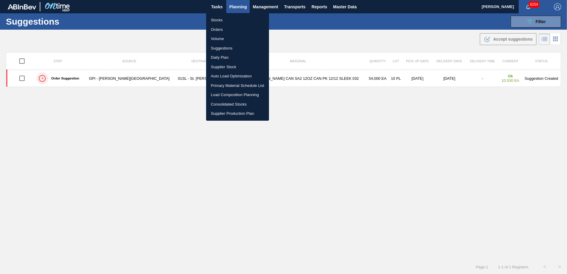
click at [230, 95] on li "Load Composition Planning" at bounding box center [237, 94] width 63 height 9
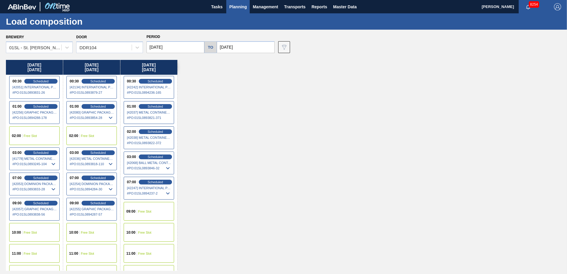
click at [93, 133] on div "02:00 Free Slot" at bounding box center [91, 135] width 50 height 19
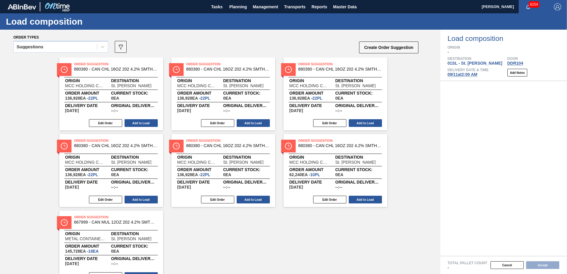
click at [102, 48] on icon at bounding box center [103, 47] width 6 height 6
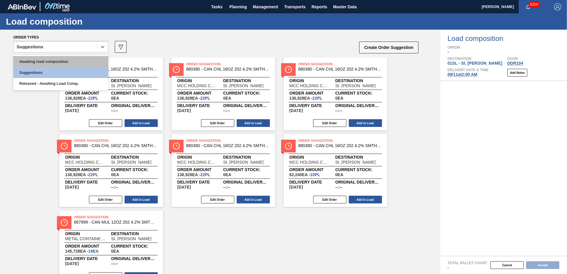
click at [85, 59] on div "Awaiting load composition" at bounding box center [60, 61] width 95 height 11
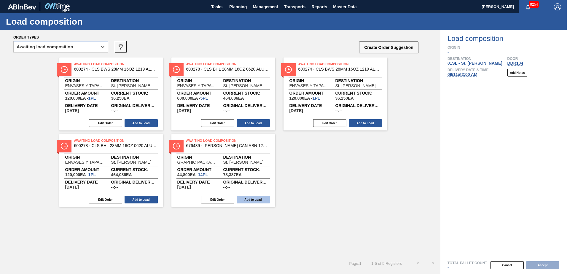
click at [254, 198] on button "Add to Load" at bounding box center [253, 200] width 33 height 8
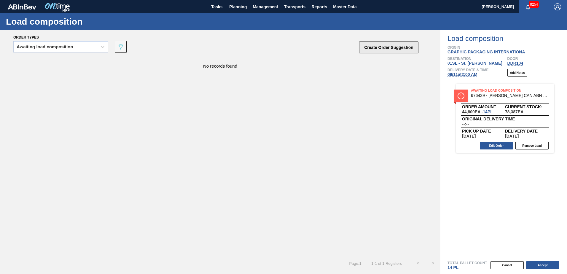
click at [381, 43] on button "Create Order Suggestion" at bounding box center [388, 48] width 59 height 12
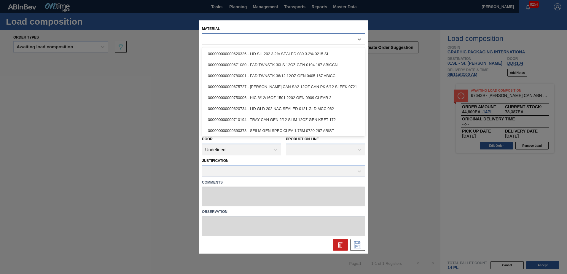
drag, startPoint x: 226, startPoint y: 39, endPoint x: 229, endPoint y: 37, distance: 3.5
click at [227, 37] on div at bounding box center [278, 39] width 152 height 9
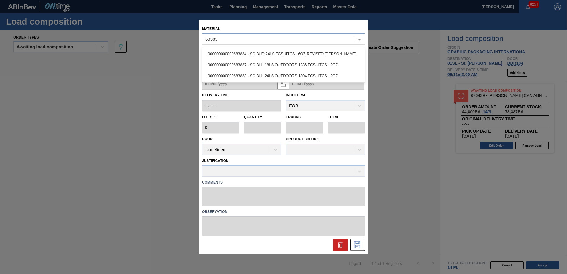
type input "683838"
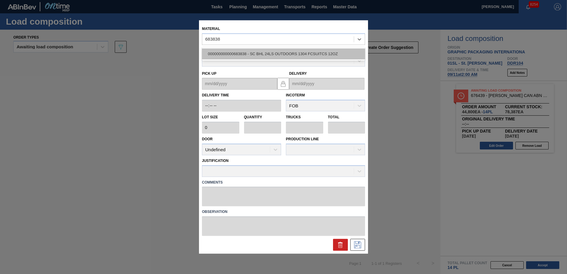
click at [245, 56] on div "000000000000683838 - SC BHL 24LS OUTDOORS 1304 FCSUITCS 12OZ" at bounding box center [283, 53] width 163 height 11
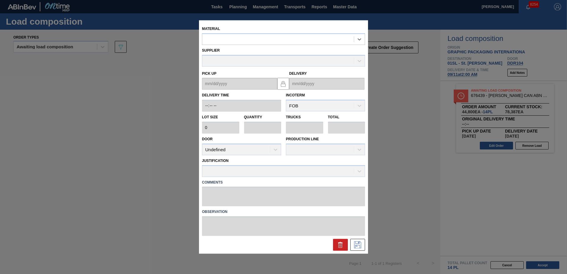
type input "3,520"
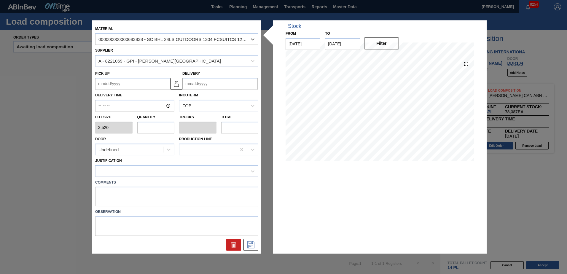
click at [186, 88] on input "Delivery" at bounding box center [219, 84] width 75 height 12
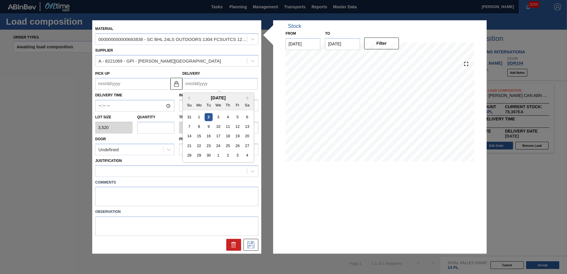
click at [229, 127] on div "11" at bounding box center [228, 127] width 8 height 8
type up "[DATE]"
type input "[DATE]"
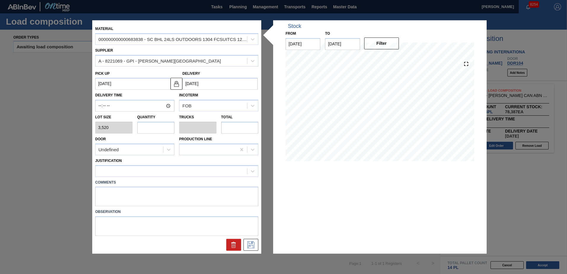
click at [161, 131] on input "text" at bounding box center [155, 128] width 37 height 12
type input "4"
type input "0.154"
type input "14,080"
type input "4"
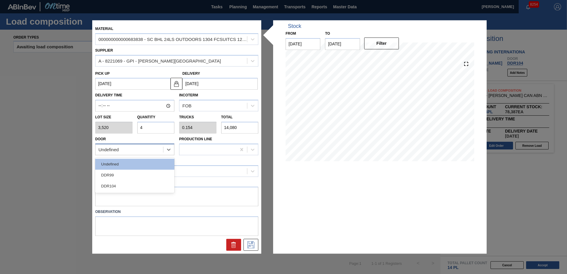
drag, startPoint x: 157, startPoint y: 150, endPoint x: 147, endPoint y: 156, distance: 12.3
click at [157, 151] on div "Undefined" at bounding box center [130, 149] width 68 height 9
click at [122, 188] on div "DDR104" at bounding box center [134, 186] width 79 height 11
click at [137, 175] on div at bounding box center [172, 171] width 152 height 9
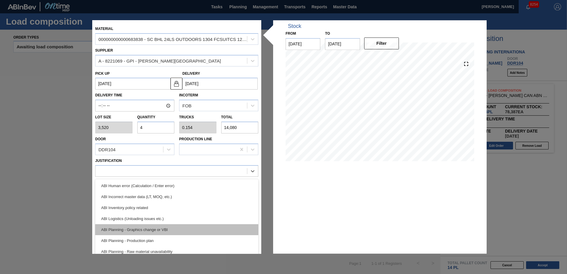
click at [153, 228] on div "ABI Planning - Graphics change or VBI" at bounding box center [176, 229] width 163 height 11
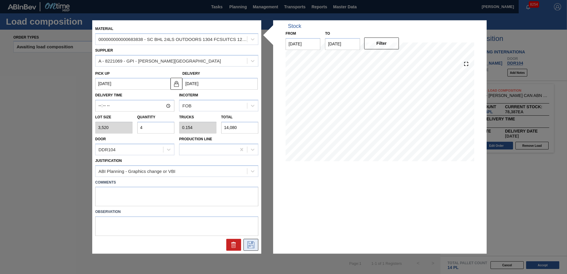
click at [254, 244] on icon at bounding box center [250, 245] width 7 height 7
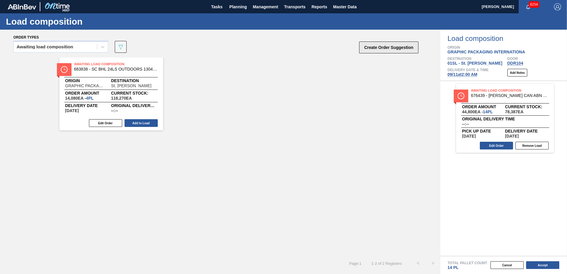
click at [396, 44] on button "Create Order Suggestion" at bounding box center [388, 48] width 59 height 12
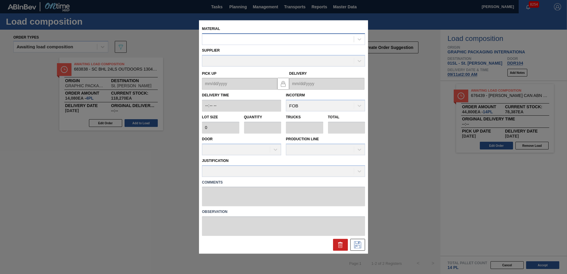
click at [270, 38] on div at bounding box center [278, 39] width 152 height 9
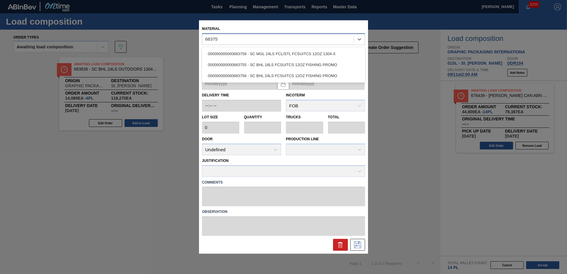
type input "683759"
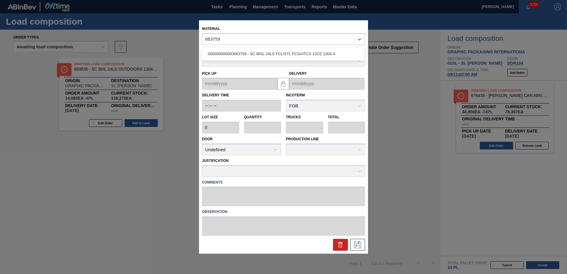
click at [269, 55] on div "000000000000683759 - SC MGL 24LS FCL/STL FCSUITCS 12OZ 1304-X" at bounding box center [283, 53] width 163 height 11
type input "3,520"
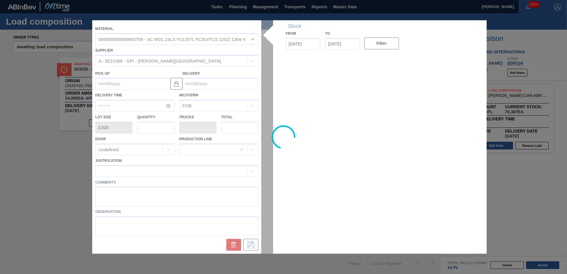
click at [199, 83] on div at bounding box center [283, 136] width 383 height 233
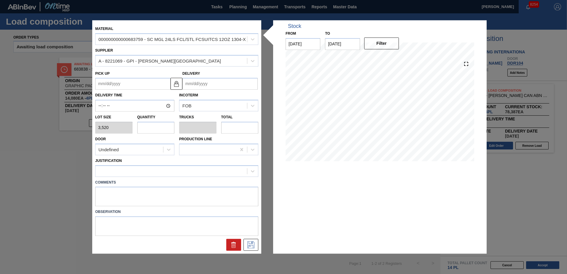
click at [205, 84] on input "Delivery" at bounding box center [219, 84] width 75 height 12
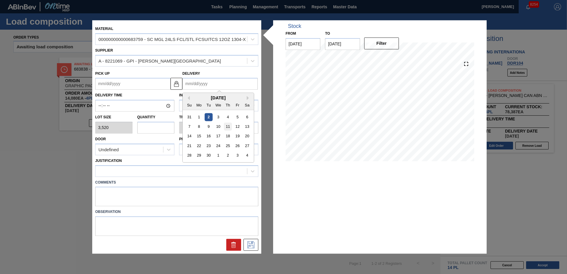
click at [228, 126] on div "11" at bounding box center [228, 127] width 8 height 8
type up "[DATE]"
type input "[DATE]"
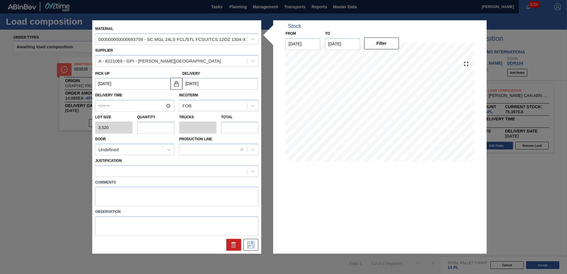
drag, startPoint x: 165, startPoint y: 130, endPoint x: 152, endPoint y: 123, distance: 15.0
click at [165, 130] on input "text" at bounding box center [155, 128] width 37 height 12
type input "4"
type input "0.154"
type input "14,080"
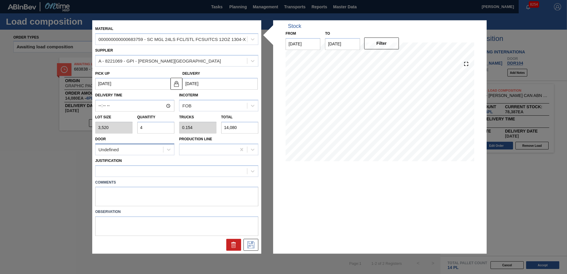
type input "4"
drag, startPoint x: 146, startPoint y: 148, endPoint x: 137, endPoint y: 167, distance: 21.5
click at [146, 148] on div "Undefined" at bounding box center [130, 149] width 68 height 9
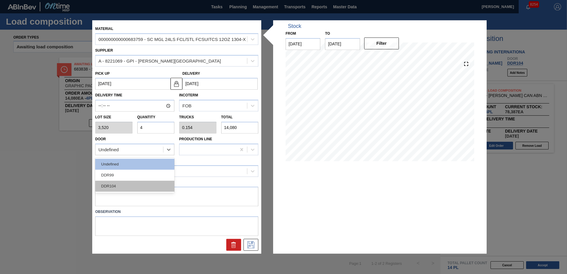
click at [131, 189] on div "DDR104" at bounding box center [134, 186] width 79 height 11
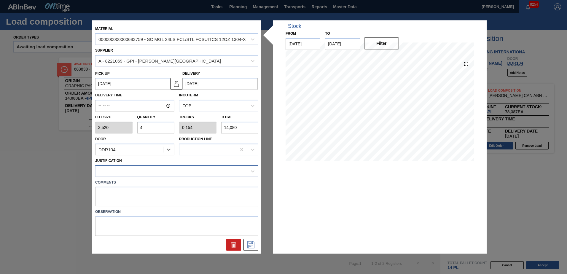
click at [131, 170] on div at bounding box center [172, 171] width 152 height 9
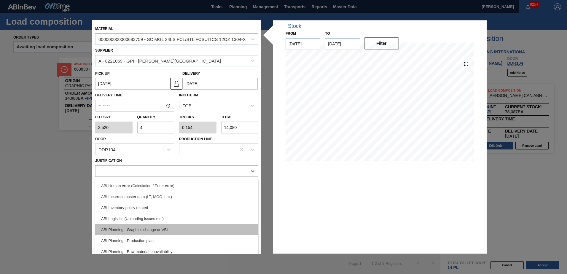
click at [152, 225] on div "ABI Planning - Graphics change or VBI" at bounding box center [176, 229] width 163 height 11
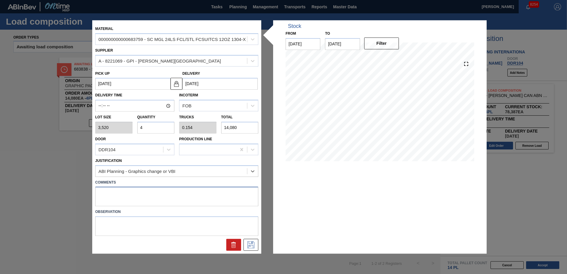
drag, startPoint x: 145, startPoint y: 197, endPoint x: 183, endPoint y: 187, distance: 39.3
click at [145, 196] on textarea at bounding box center [176, 197] width 163 height 20
click at [253, 246] on icon at bounding box center [250, 245] width 7 height 7
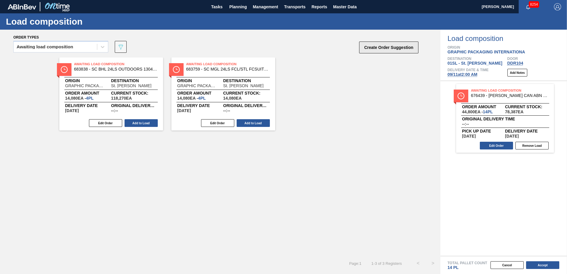
click at [397, 47] on button "Create Order Suggestion" at bounding box center [388, 48] width 59 height 12
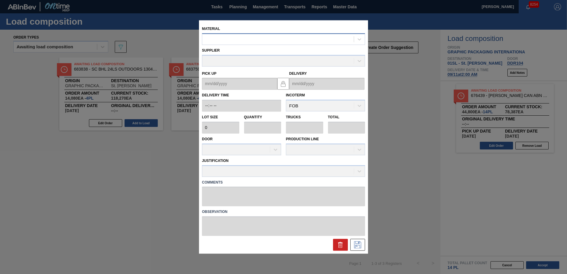
drag, startPoint x: 287, startPoint y: 41, endPoint x: 295, endPoint y: 36, distance: 9.2
click at [287, 40] on div at bounding box center [278, 39] width 152 height 9
type input "676798"
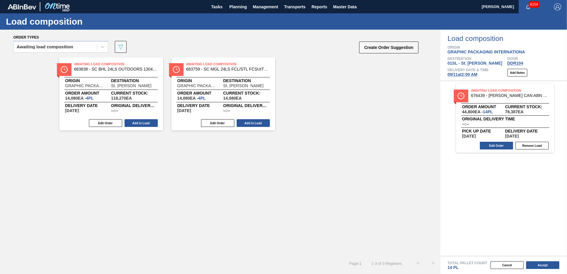
click at [141, 128] on div "Awaiting Load Composition 683838 - SC BHL 24LS OUTDOORS 1304 FCSUITCS 12OZ Orig…" at bounding box center [111, 94] width 104 height 73
click at [142, 123] on button "Add to Load" at bounding box center [141, 123] width 33 height 8
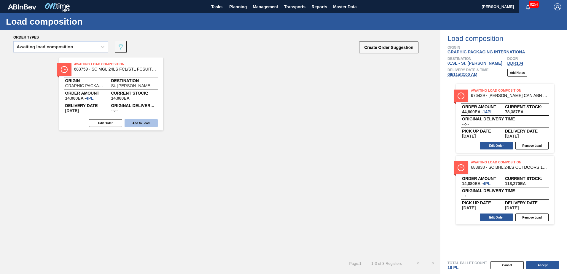
click at [139, 123] on button "Add to Load" at bounding box center [141, 123] width 33 height 8
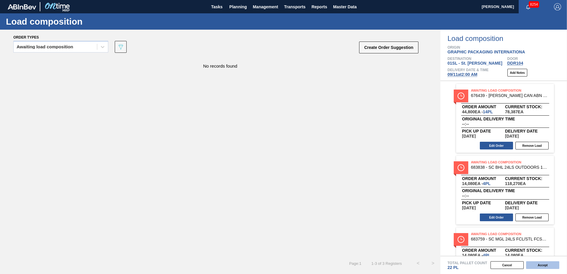
click at [549, 265] on button "Accept" at bounding box center [542, 265] width 33 height 8
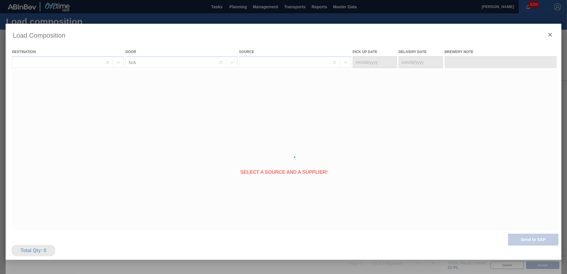
type Date "[DATE]"
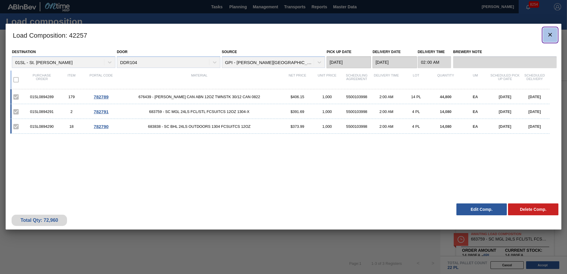
click at [551, 36] on icon "botão de ícone" at bounding box center [550, 34] width 7 height 7
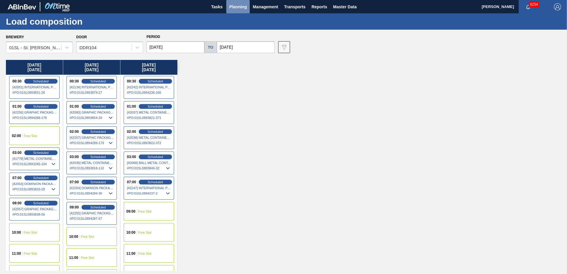
click at [237, 8] on span "Planning" at bounding box center [238, 6] width 18 height 7
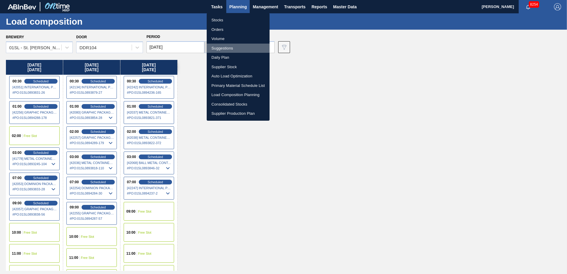
click at [228, 48] on li "Suggestions" at bounding box center [238, 48] width 63 height 9
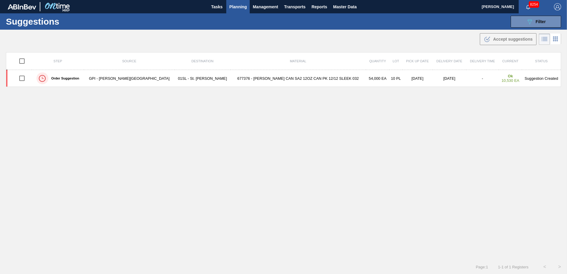
type from "[DATE]"
type to "[DATE]"
click at [534, 21] on div "089F7B8B-B2A5-4AFE-B5C0-19BA573D28AC Filter" at bounding box center [536, 21] width 20 height 7
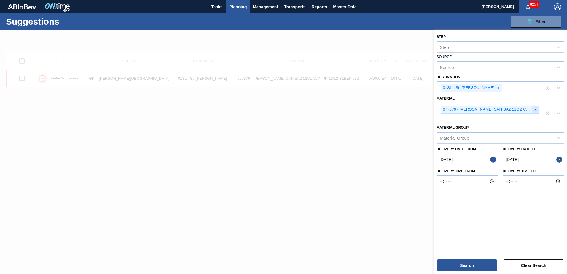
click at [534, 109] on icon at bounding box center [536, 110] width 4 height 4
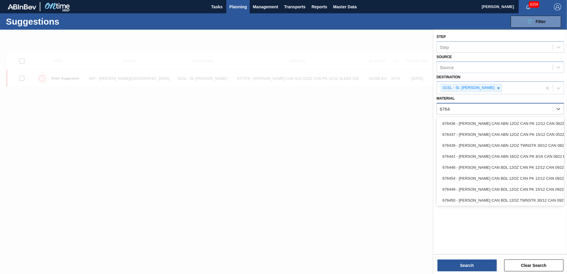
type input "676437"
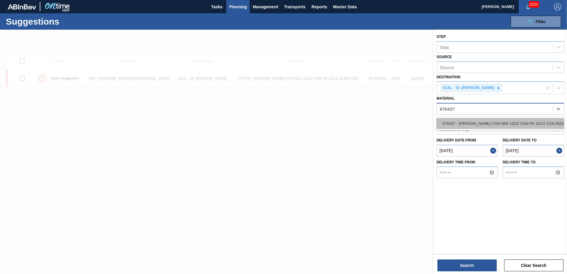
click at [527, 122] on div "676437 - [PERSON_NAME] CAN ABN 12OZ CAN PK 15/12 CAN 0522" at bounding box center [501, 123] width 128 height 11
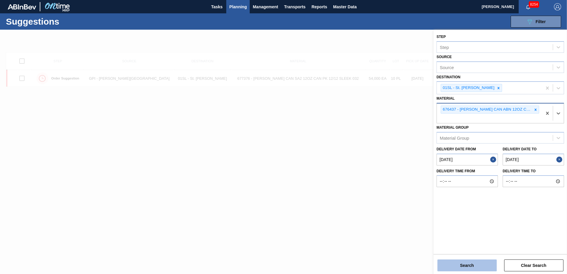
click at [467, 263] on button "Search" at bounding box center [467, 266] width 59 height 12
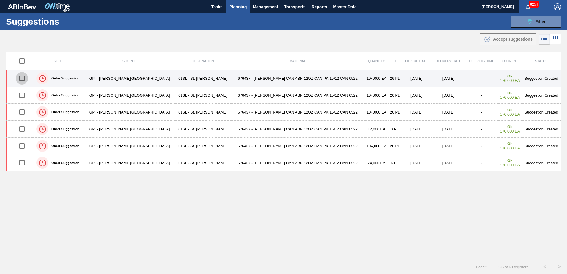
click at [23, 78] on input "checkbox" at bounding box center [22, 78] width 12 height 12
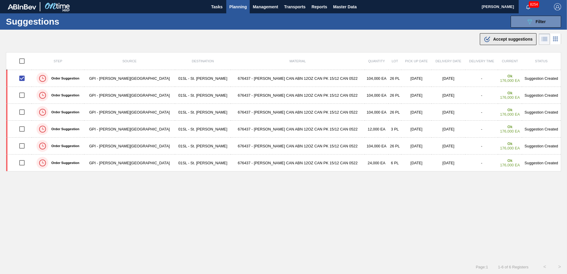
click at [501, 36] on div ".b{fill:var(--color-action-default)} Accept suggestions" at bounding box center [508, 39] width 49 height 7
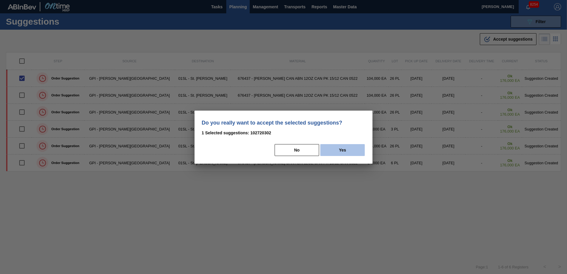
click at [331, 154] on button "Yes" at bounding box center [342, 150] width 45 height 12
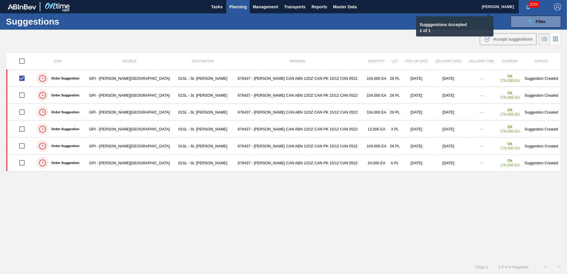
checkbox input "false"
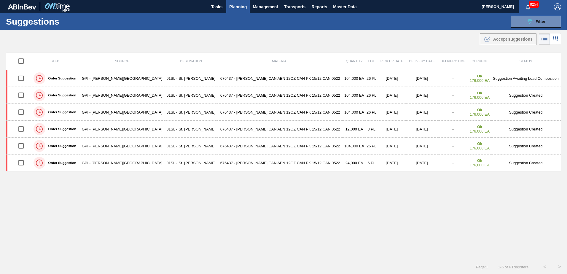
click at [243, 8] on span "Planning" at bounding box center [238, 6] width 18 height 7
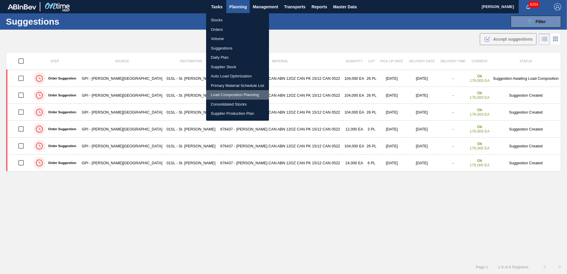
click at [228, 93] on li "Load Composition Planning" at bounding box center [237, 94] width 63 height 9
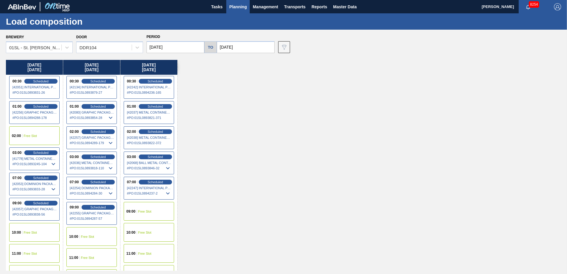
click at [29, 133] on div "02:00 Free Slot" at bounding box center [34, 135] width 50 height 19
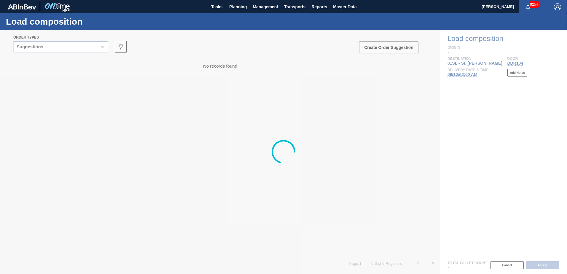
click at [101, 46] on icon at bounding box center [103, 47] width 4 height 2
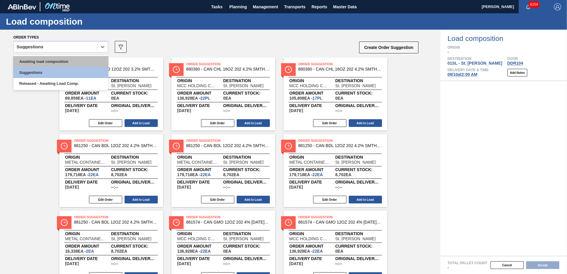
click at [71, 59] on div "Awaiting load composition" at bounding box center [60, 61] width 95 height 11
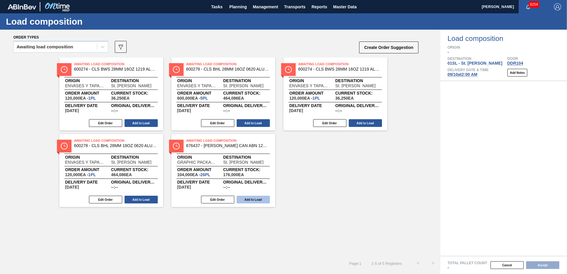
click at [263, 198] on button "Add to Load" at bounding box center [253, 200] width 33 height 8
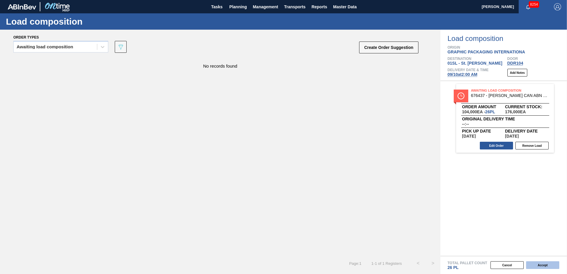
click at [537, 266] on button "Accept" at bounding box center [542, 265] width 33 height 8
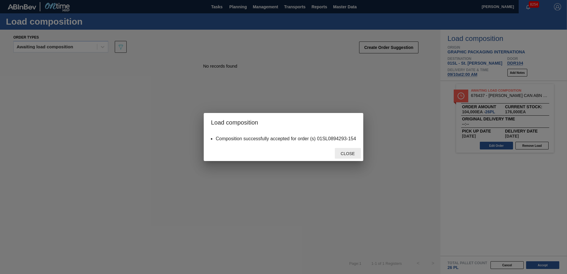
click at [350, 150] on div "Close" at bounding box center [348, 153] width 26 height 11
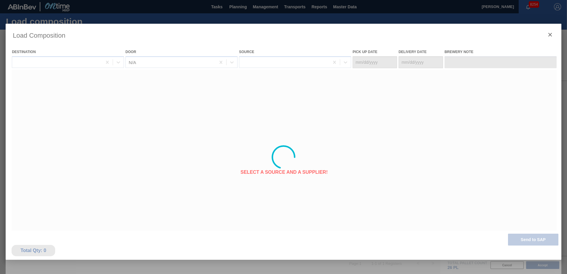
type Date "[DATE]"
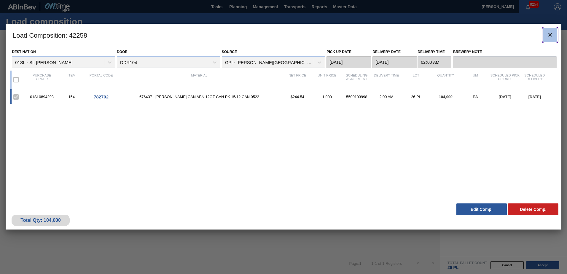
click at [552, 32] on icon "botão de ícone" at bounding box center [550, 34] width 7 height 7
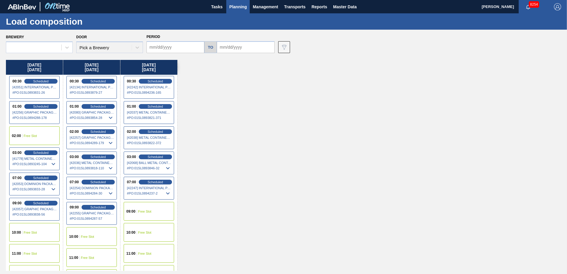
type input "[DATE]"
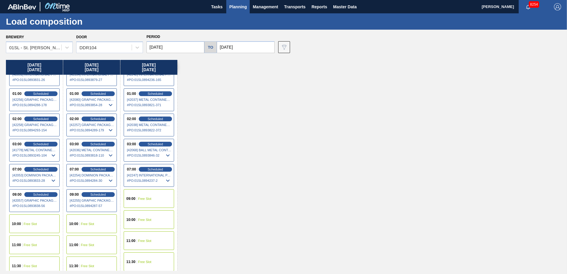
scroll to position [18, 0]
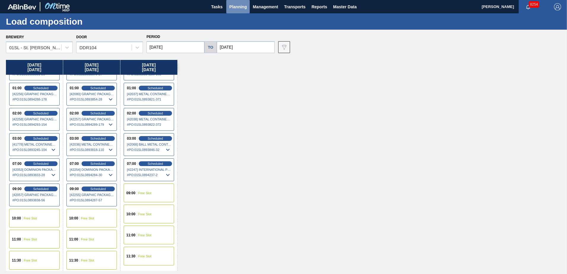
click at [231, 8] on span "Planning" at bounding box center [238, 6] width 18 height 7
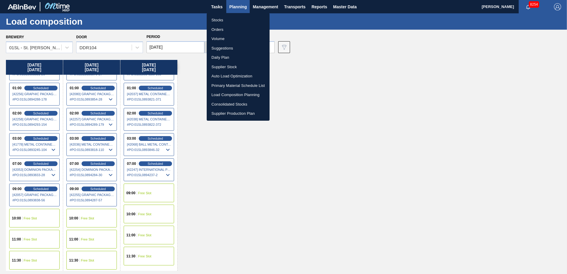
click at [225, 47] on li "Suggestions" at bounding box center [238, 48] width 63 height 9
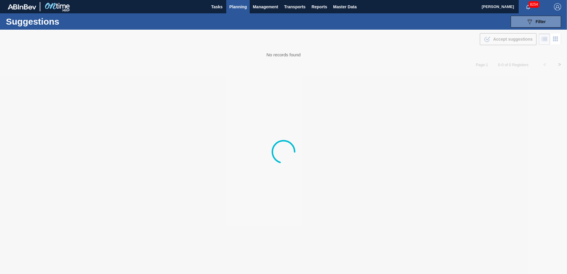
type from "[DATE]"
type to "[DATE]"
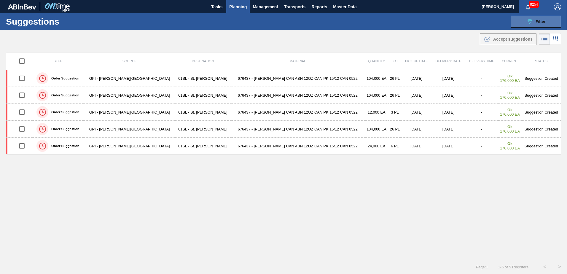
click at [541, 24] on div "089F7B8B-B2A5-4AFE-B5C0-19BA573D28AC Filter" at bounding box center [536, 21] width 20 height 7
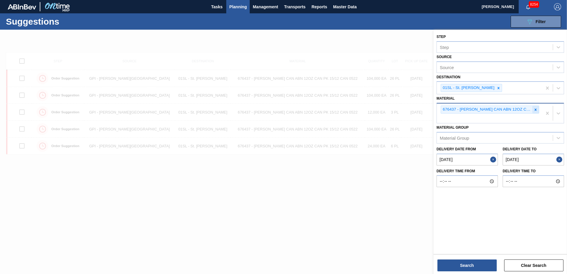
click at [536, 113] on div at bounding box center [536, 109] width 7 height 7
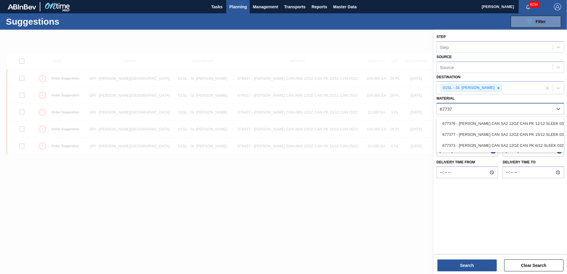
type input "677376"
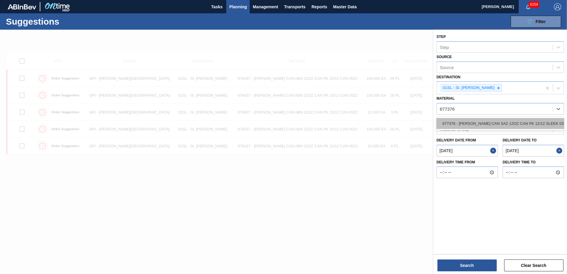
click at [517, 118] on div "677376 - [PERSON_NAME] CAN SA2 12OZ CAN PK 12/12 SLEEK 032" at bounding box center [501, 123] width 128 height 11
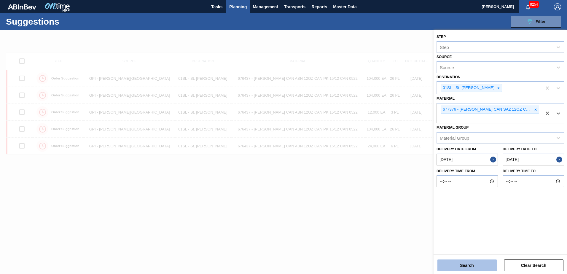
click at [464, 263] on button "Search" at bounding box center [467, 266] width 59 height 12
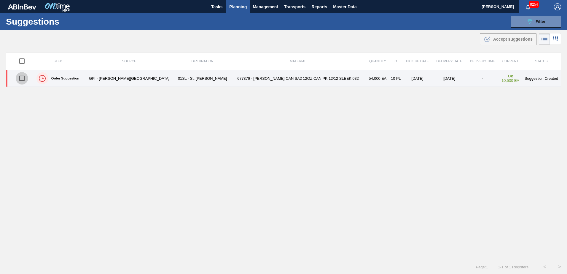
click at [23, 77] on input "checkbox" at bounding box center [22, 78] width 12 height 12
checkbox input "true"
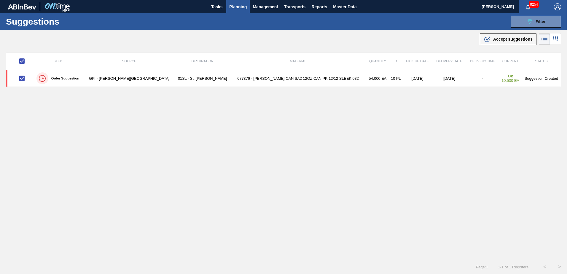
drag, startPoint x: 499, startPoint y: 37, endPoint x: 448, endPoint y: 74, distance: 62.8
click at [499, 37] on span "Accept suggestions" at bounding box center [512, 39] width 39 height 5
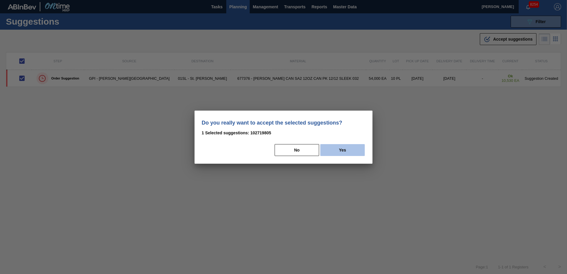
click at [337, 152] on button "Yes" at bounding box center [342, 150] width 45 height 12
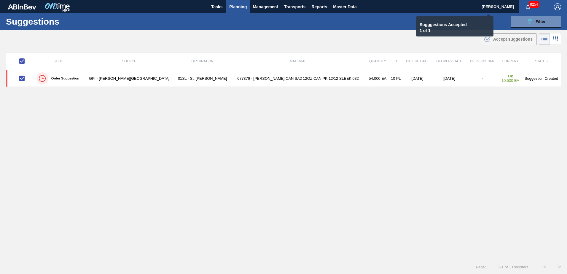
checkbox input "false"
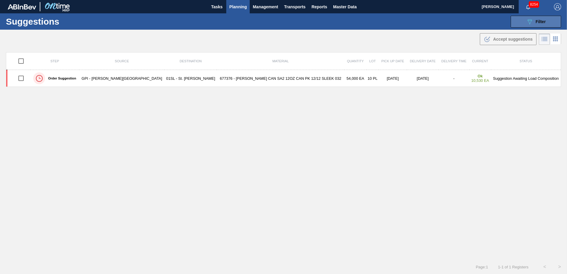
click at [540, 24] on div "089F7B8B-B2A5-4AFE-B5C0-19BA573D28AC Filter" at bounding box center [536, 21] width 20 height 7
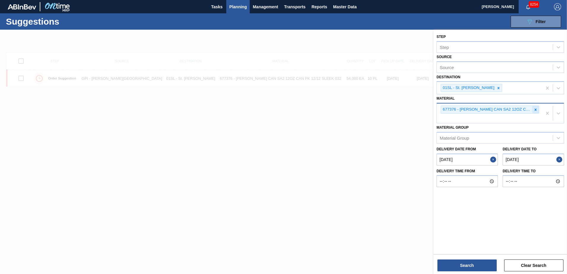
click at [537, 111] on icon at bounding box center [536, 110] width 4 height 4
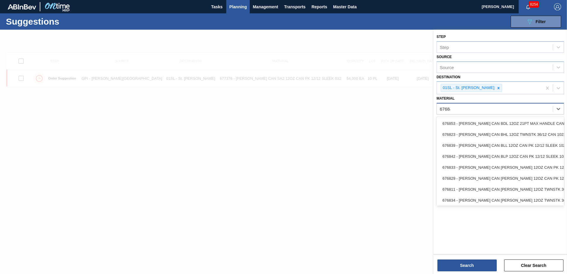
type input "676844"
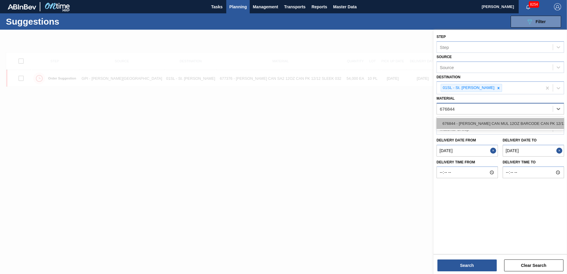
click at [525, 121] on div "676844 - [PERSON_NAME] CAN MUL 12OZ BARCODE CAN PK 12/12 S" at bounding box center [501, 123] width 128 height 11
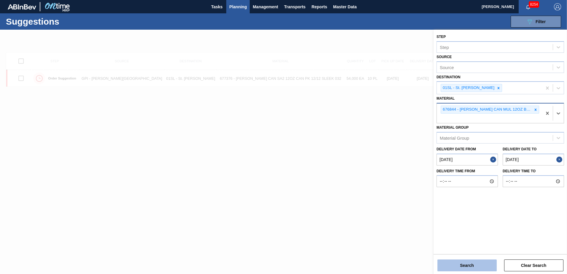
click at [475, 265] on button "Search" at bounding box center [467, 266] width 59 height 12
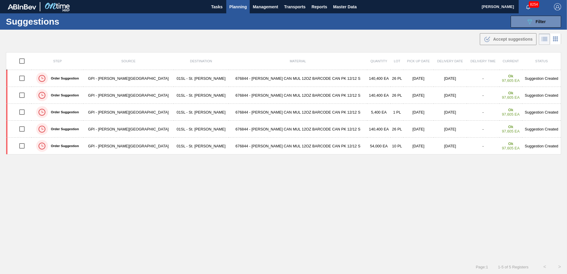
click at [234, 2] on button "Planning" at bounding box center [237, 6] width 23 height 13
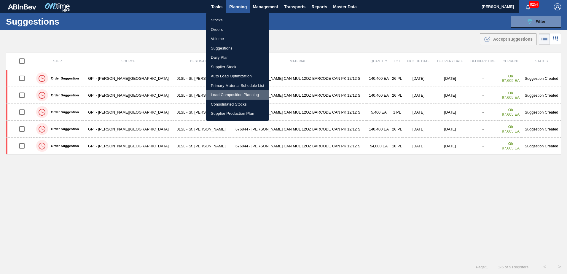
click at [225, 94] on li "Load Composition Planning" at bounding box center [237, 94] width 63 height 9
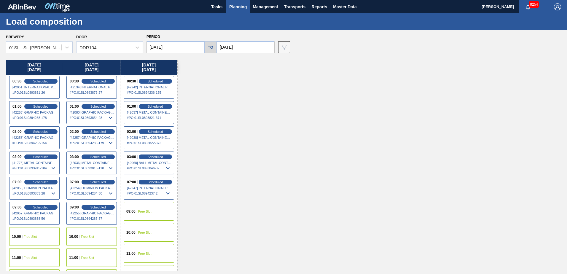
click at [40, 238] on div "10:00 Free Slot" at bounding box center [34, 236] width 50 height 19
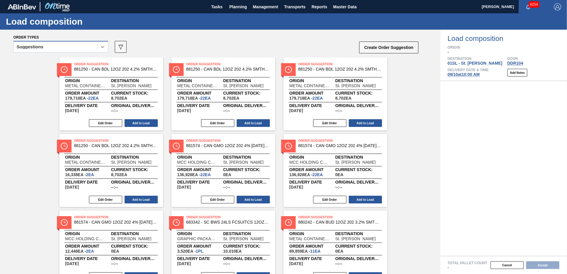
click at [104, 47] on icon at bounding box center [103, 47] width 6 height 6
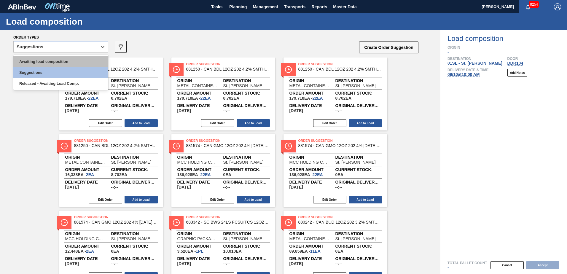
click at [82, 62] on div "Awaiting load composition" at bounding box center [60, 61] width 95 height 11
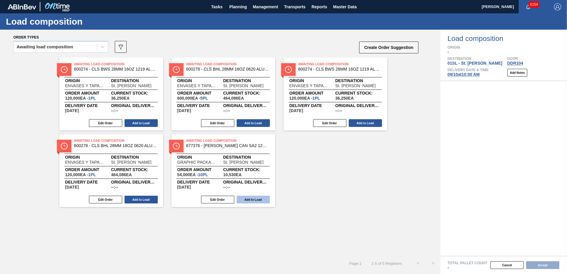
click at [255, 199] on button "Add to Load" at bounding box center [253, 200] width 33 height 8
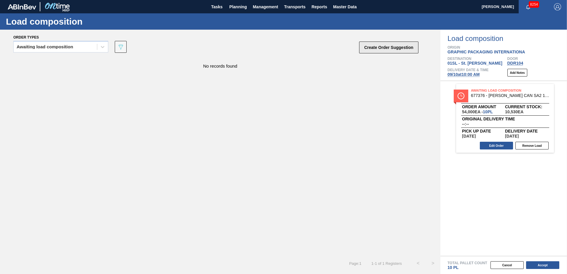
click at [406, 48] on button "Create Order Suggestion" at bounding box center [388, 48] width 59 height 12
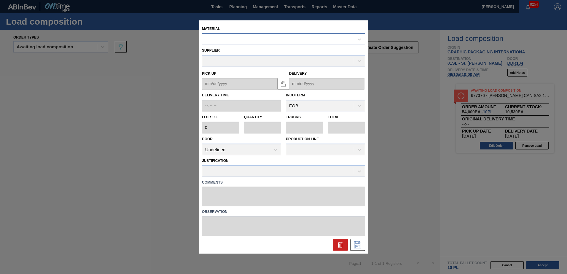
click at [319, 41] on div at bounding box center [278, 39] width 152 height 9
type input "676844"
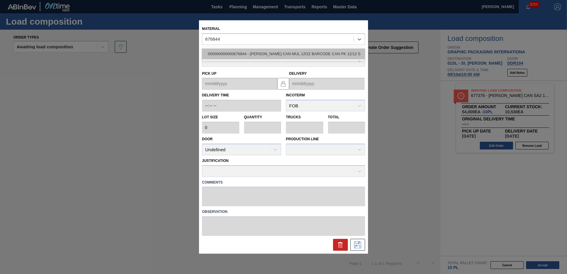
click at [314, 52] on div "000000000000676844 - [PERSON_NAME] CAN MUL 12OZ BARCODE CAN PK 12/12 S" at bounding box center [283, 53] width 163 height 11
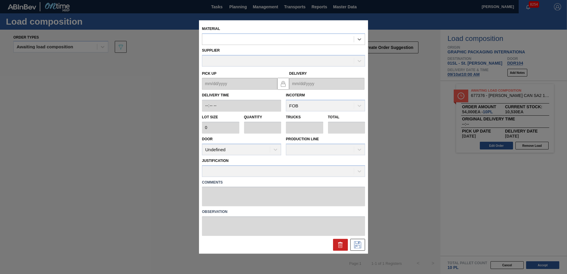
type input "5,400"
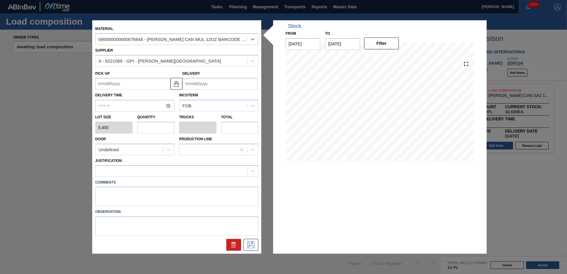
click at [228, 84] on input "Delivery" at bounding box center [219, 84] width 75 height 12
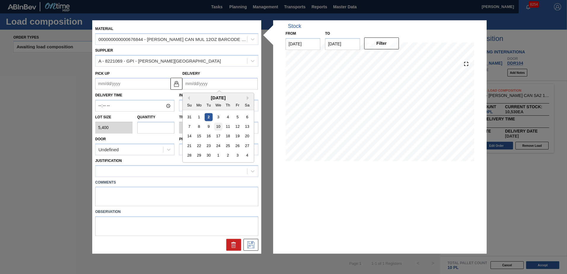
click at [220, 126] on div "10" at bounding box center [218, 127] width 8 height 8
type up "[DATE]"
type input "[DATE]"
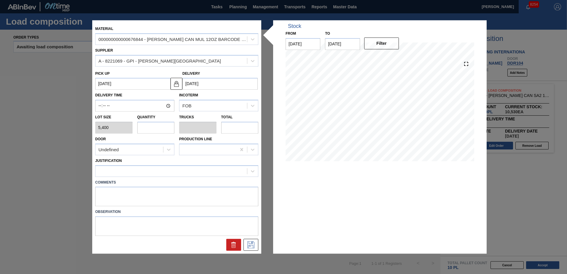
click at [163, 129] on input "text" at bounding box center [155, 128] width 37 height 12
type input "1"
type input "0.038"
type input "5,400"
type input "12"
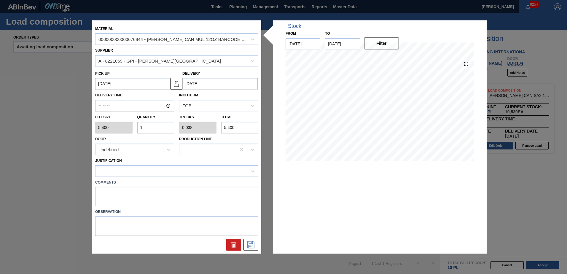
type input "0.462"
type input "64,800"
type input "12"
drag, startPoint x: 144, startPoint y: 149, endPoint x: 142, endPoint y: 156, distance: 8.0
click at [144, 149] on div "Undefined" at bounding box center [130, 149] width 68 height 9
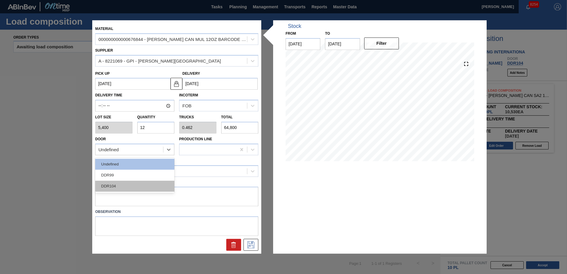
click at [134, 182] on div "DDR104" at bounding box center [134, 186] width 79 height 11
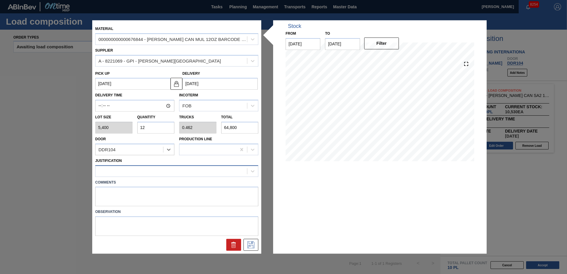
click at [132, 171] on div at bounding box center [172, 171] width 152 height 9
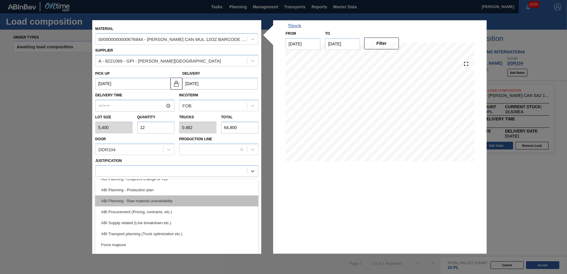
scroll to position [89, 0]
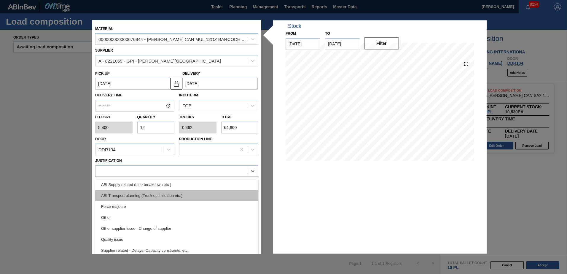
click at [149, 196] on div "ABI Transport planning (Truck optimization etc.)" at bounding box center [176, 195] width 163 height 11
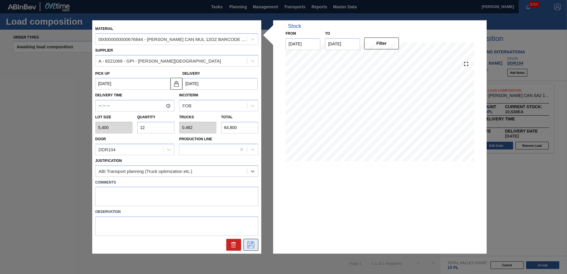
click at [247, 244] on icon at bounding box center [250, 245] width 9 height 7
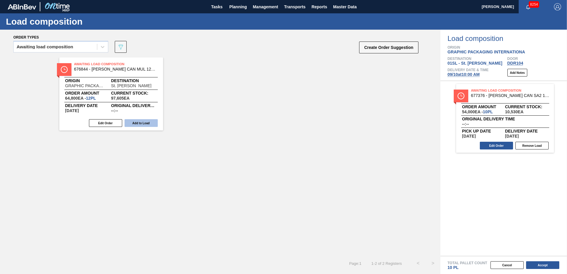
click at [137, 124] on button "Add to Load" at bounding box center [141, 123] width 33 height 8
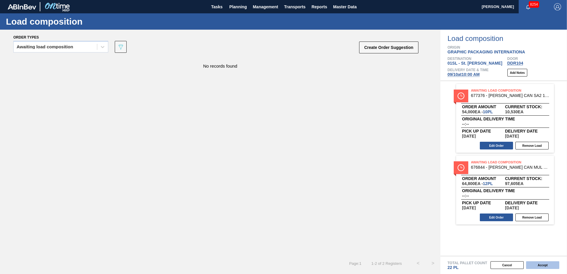
click at [544, 264] on button "Accept" at bounding box center [542, 265] width 33 height 8
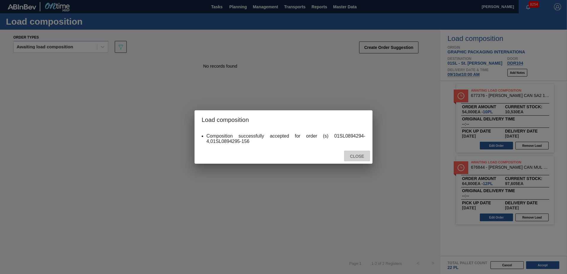
click at [363, 155] on span "Close" at bounding box center [356, 156] width 23 height 5
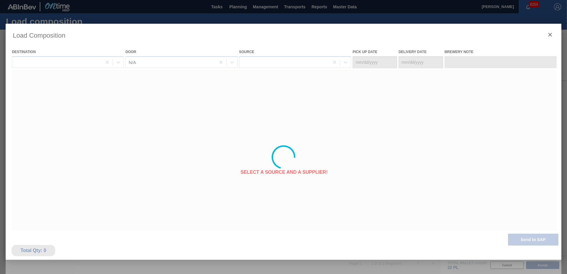
type Date "[DATE]"
